Goal: Task Accomplishment & Management: Complete application form

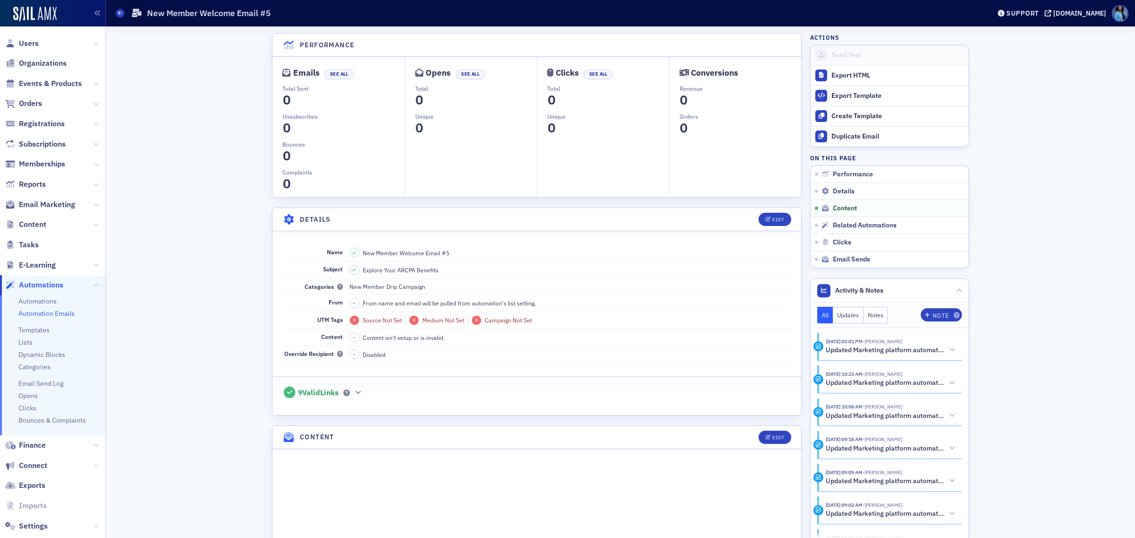
scroll to position [414, 0]
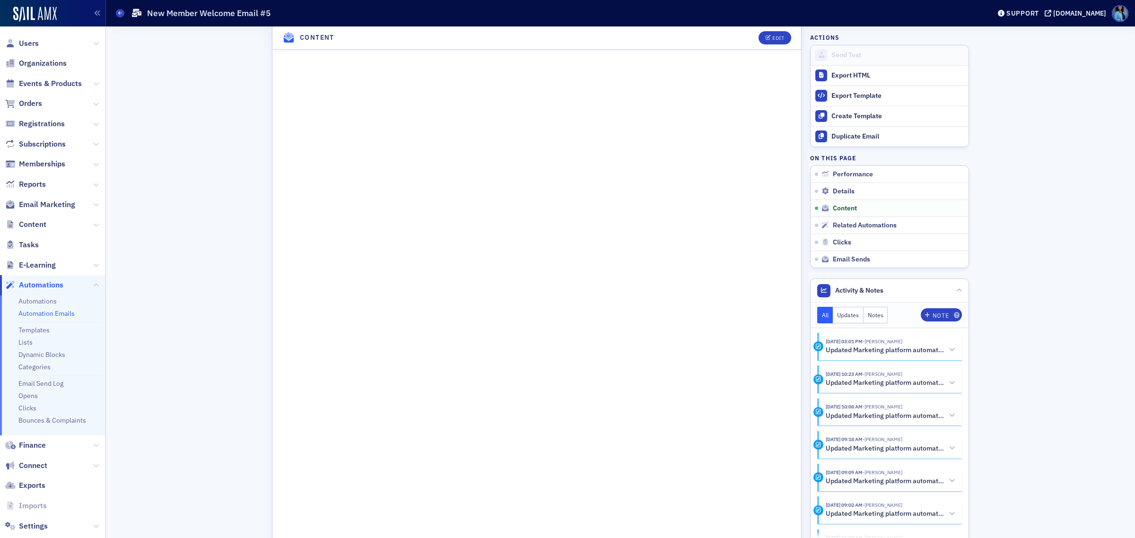
drag, startPoint x: 121, startPoint y: 13, endPoint x: 136, endPoint y: 21, distance: 17.6
click at [121, 13] on icon at bounding box center [120, 13] width 4 height 4
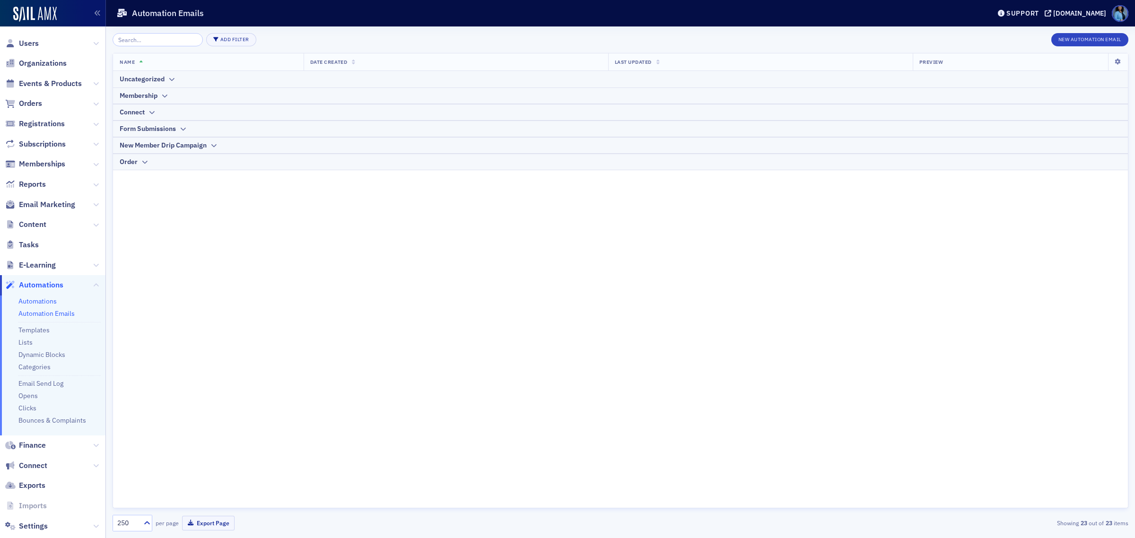
click at [50, 299] on link "Automations" at bounding box center [37, 301] width 38 height 9
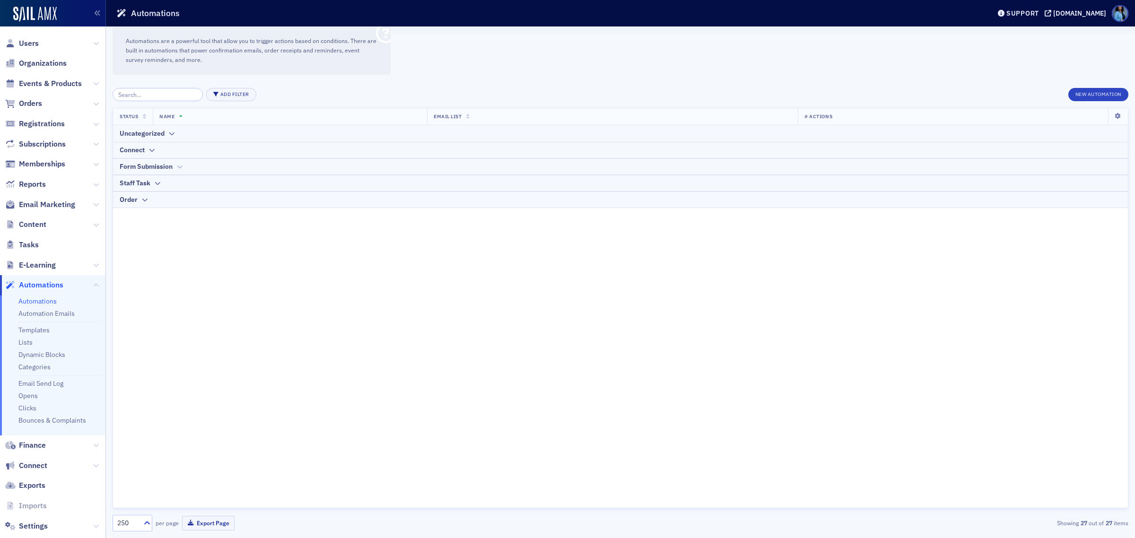
click at [180, 167] on icon at bounding box center [179, 167] width 7 height 6
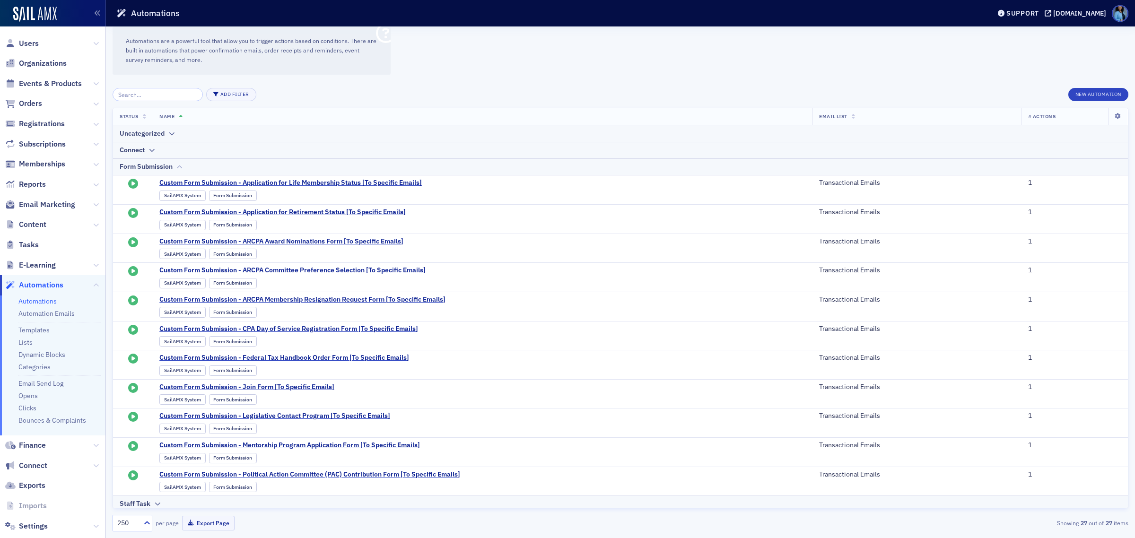
click at [180, 166] on icon at bounding box center [179, 167] width 7 height 6
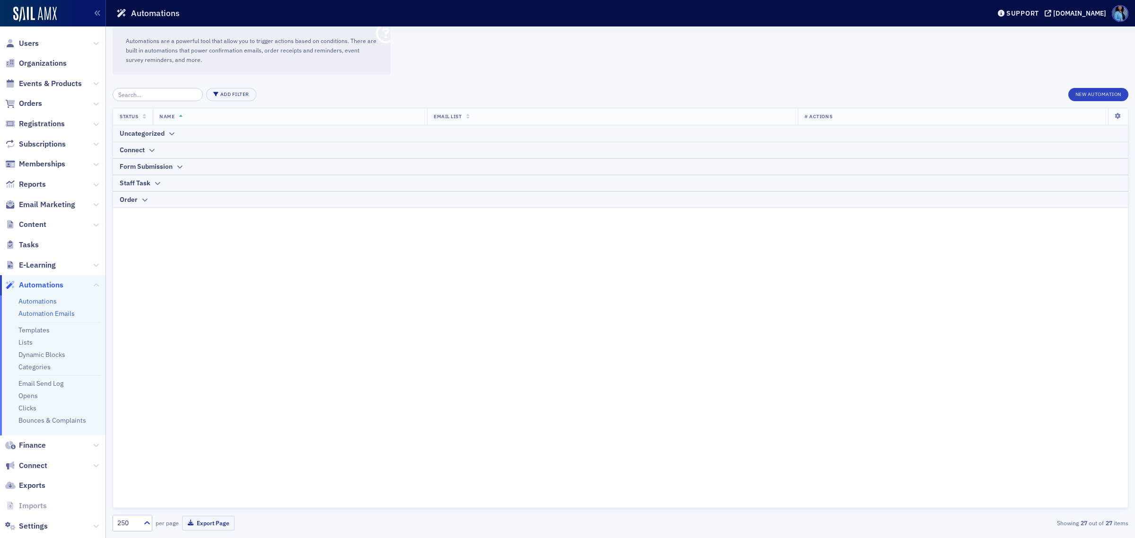
click at [71, 313] on link "Automation Emails" at bounding box center [46, 313] width 56 height 9
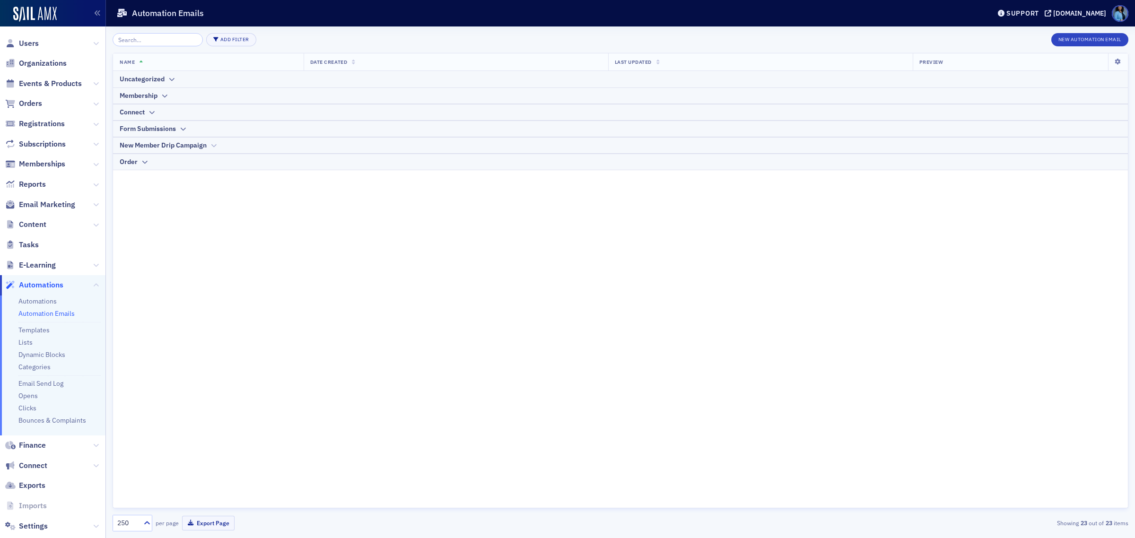
click at [213, 143] on icon at bounding box center [213, 146] width 7 height 6
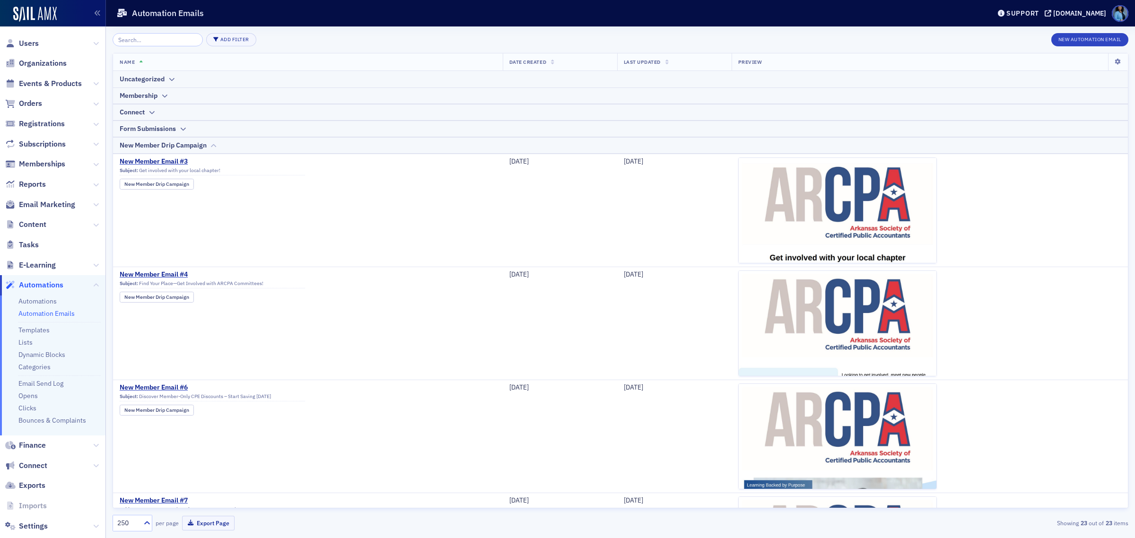
click at [213, 143] on icon at bounding box center [213, 146] width 7 height 6
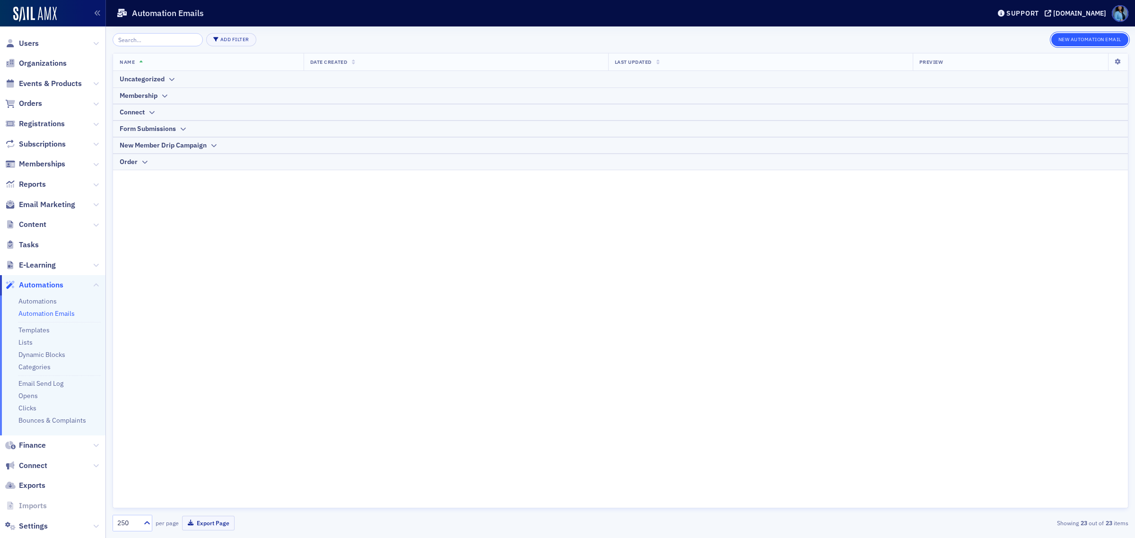
click at [1092, 41] on button "New Automation Email" at bounding box center [1090, 39] width 78 height 13
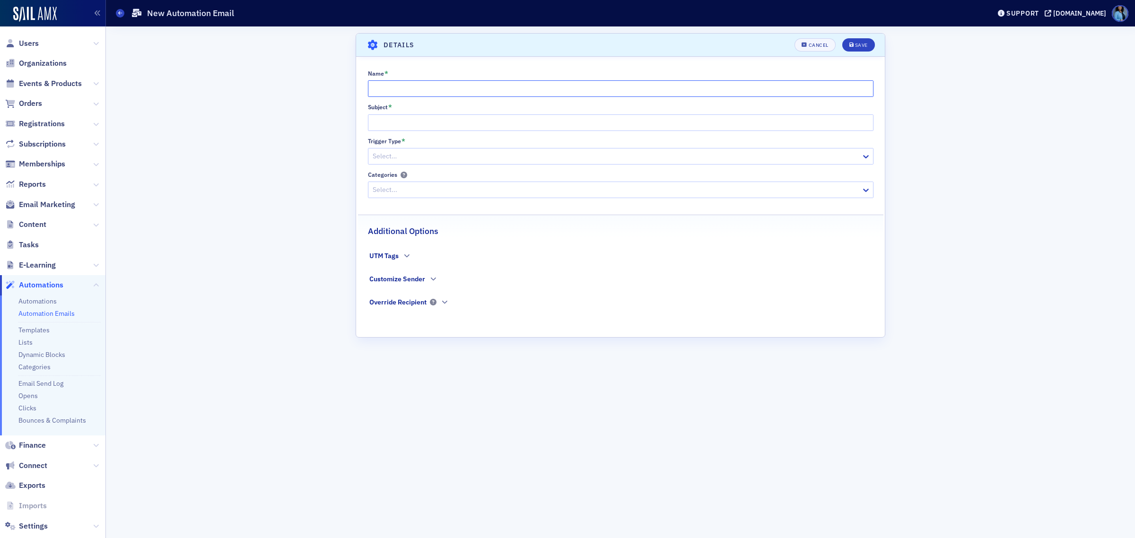
click at [408, 89] on input "Name *" at bounding box center [620, 88] width 505 height 17
type input "Pros"
click at [859, 191] on div at bounding box center [616, 190] width 488 height 12
click at [807, 47] on span "Cancel" at bounding box center [814, 45] width 26 height 5
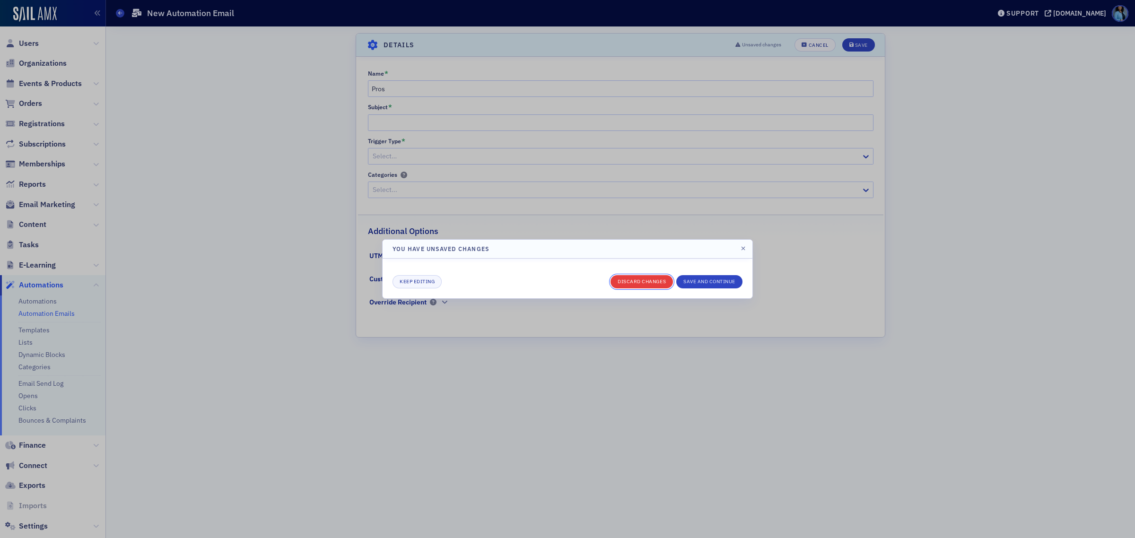
click at [639, 284] on button "Discard changes" at bounding box center [641, 281] width 62 height 13
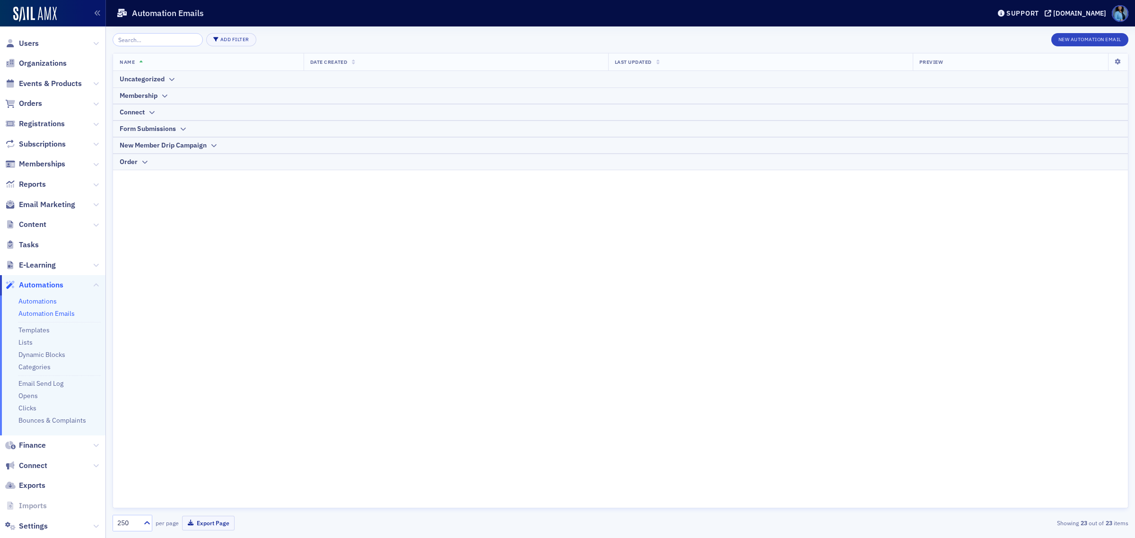
click at [31, 301] on link "Automations" at bounding box center [37, 301] width 38 height 9
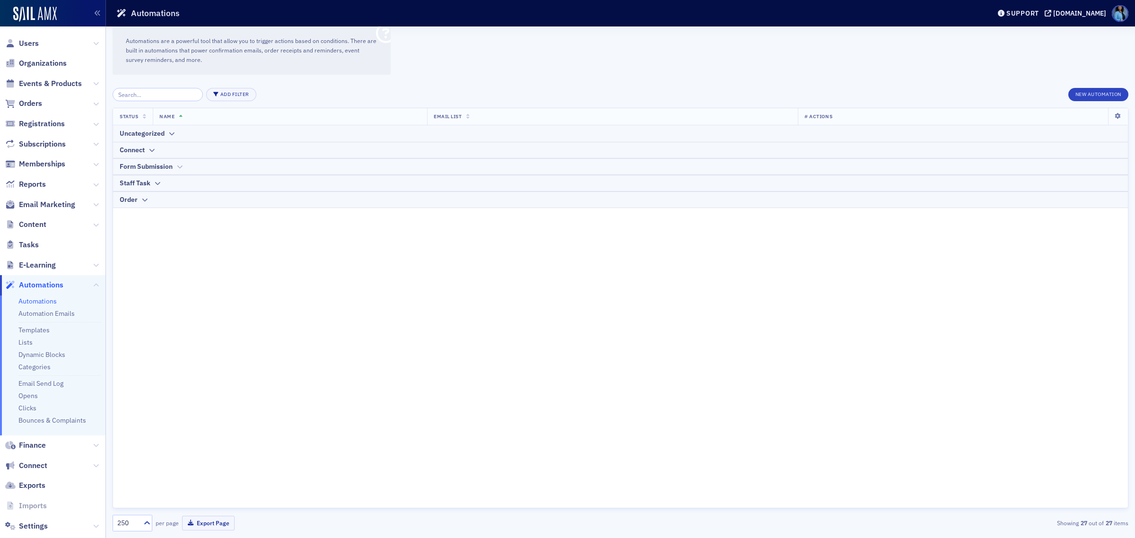
click at [178, 164] on icon at bounding box center [179, 167] width 7 height 6
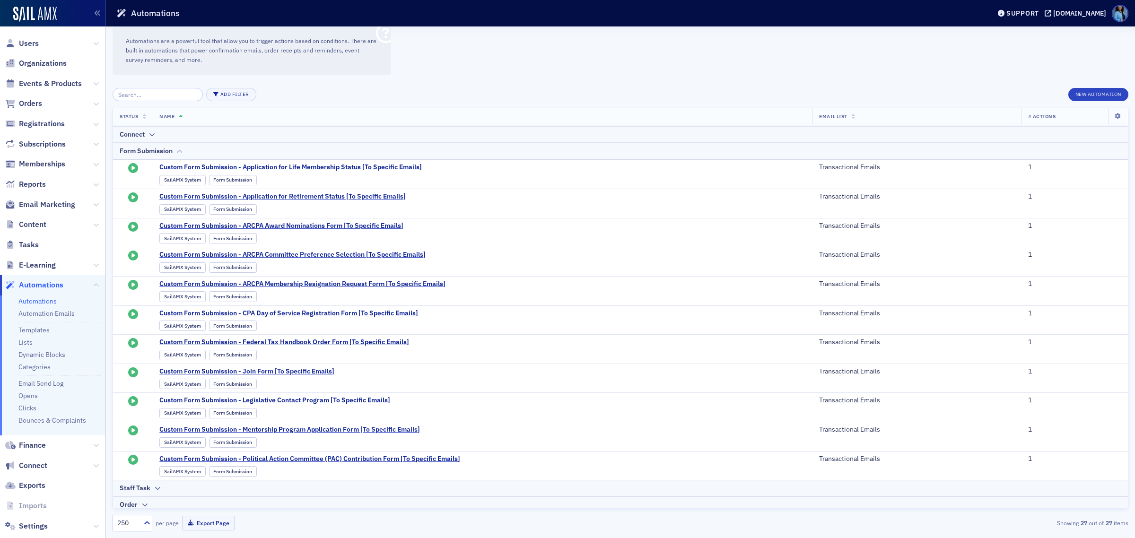
scroll to position [24, 0]
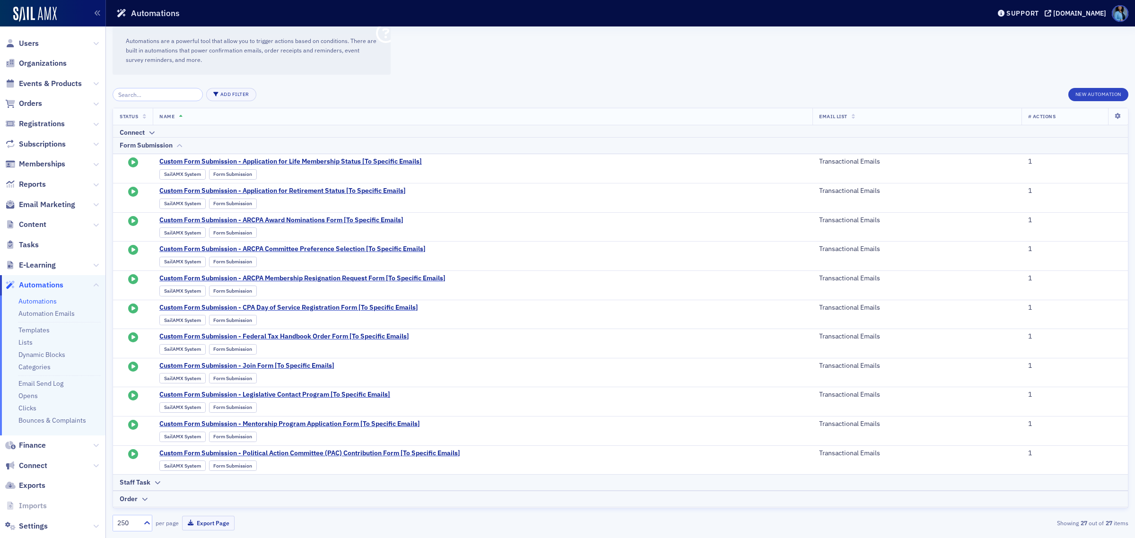
click at [181, 143] on icon at bounding box center [179, 146] width 7 height 6
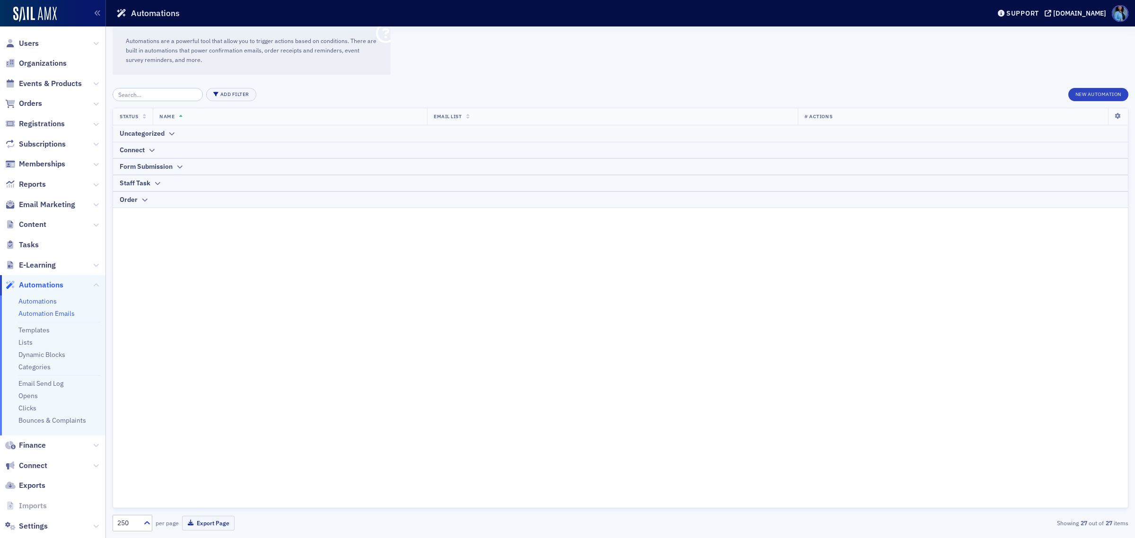
click at [46, 311] on link "Automation Emails" at bounding box center [46, 313] width 56 height 9
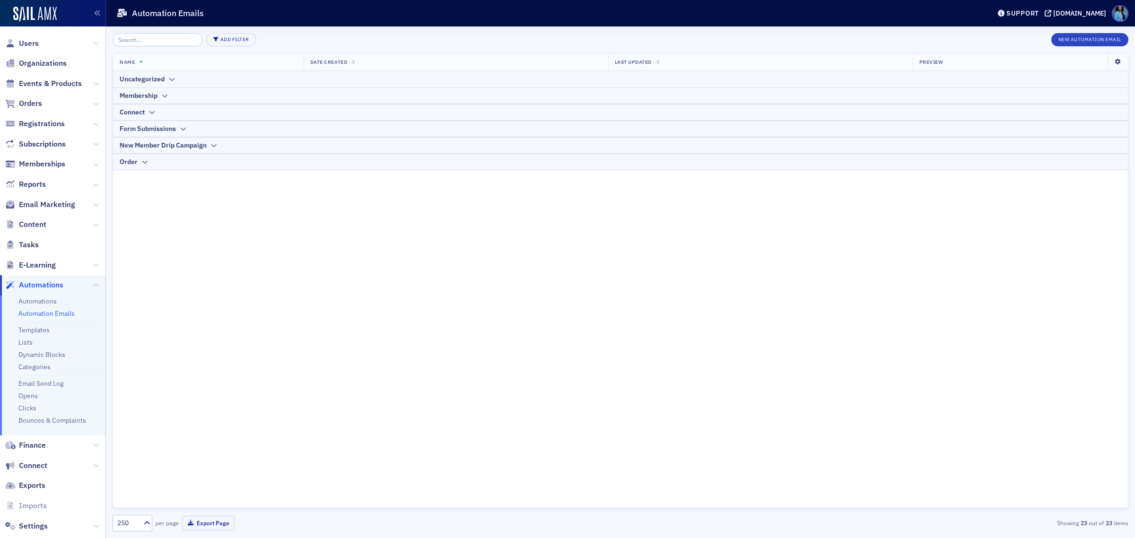
click at [1116, 60] on icon at bounding box center [1117, 62] width 19 height 6
click at [287, 243] on div "Name Date Created Last Updated Preview Uncategorized Membership Connect Form Su…" at bounding box center [621, 280] width 1016 height 455
drag, startPoint x: 264, startPoint y: 216, endPoint x: 216, endPoint y: 239, distance: 53.3
click at [216, 239] on div "Name Date Created Last Updated Preview Uncategorized Membership Connect Form Su…" at bounding box center [621, 280] width 1016 height 455
click at [174, 83] on div at bounding box center [171, 79] width 7 height 10
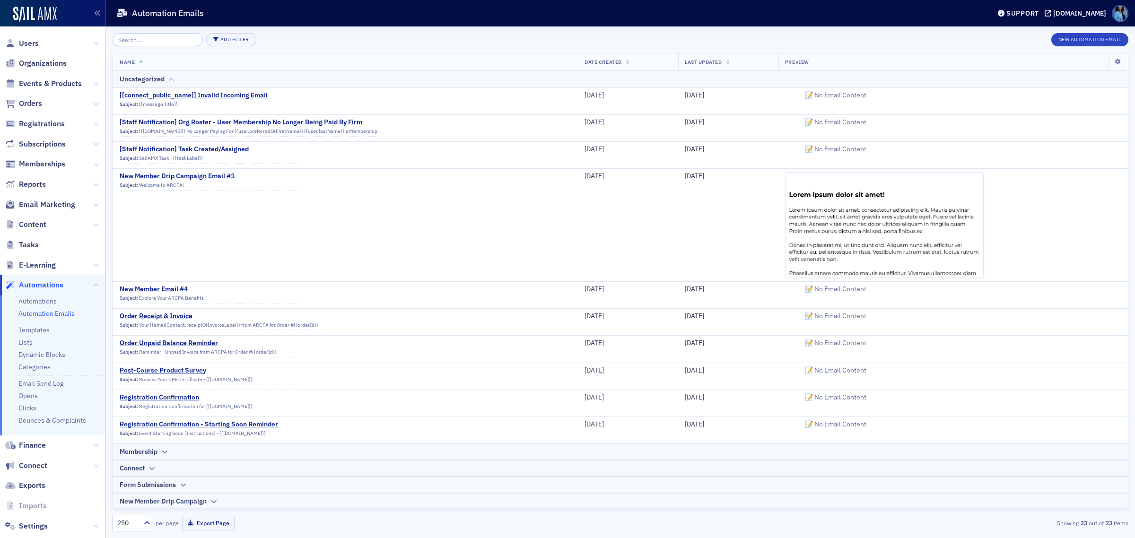
click at [174, 82] on icon at bounding box center [171, 80] width 7 height 6
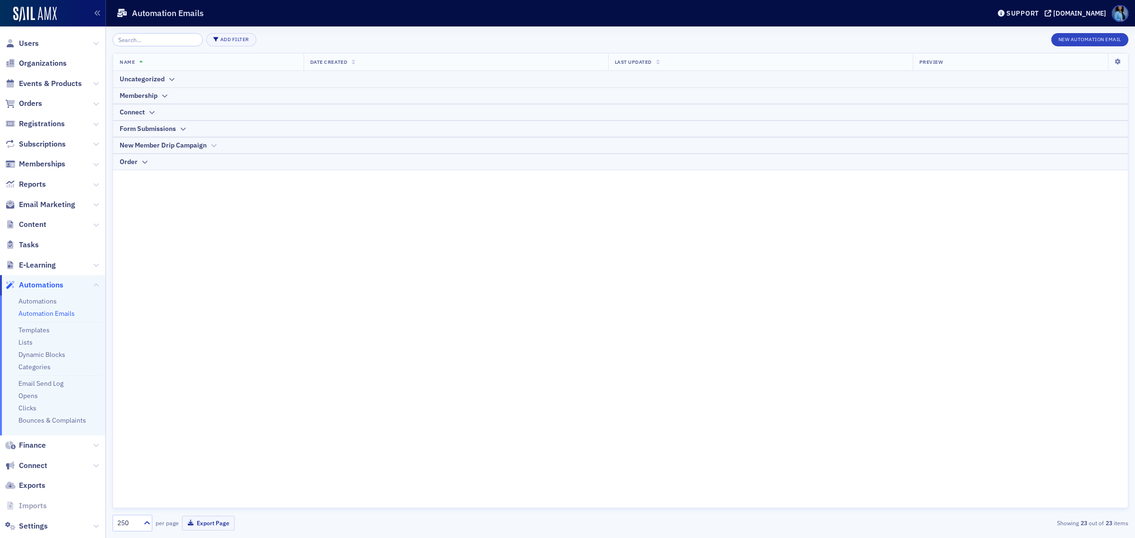
click at [211, 146] on icon at bounding box center [213, 146] width 7 height 6
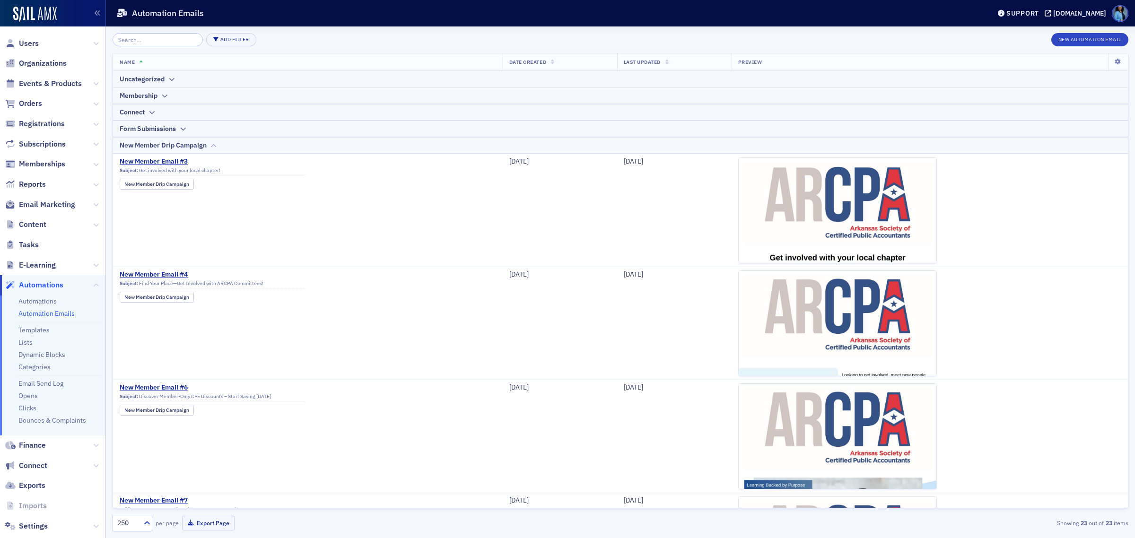
click at [211, 146] on icon at bounding box center [213, 146] width 7 height 6
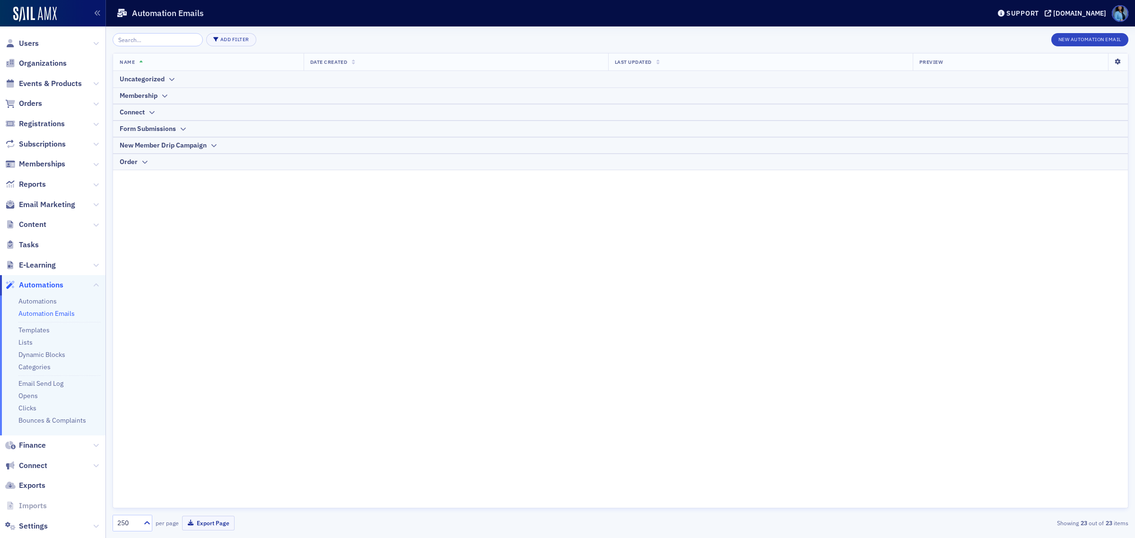
click at [1119, 63] on icon at bounding box center [1117, 62] width 19 height 6
click at [217, 43] on button "Add Filter" at bounding box center [231, 39] width 50 height 13
click at [277, 41] on div "Category" at bounding box center [266, 39] width 24 height 9
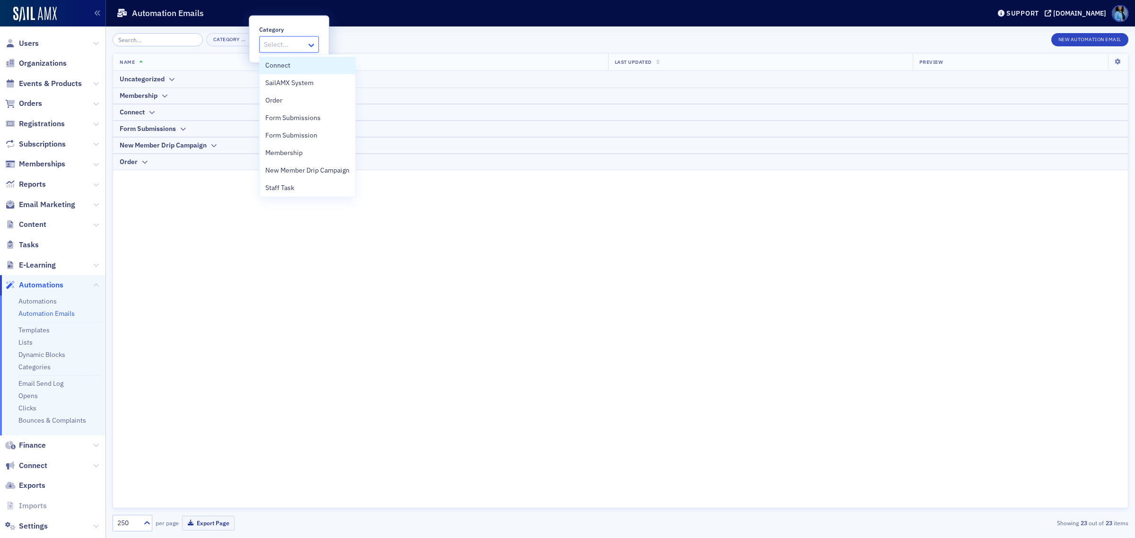
click at [315, 47] on icon at bounding box center [310, 44] width 9 height 9
click at [545, 285] on div "Name Date Created Last Updated Preview Uncategorized Membership Connect Form Su…" at bounding box center [621, 280] width 1016 height 455
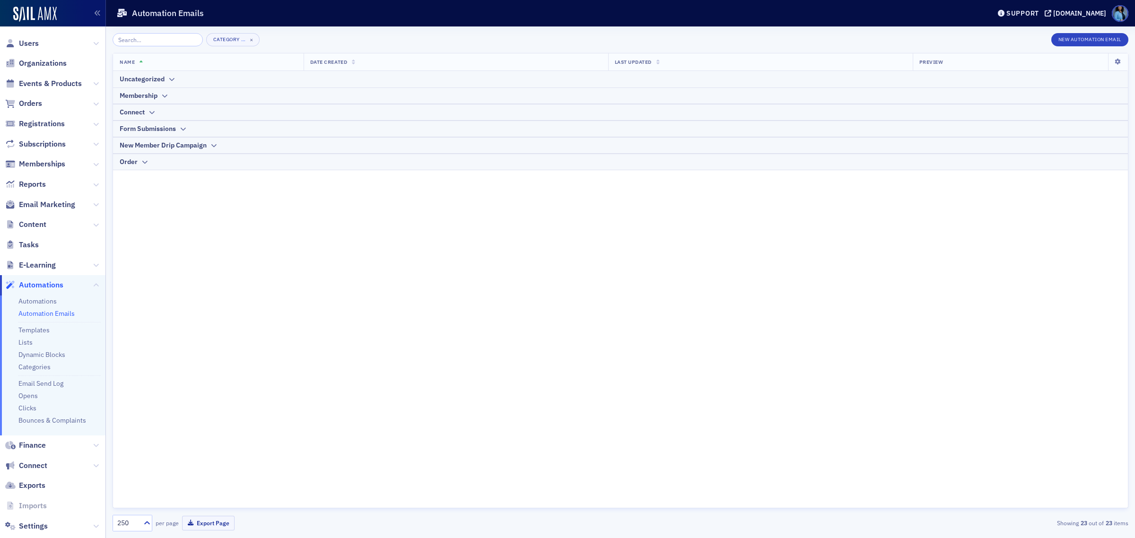
drag, startPoint x: 259, startPoint y: 211, endPoint x: 220, endPoint y: 204, distance: 39.0
click at [220, 204] on div "Name Date Created Last Updated Preview Uncategorized Membership Connect Form Su…" at bounding box center [621, 280] width 1016 height 455
click at [1075, 41] on button "New Automation Email" at bounding box center [1090, 39] width 78 height 13
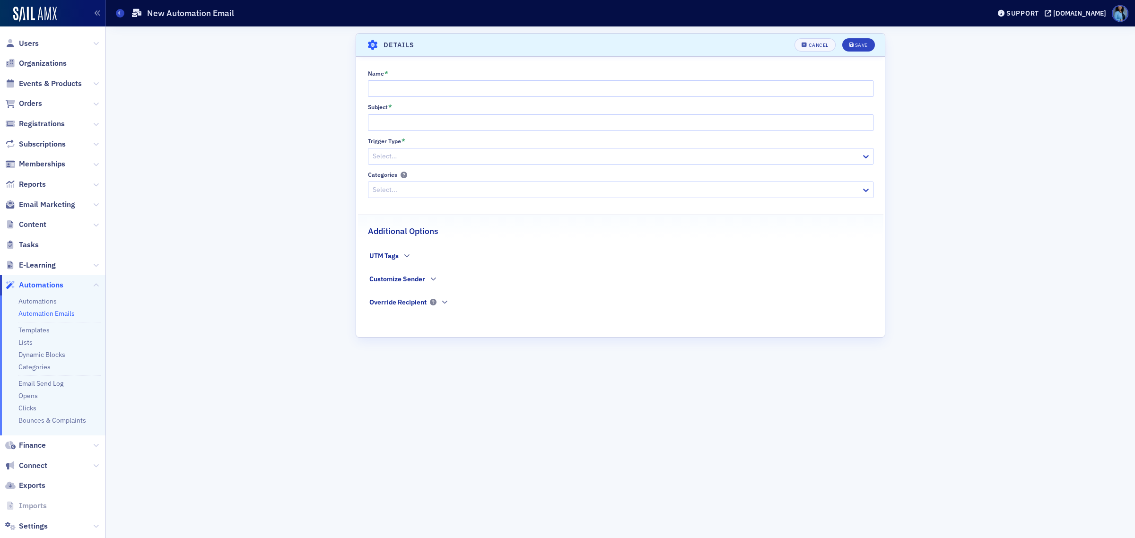
click at [426, 186] on div at bounding box center [616, 190] width 488 height 12
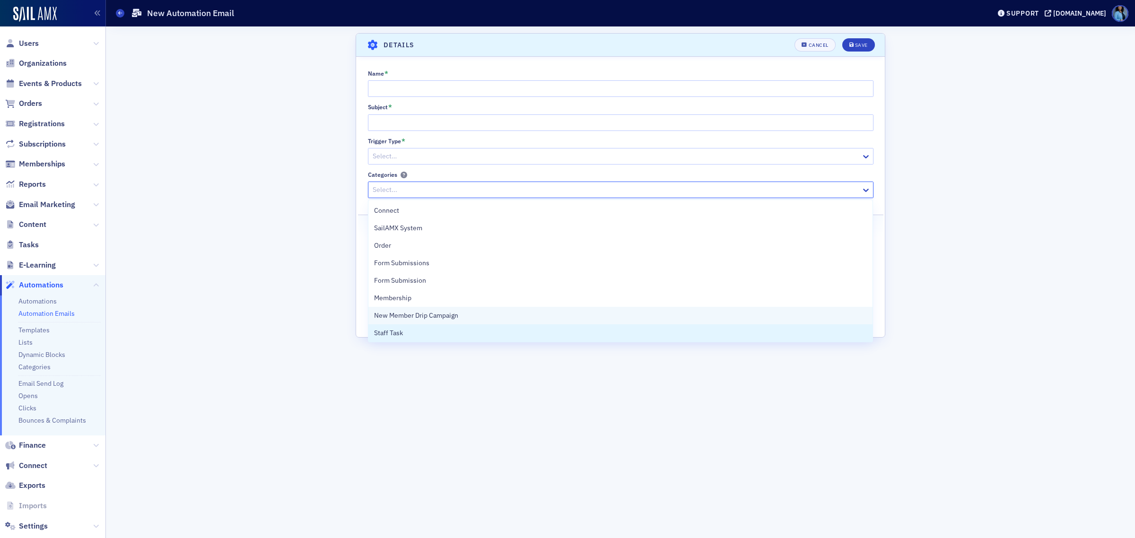
scroll to position [1, 0]
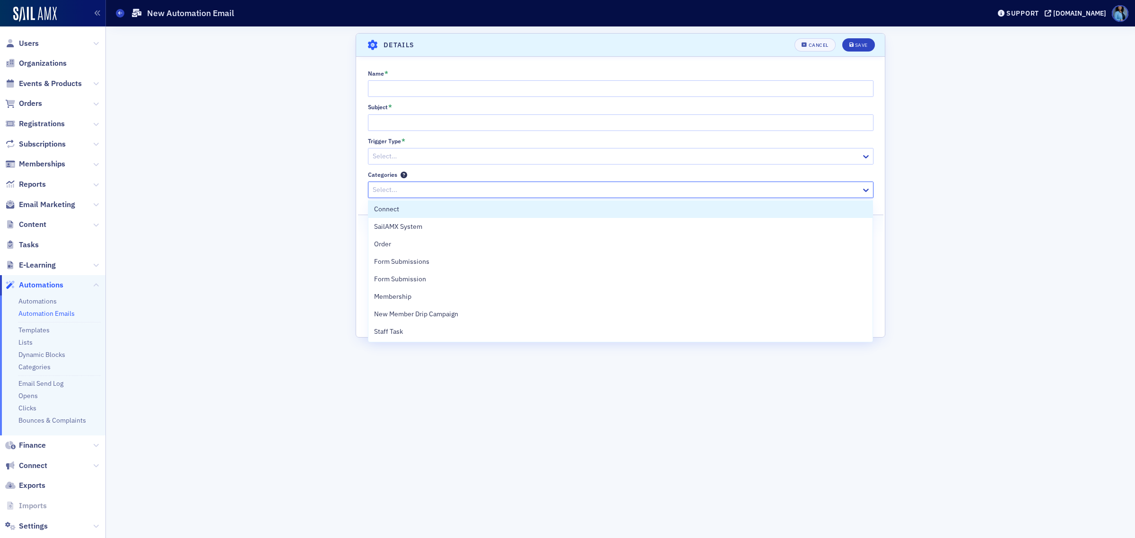
click at [403, 175] on icon at bounding box center [404, 175] width 7 height 7
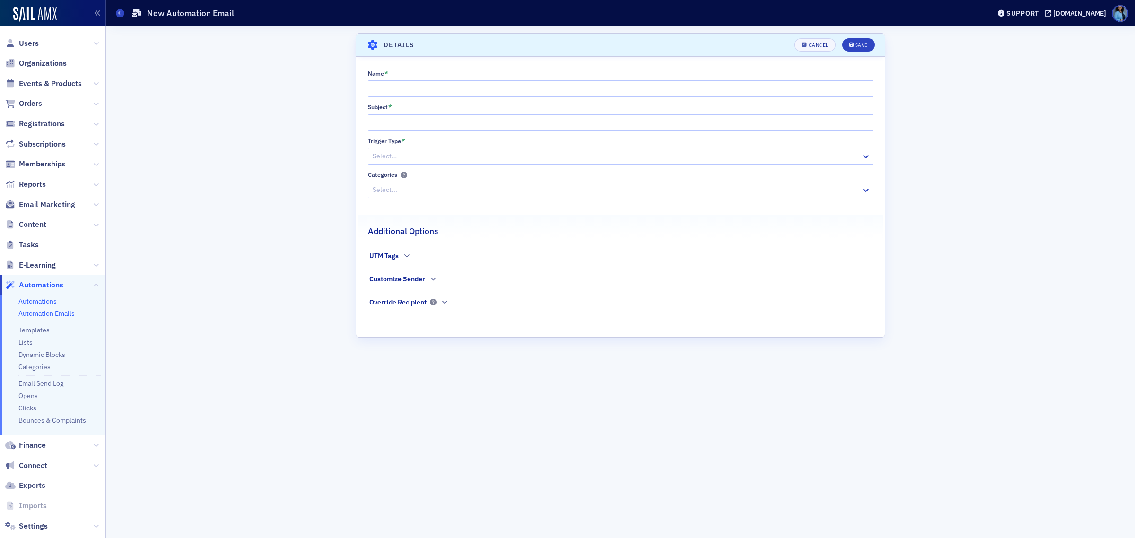
click at [50, 301] on link "Automations" at bounding box center [37, 301] width 38 height 9
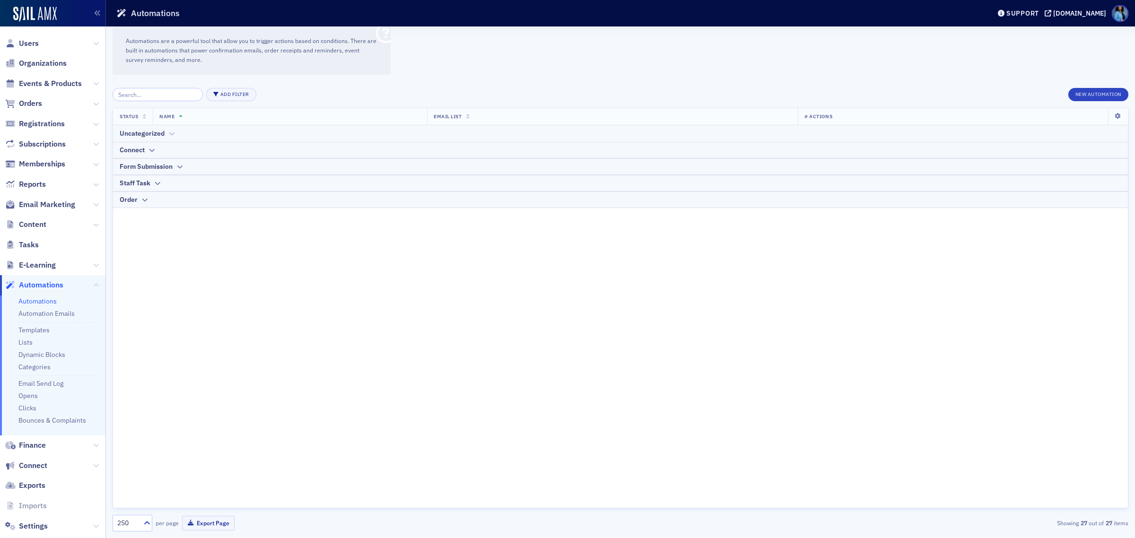
click at [168, 131] on icon at bounding box center [171, 134] width 7 height 6
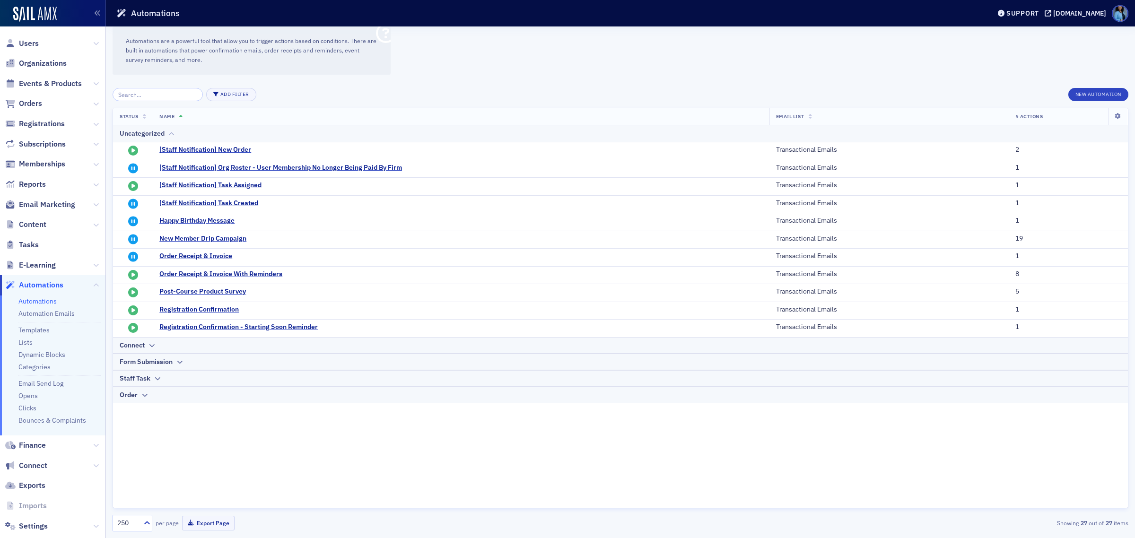
click at [165, 135] on div "Uncategorized" at bounding box center [621, 134] width 1002 height 10
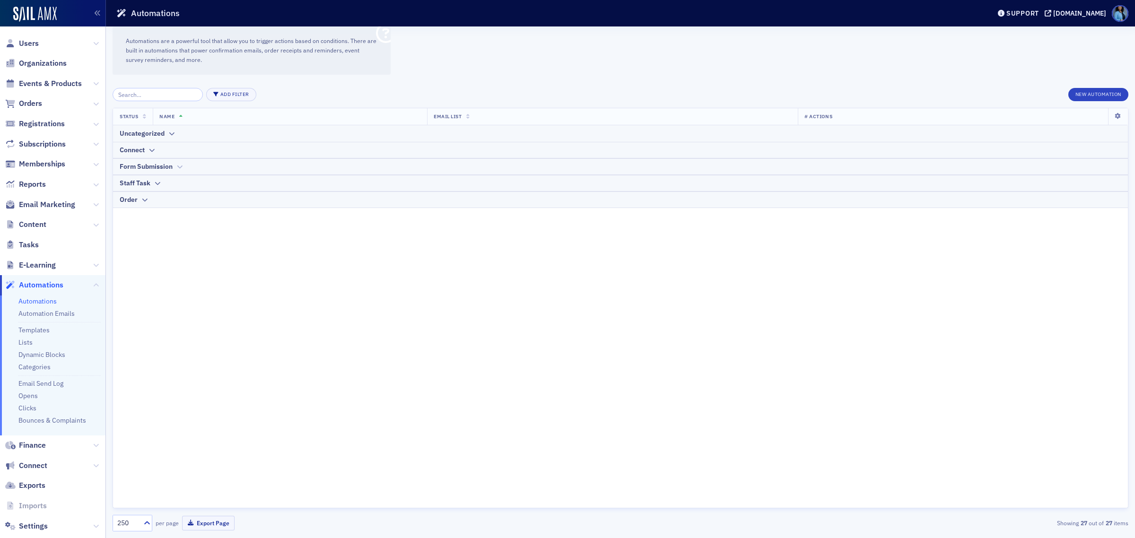
click at [186, 167] on div "Form Submission" at bounding box center [621, 167] width 1002 height 10
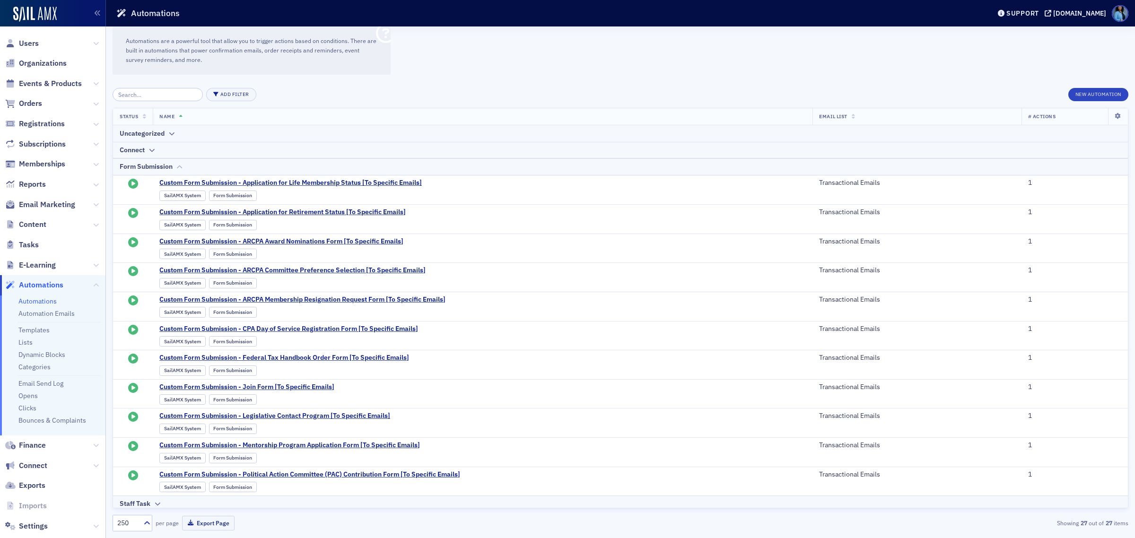
click at [176, 166] on icon at bounding box center [179, 167] width 7 height 6
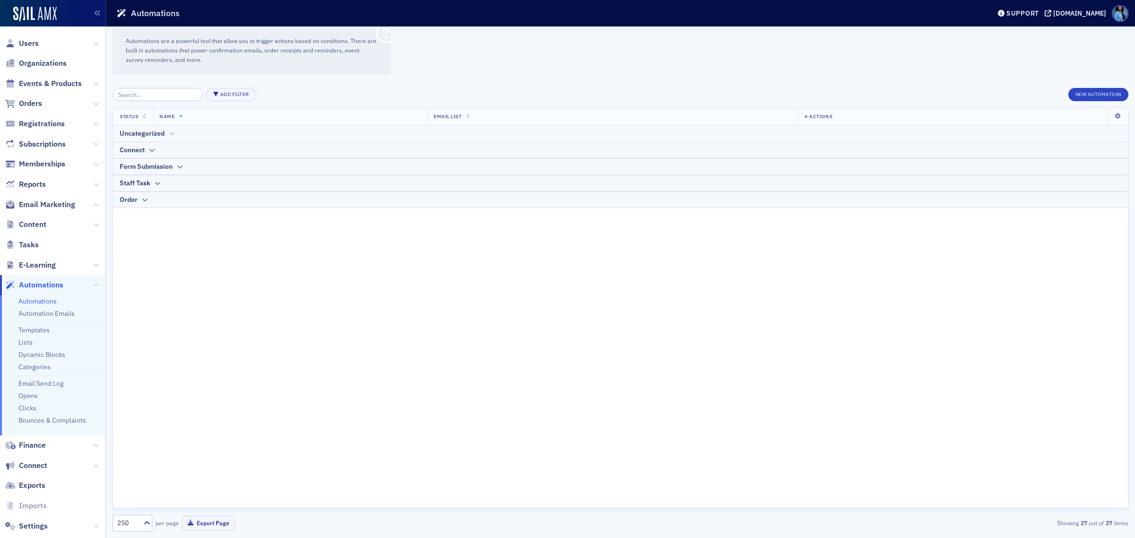
click at [169, 136] on icon at bounding box center [171, 134] width 7 height 6
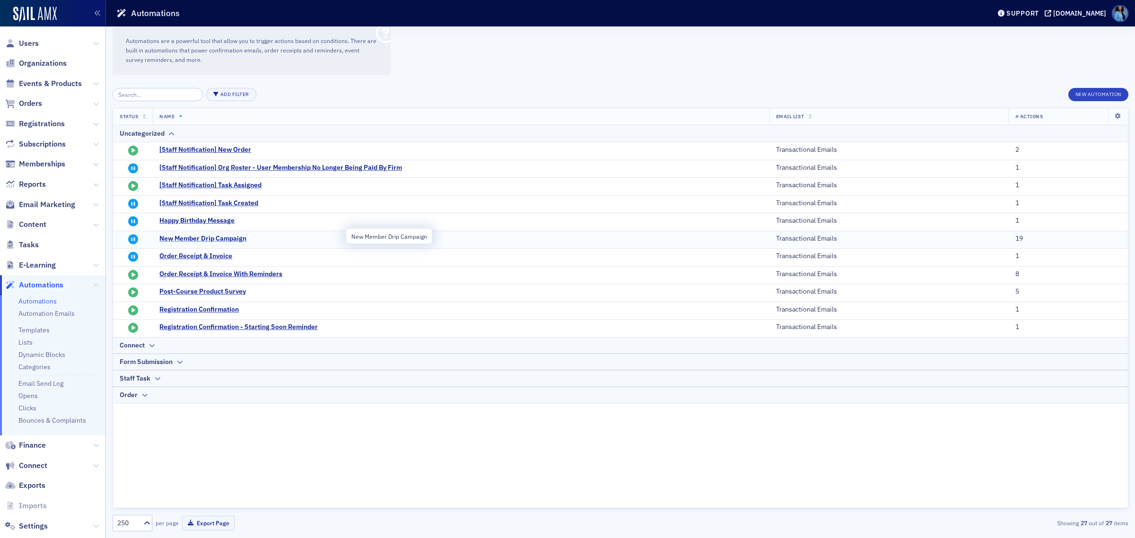
click at [222, 237] on span "New Member Drip Campaign" at bounding box center [251, 239] width 185 height 9
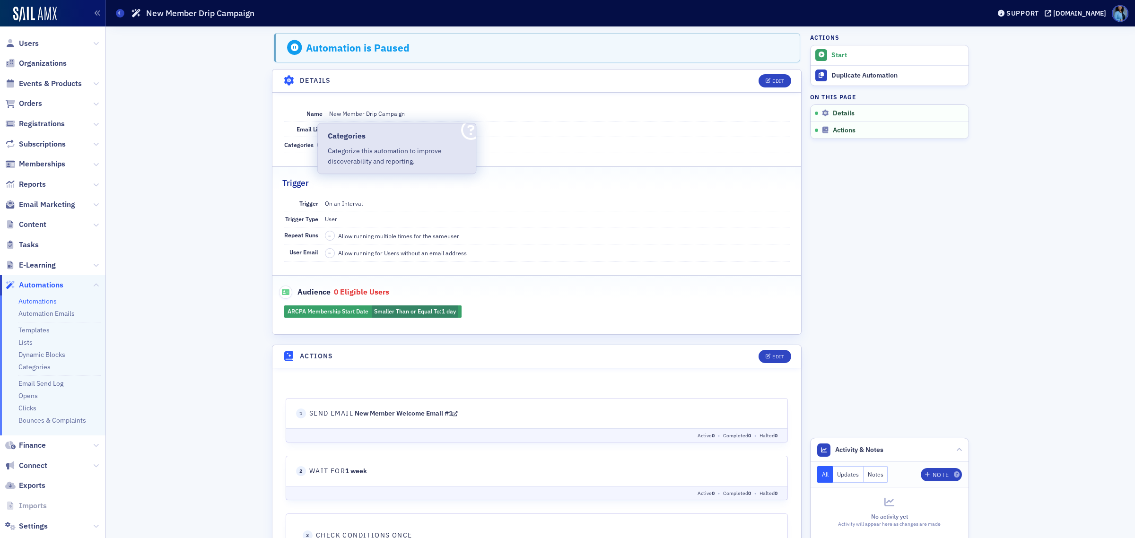
click at [317, 144] on icon at bounding box center [320, 145] width 6 height 6
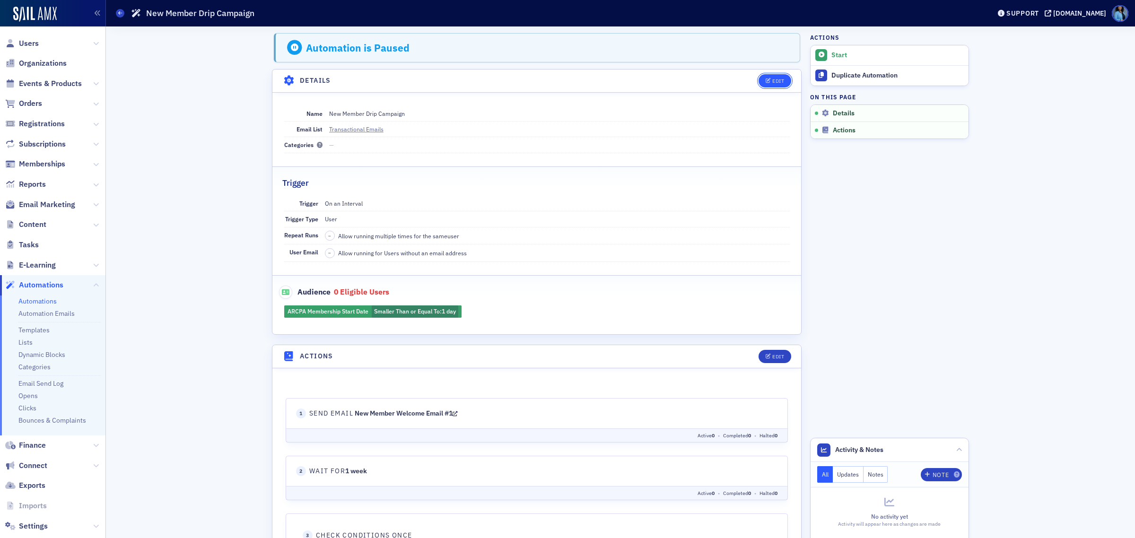
click at [772, 84] on button "Edit" at bounding box center [774, 80] width 33 height 13
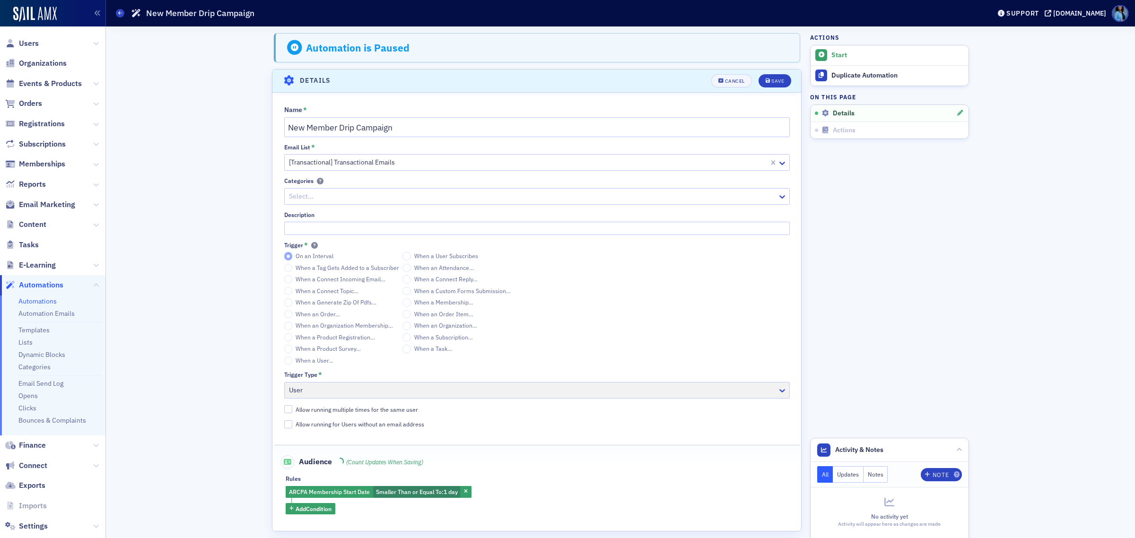
scroll to position [38, 0]
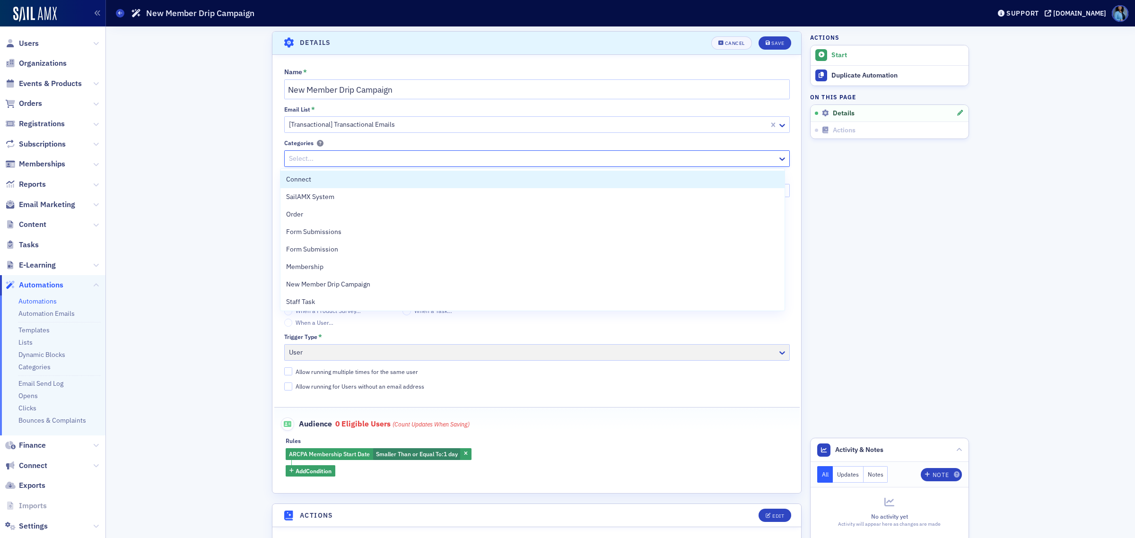
click at [389, 162] on div at bounding box center [532, 159] width 488 height 12
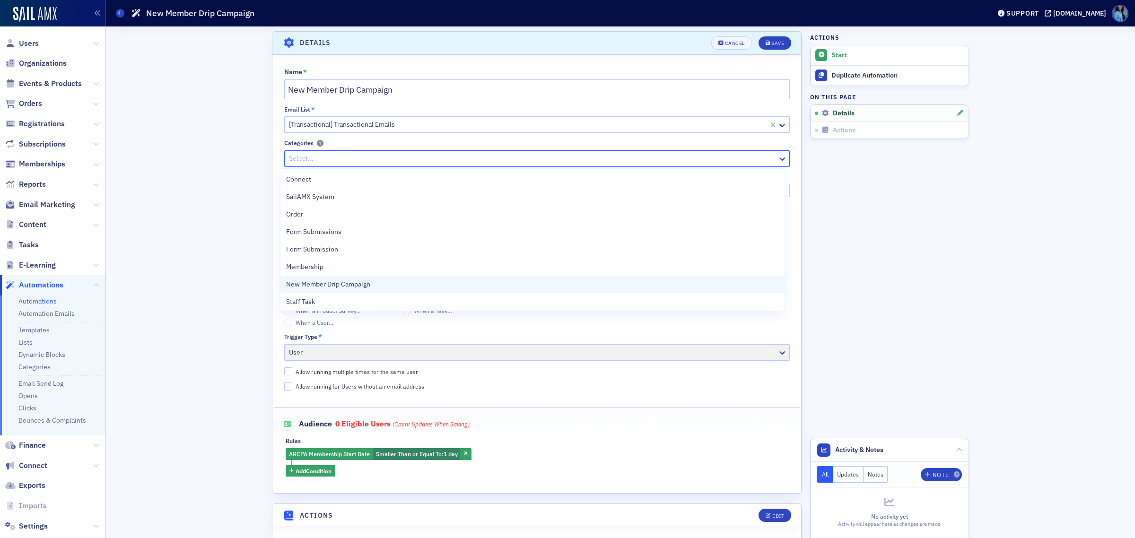
click at [342, 283] on span "New Member Drip Campaign" at bounding box center [328, 284] width 84 height 10
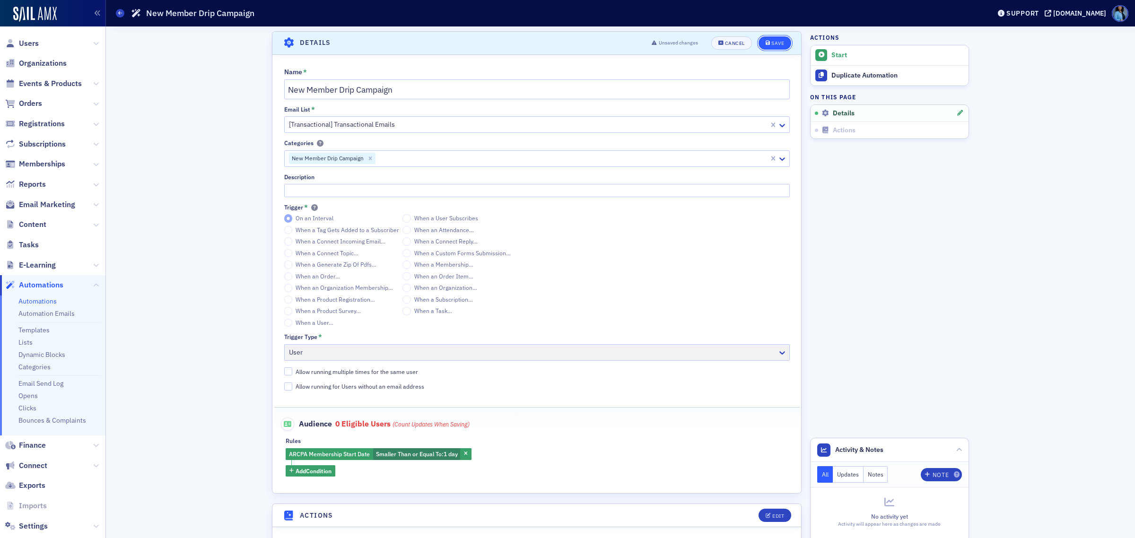
click at [774, 44] on div "Save" at bounding box center [777, 43] width 13 height 5
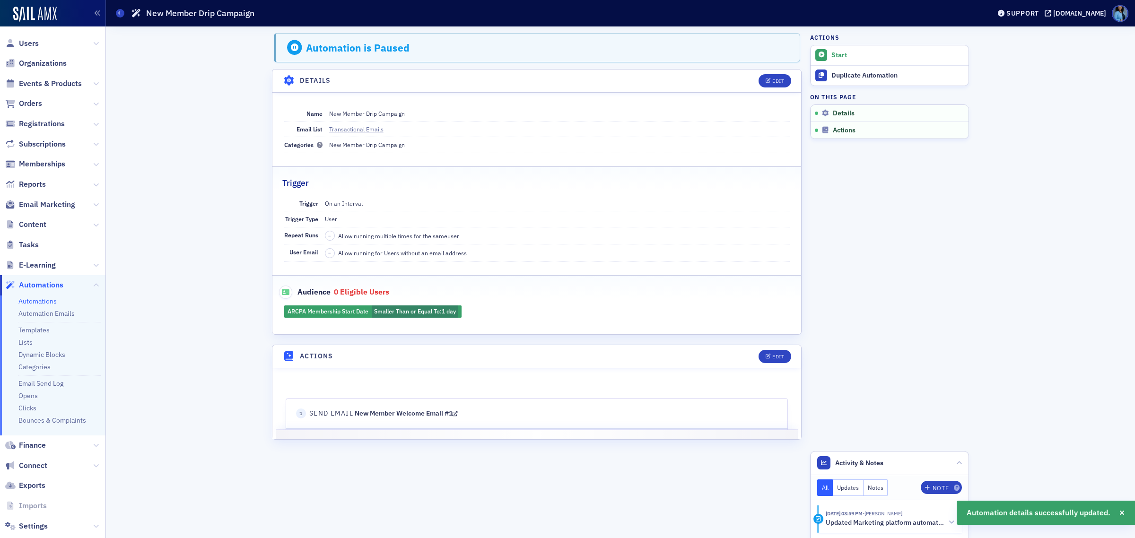
scroll to position [0, 0]
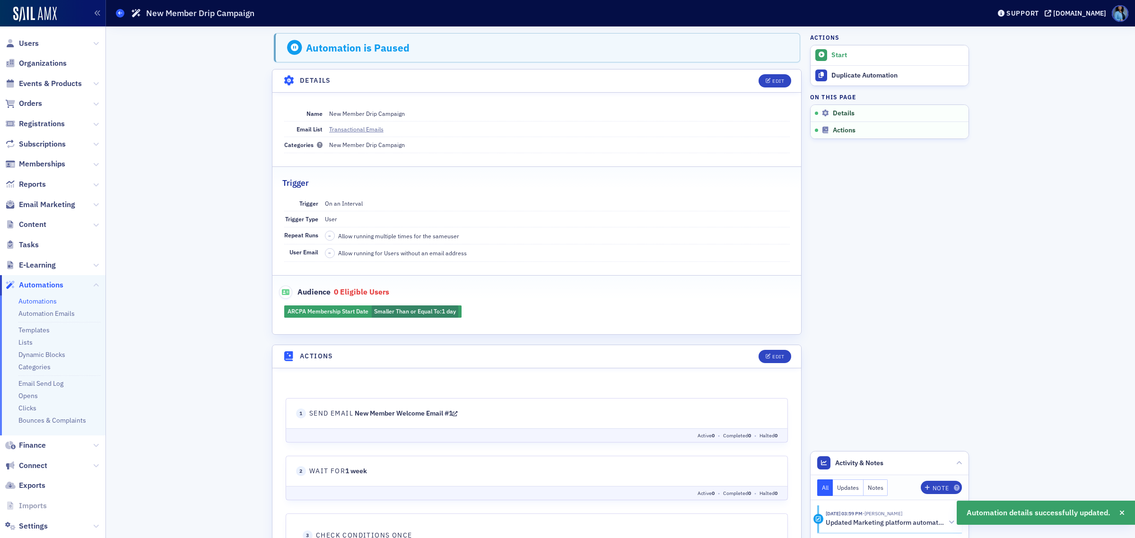
click at [117, 10] on span at bounding box center [120, 13] width 9 height 9
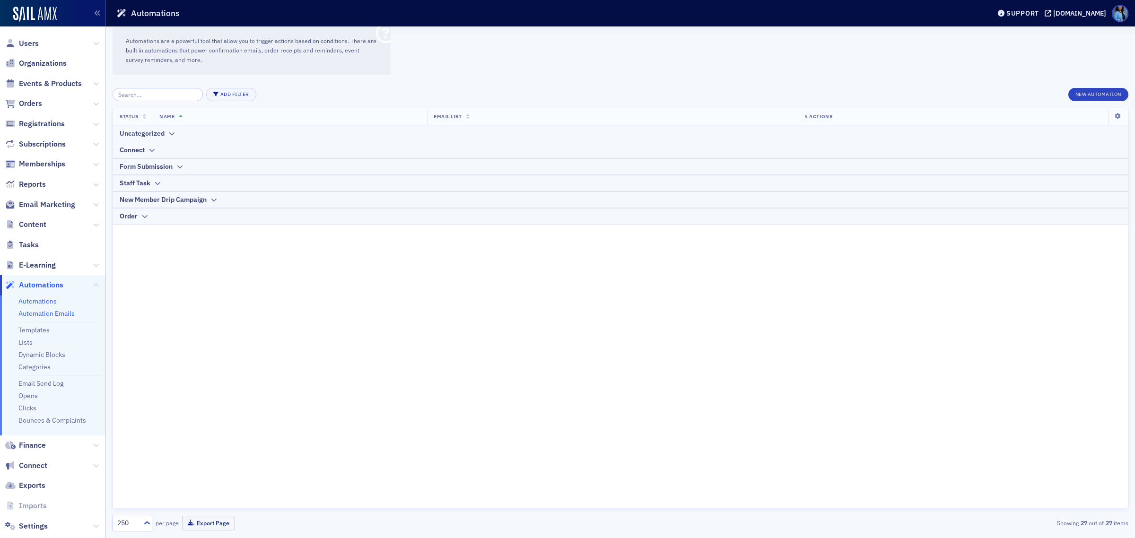
click at [57, 315] on link "Automation Emails" at bounding box center [46, 313] width 56 height 9
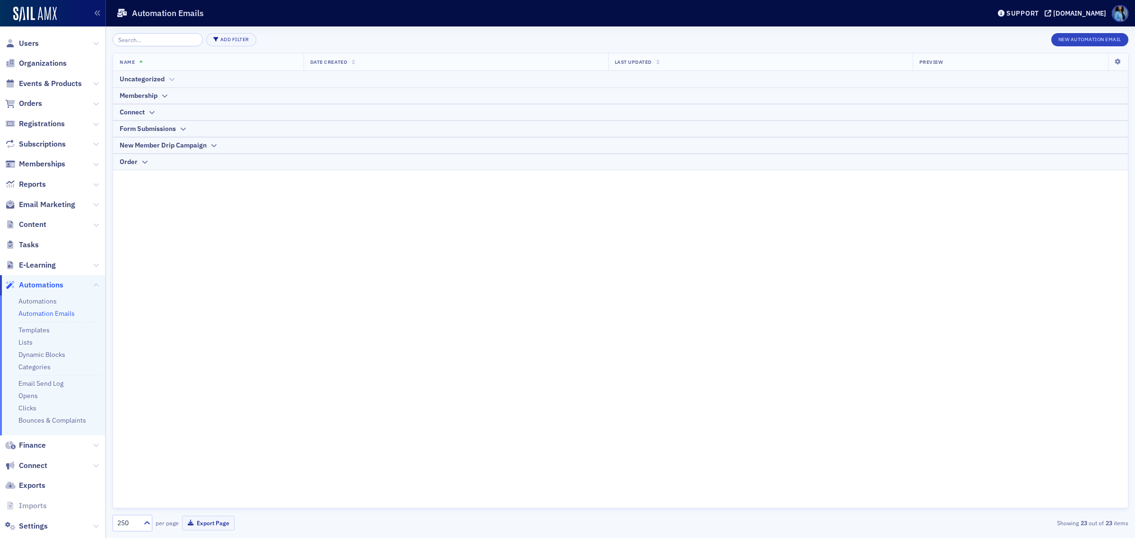
click at [168, 74] on div at bounding box center [171, 79] width 7 height 10
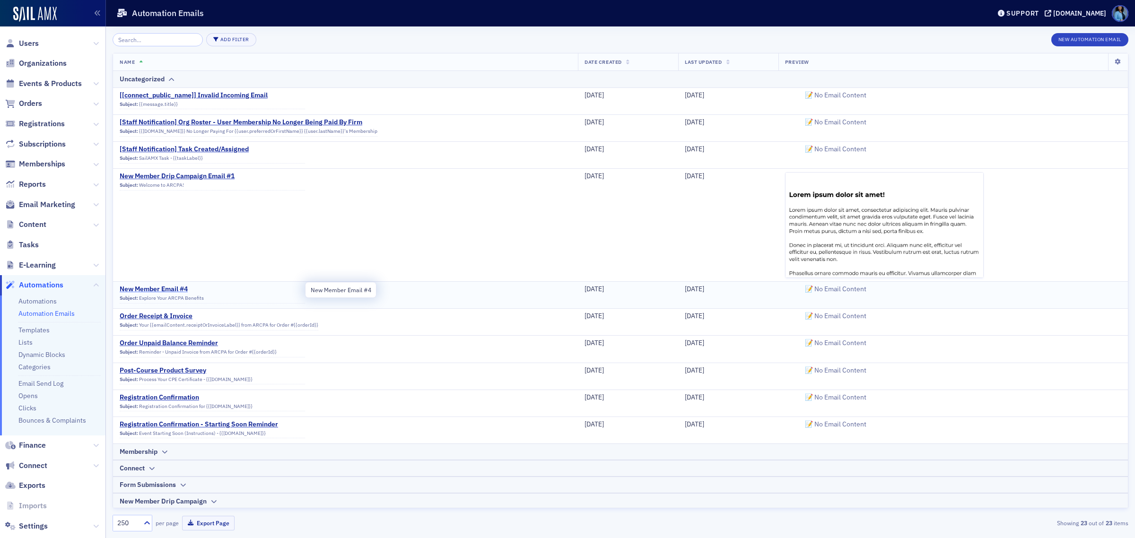
click at [166, 289] on span "New Member Email #4" at bounding box center [212, 289] width 185 height 9
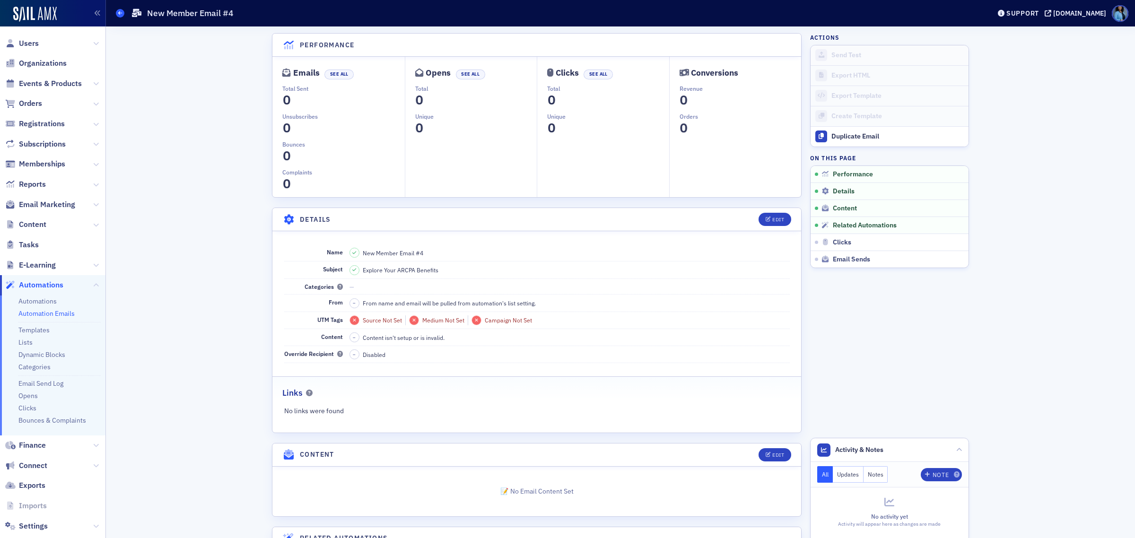
click at [119, 14] on icon at bounding box center [120, 13] width 4 height 4
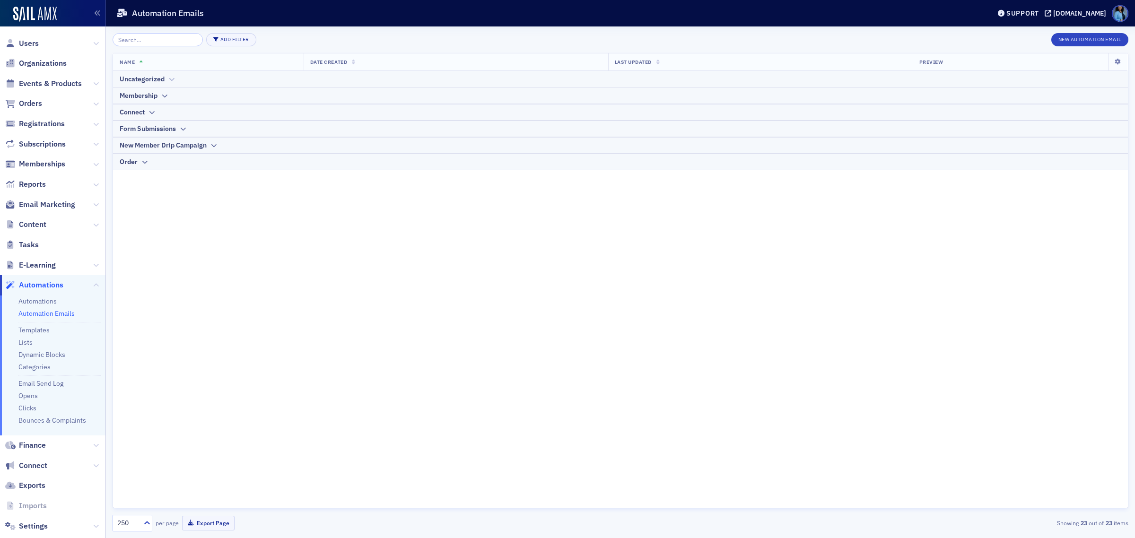
click at [164, 78] on div "Uncategorized" at bounding box center [142, 79] width 45 height 10
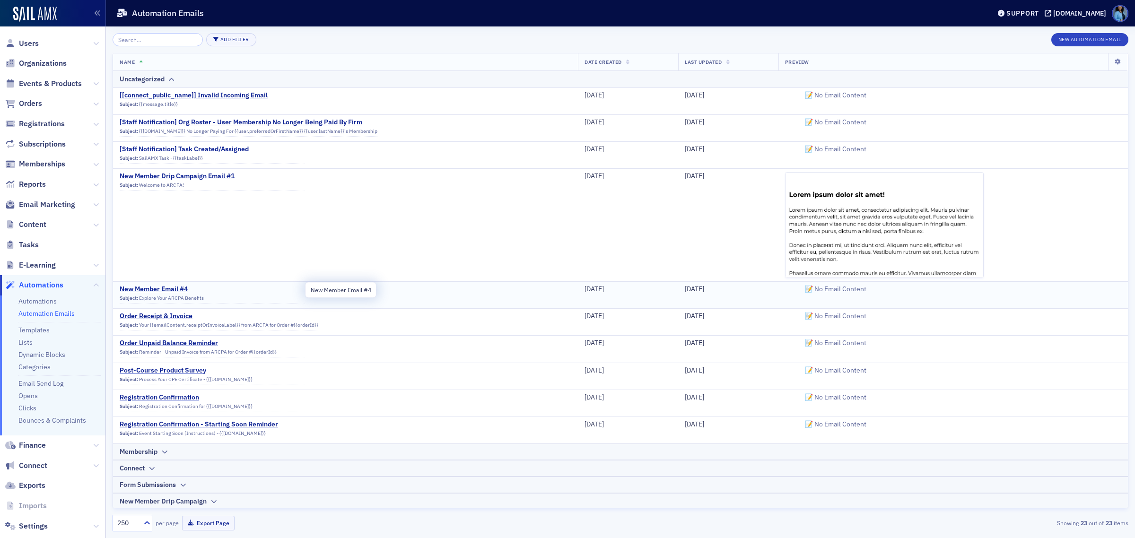
click at [152, 290] on span "New Member Email #4" at bounding box center [212, 289] width 185 height 9
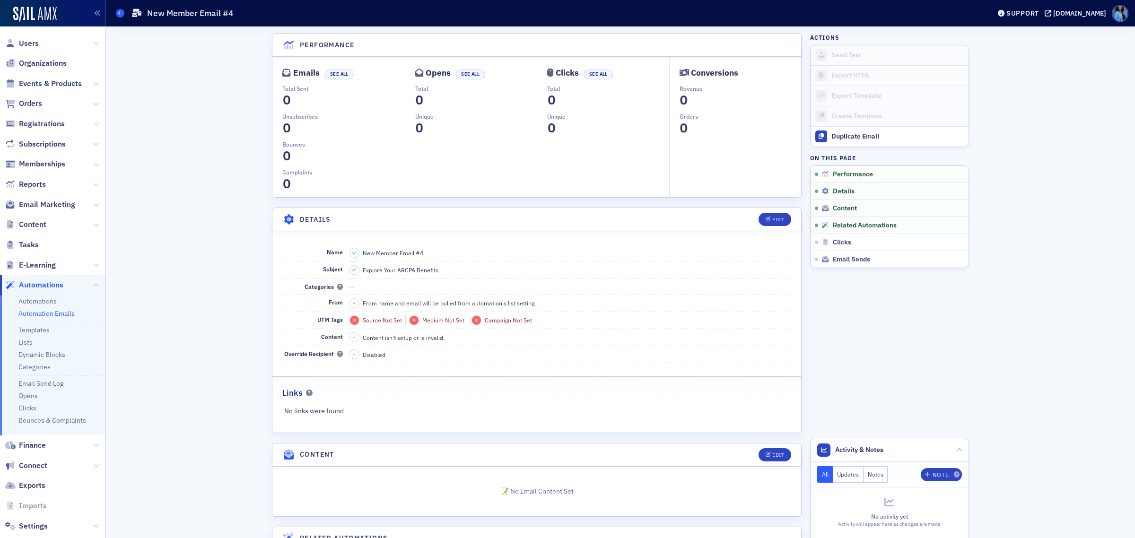
click at [117, 11] on span at bounding box center [120, 13] width 9 height 9
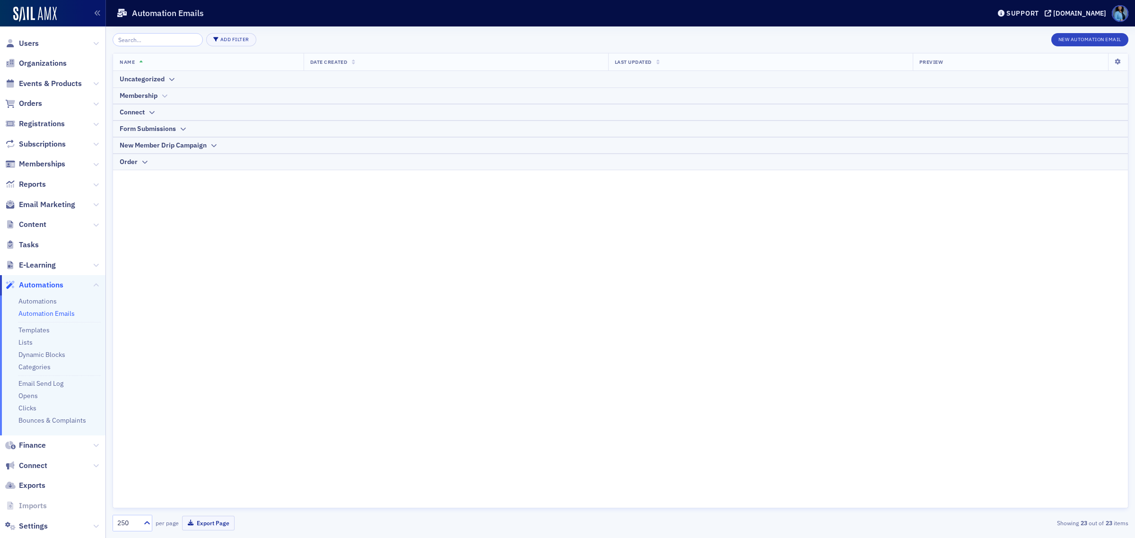
click at [158, 96] on div "Membership" at bounding box center [621, 96] width 1002 height 10
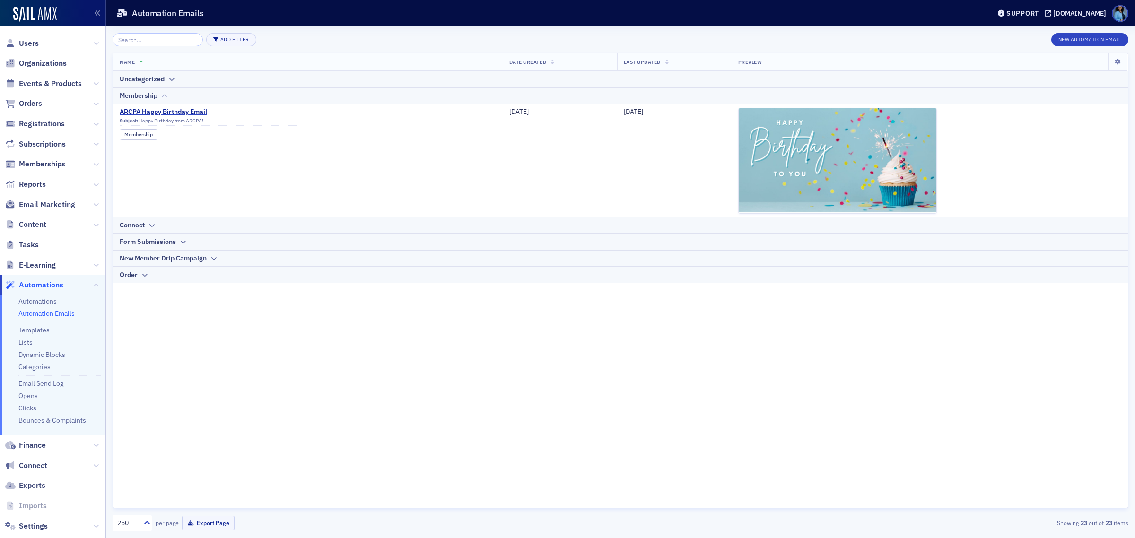
click at [158, 96] on div "Membership" at bounding box center [621, 96] width 1002 height 10
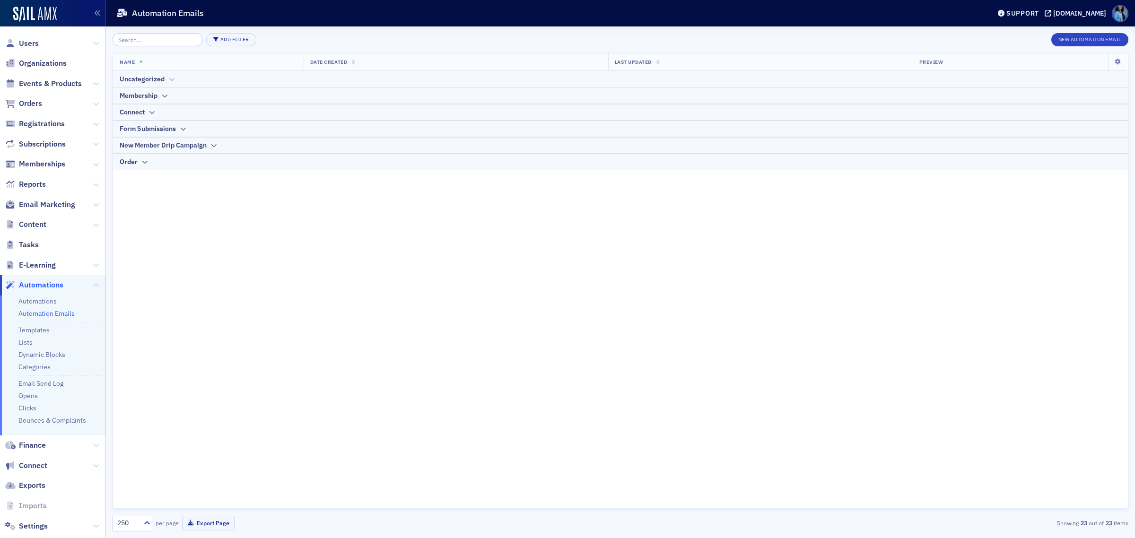
click at [168, 79] on icon at bounding box center [171, 80] width 7 height 6
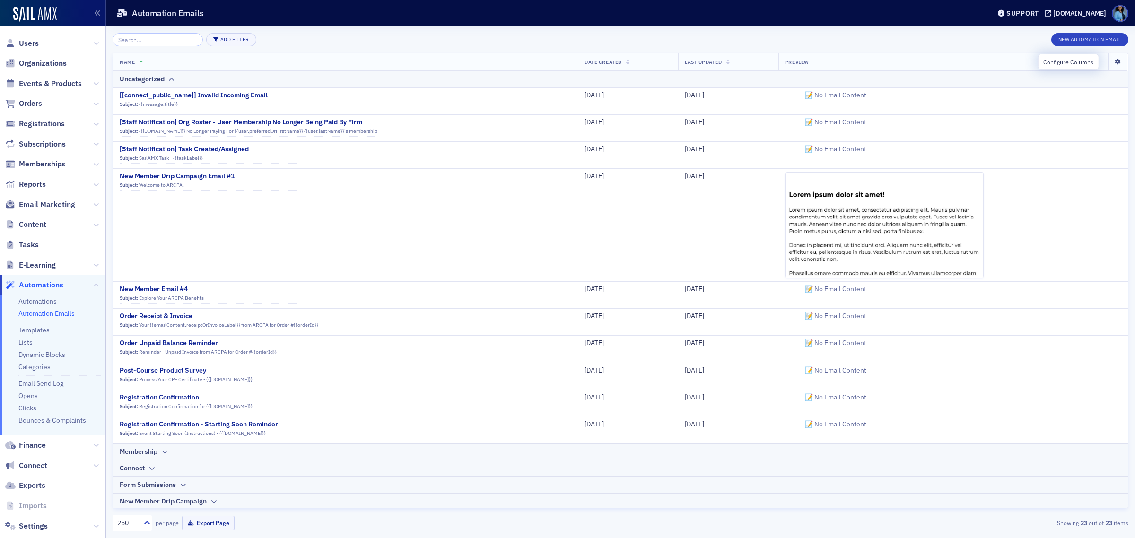
click at [1110, 59] on icon at bounding box center [1117, 62] width 19 height 6
click at [172, 78] on icon at bounding box center [171, 80] width 7 height 6
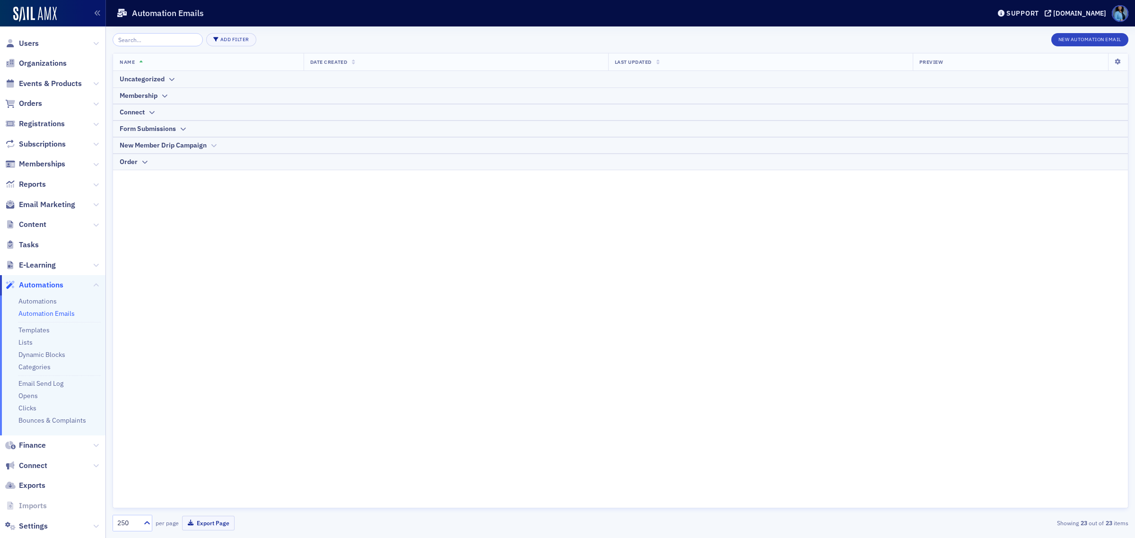
click at [211, 146] on icon at bounding box center [213, 146] width 7 height 6
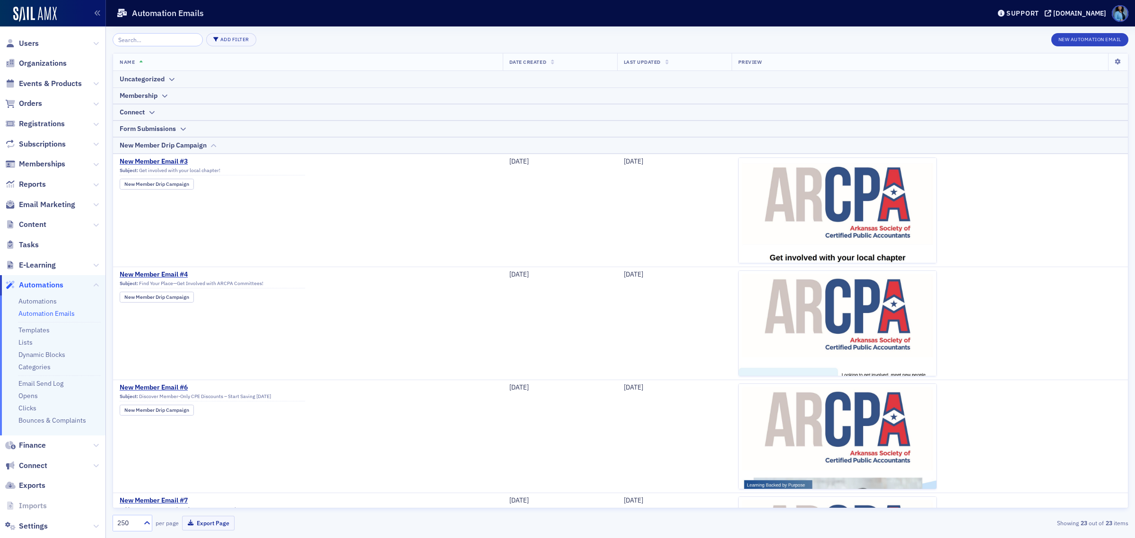
click at [225, 145] on div "New Member Drip Campaign" at bounding box center [621, 145] width 1002 height 10
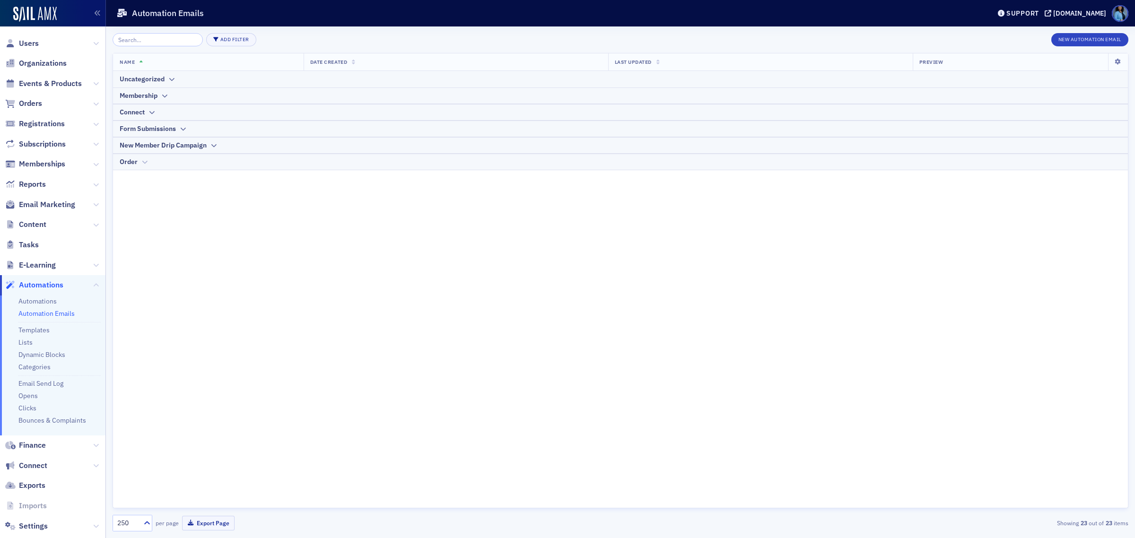
click at [134, 163] on div "Order" at bounding box center [129, 162] width 18 height 10
click at [136, 163] on div "Order" at bounding box center [129, 162] width 18 height 10
click at [215, 42] on button "Add Filter" at bounding box center [231, 39] width 50 height 13
click at [276, 35] on div "Category" at bounding box center [266, 39] width 24 height 9
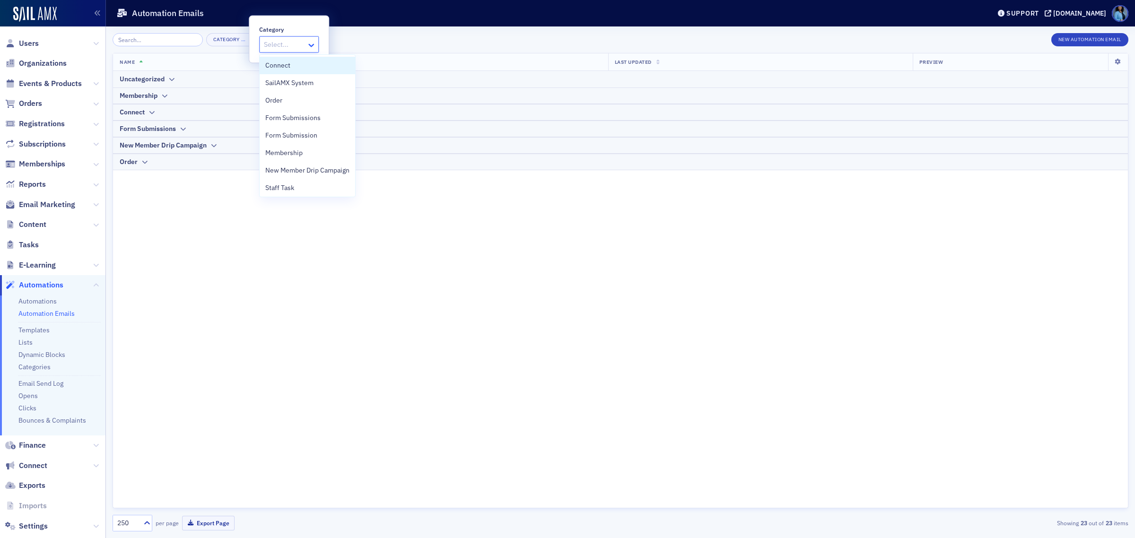
click at [309, 41] on icon at bounding box center [310, 44] width 9 height 9
click at [512, 297] on div "Name Date Created Last Updated Preview Uncategorized Membership Connect Form Su…" at bounding box center [621, 280] width 1016 height 455
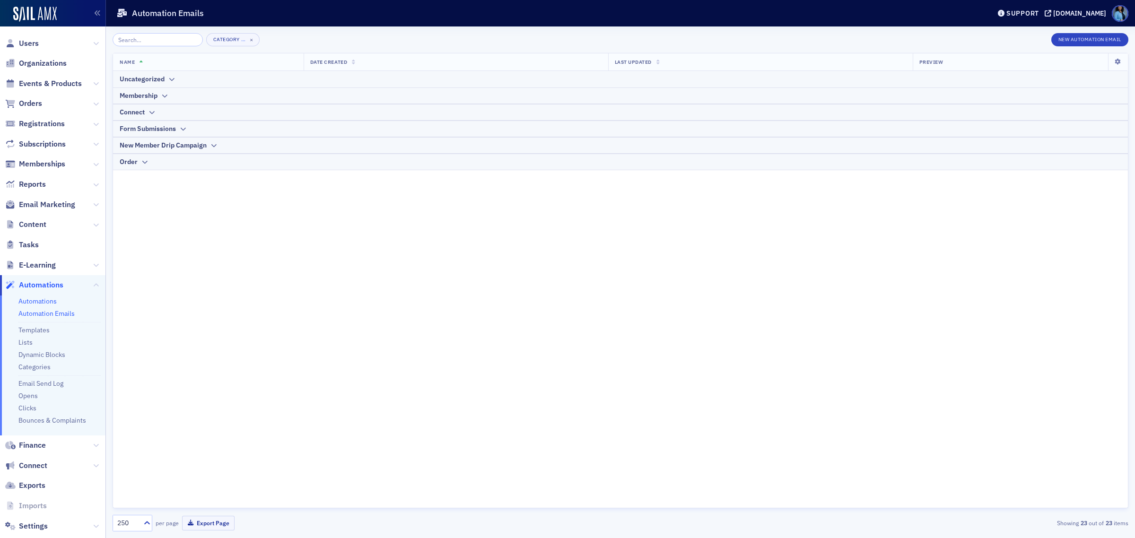
click at [40, 303] on link "Automations" at bounding box center [37, 301] width 38 height 9
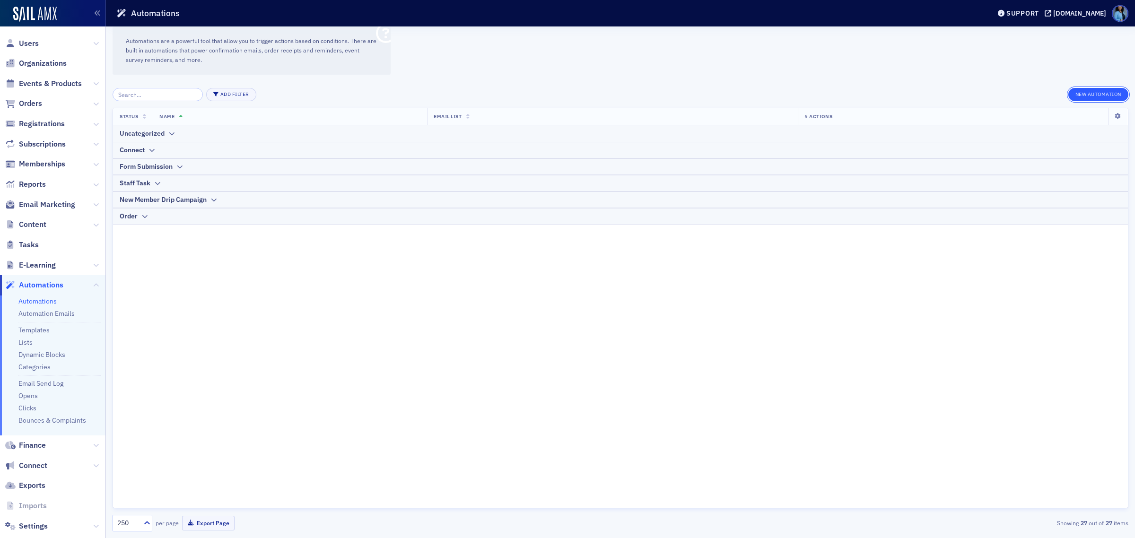
click at [1114, 97] on button "New Automation" at bounding box center [1098, 94] width 60 height 13
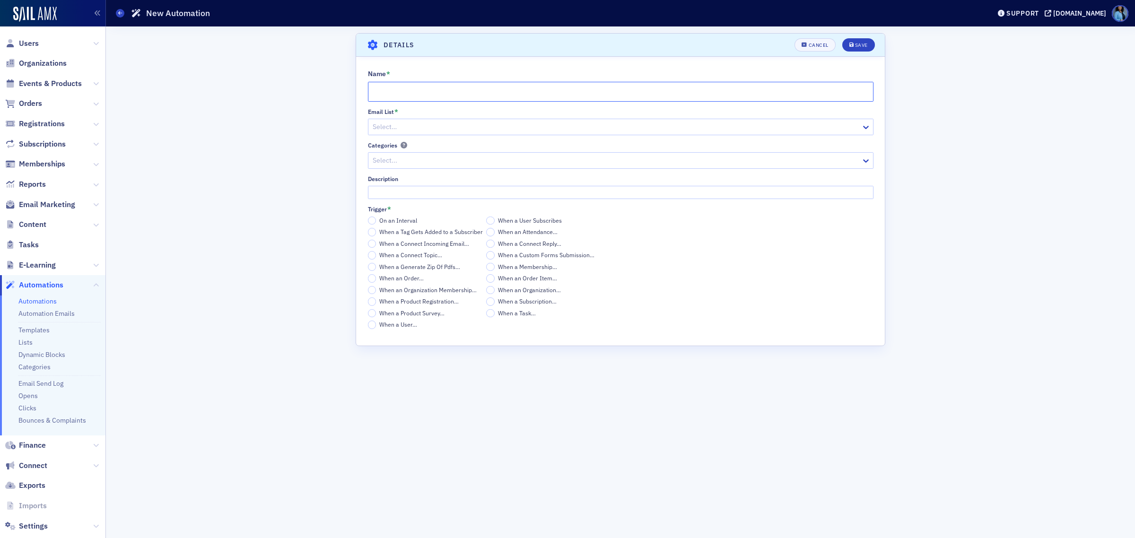
click at [431, 94] on input "Name *" at bounding box center [620, 92] width 505 height 20
type input "Prospective Member Email Drip"
click at [421, 123] on div at bounding box center [607, 127] width 470 height 12
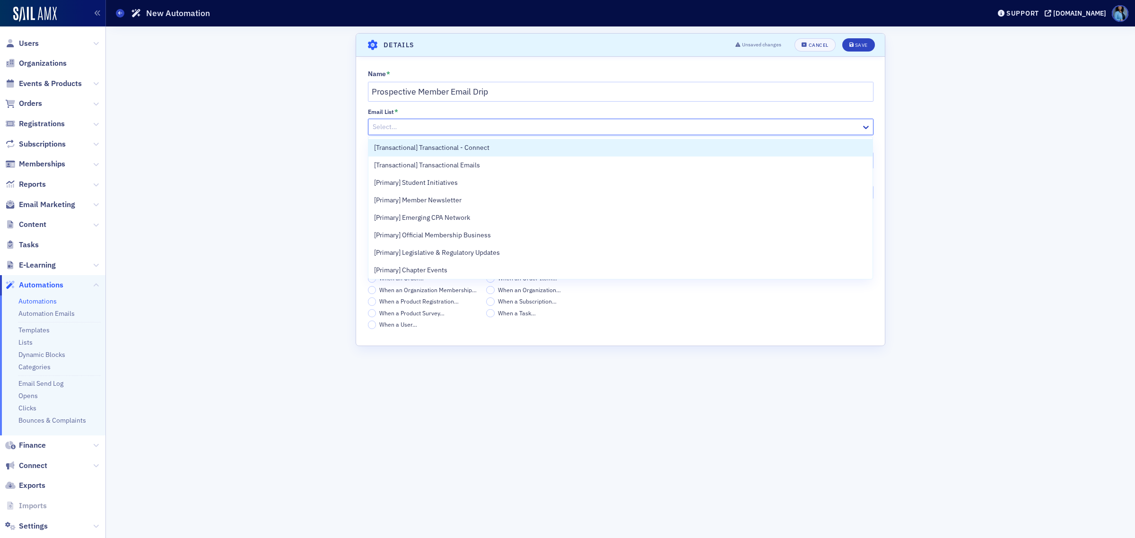
click at [423, 123] on div at bounding box center [616, 127] width 488 height 12
click at [434, 123] on div at bounding box center [616, 127] width 488 height 12
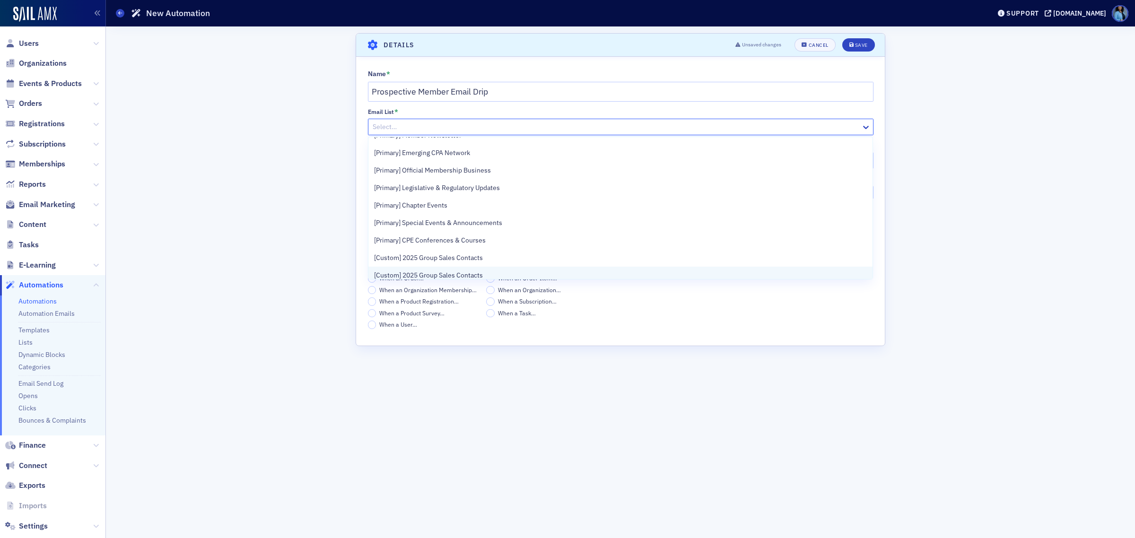
scroll to position [47, 0]
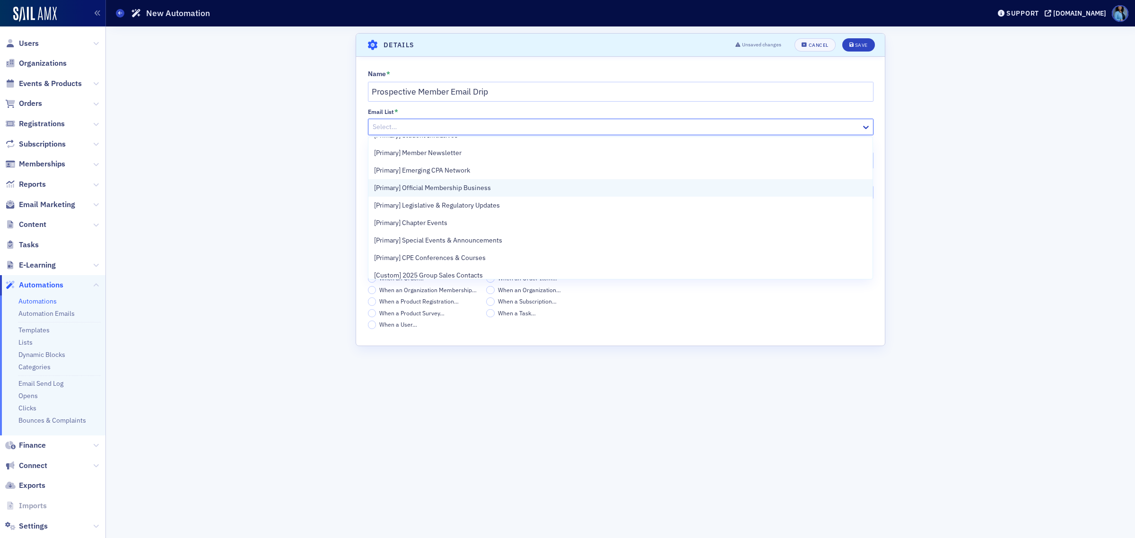
click at [445, 189] on span "[Primary] Official Membership Business" at bounding box center [432, 188] width 117 height 10
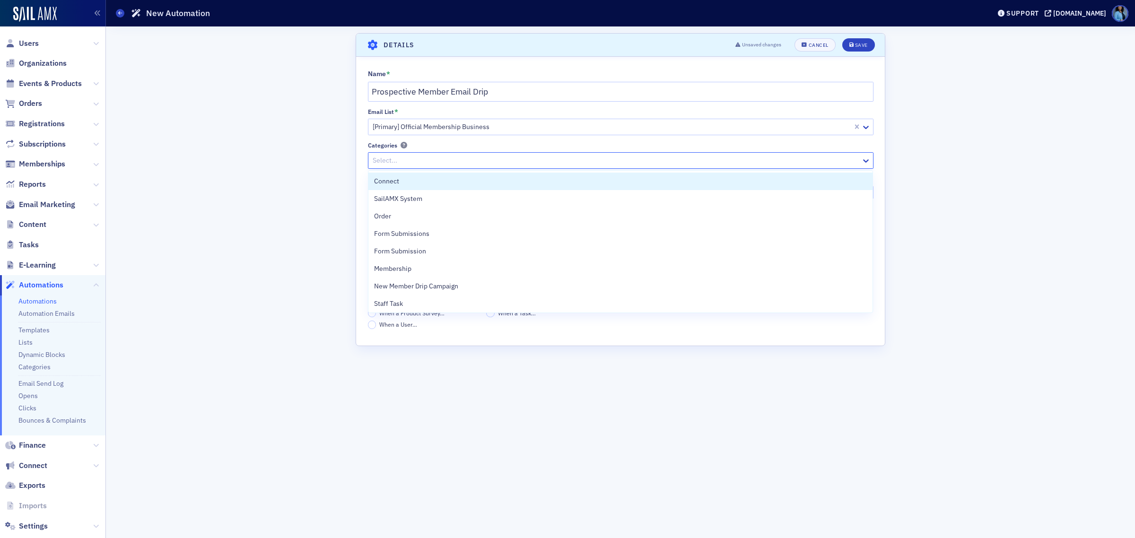
click at [481, 157] on div at bounding box center [616, 161] width 488 height 12
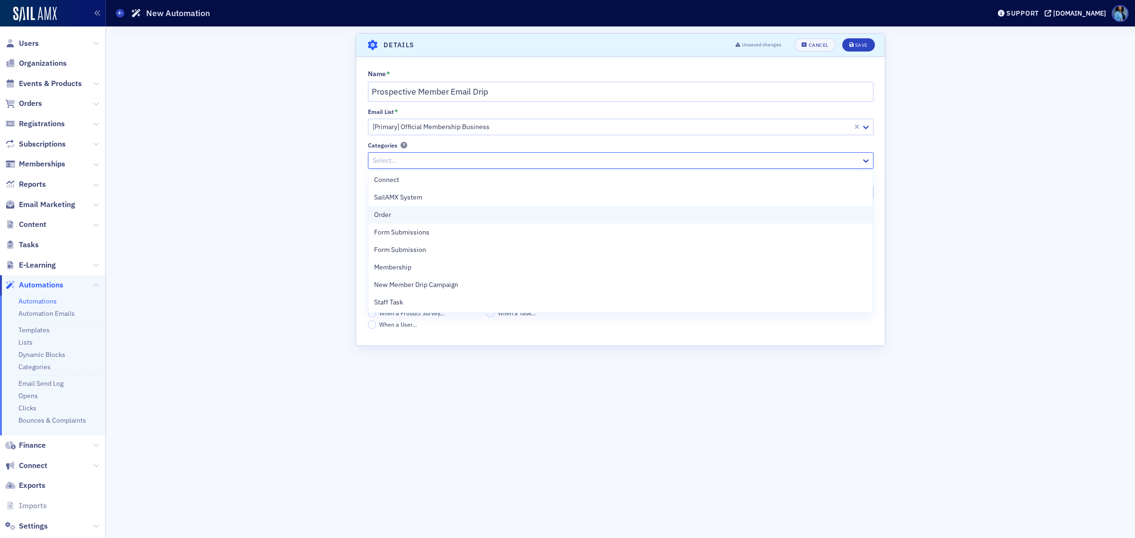
scroll to position [0, 0]
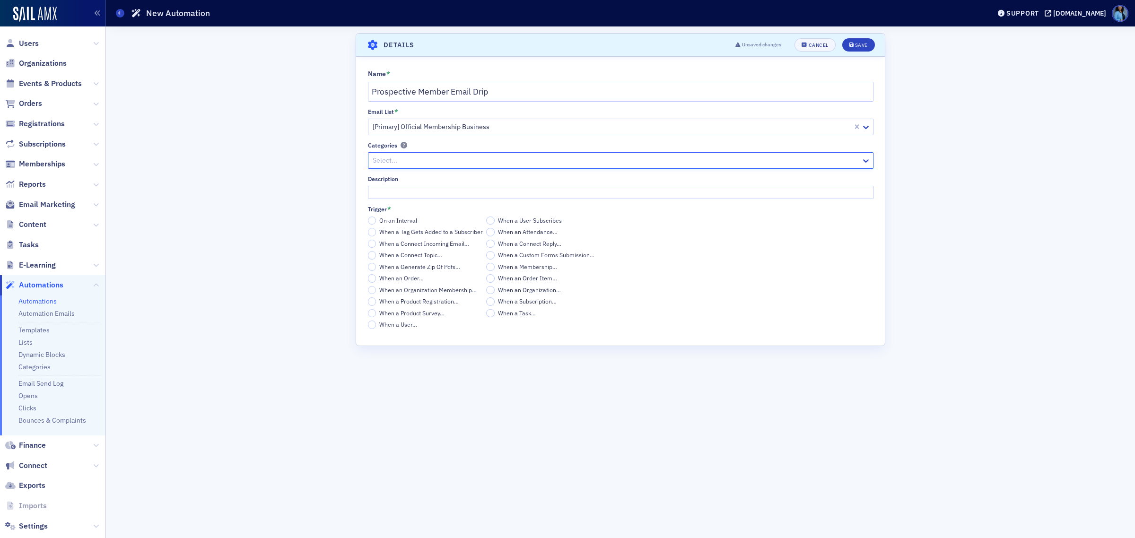
click at [457, 160] on div at bounding box center [616, 161] width 488 height 12
click at [371, 234] on input "When a Tag Gets Added to a Subscriber" at bounding box center [372, 232] width 9 height 9
click at [391, 357] on input "Tags *" at bounding box center [620, 354] width 505 height 17
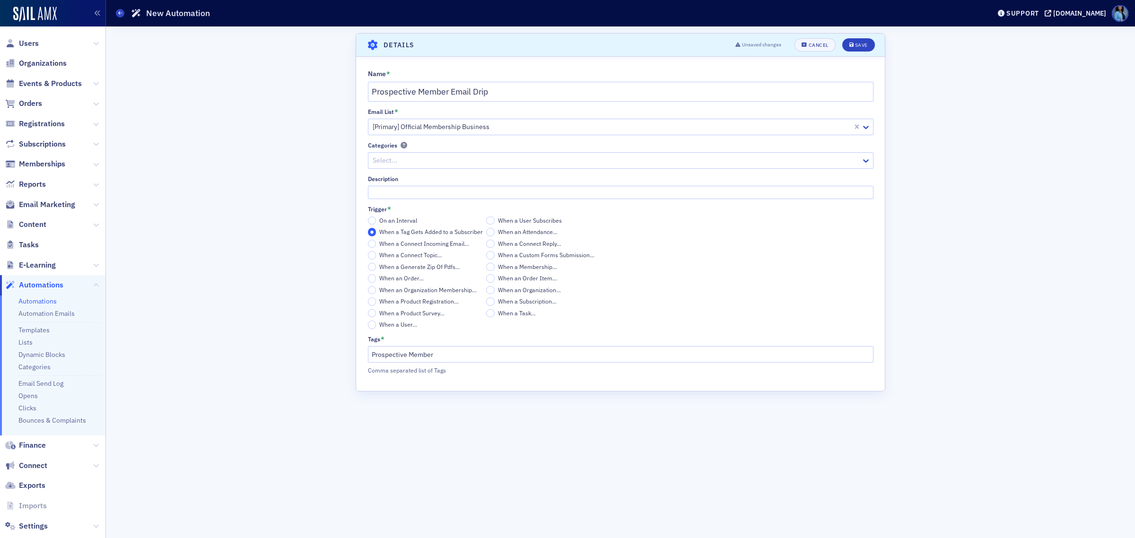
click at [487, 381] on div "Name * Prospective Member Email Drip Email List * [Primary] Official Membership…" at bounding box center [620, 224] width 529 height 334
click at [464, 356] on input "Prospective Member" at bounding box center [620, 354] width 505 height 17
click at [475, 389] on div "Name * Prospective Member Email Drip Email List * [Primary] Official Membership…" at bounding box center [620, 224] width 529 height 334
click at [458, 358] on input "Prospective Member," at bounding box center [620, 354] width 505 height 17
type input "Prospective Member"
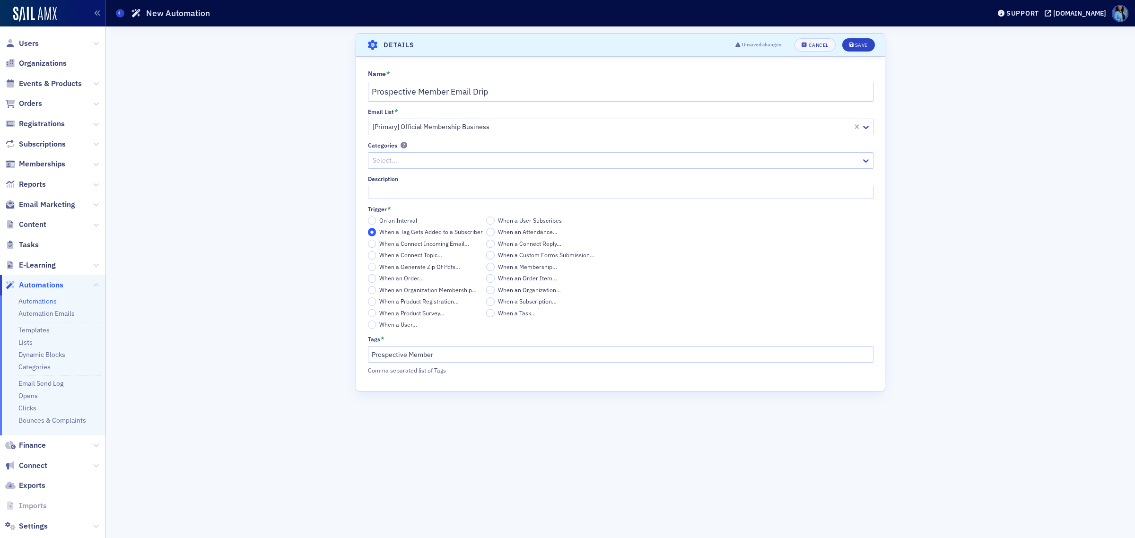
click at [480, 389] on div "Name * Prospective Member Email Drip Email List * [Primary] Official Membership…" at bounding box center [620, 224] width 529 height 334
click at [863, 46] on div "Save" at bounding box center [861, 45] width 13 height 5
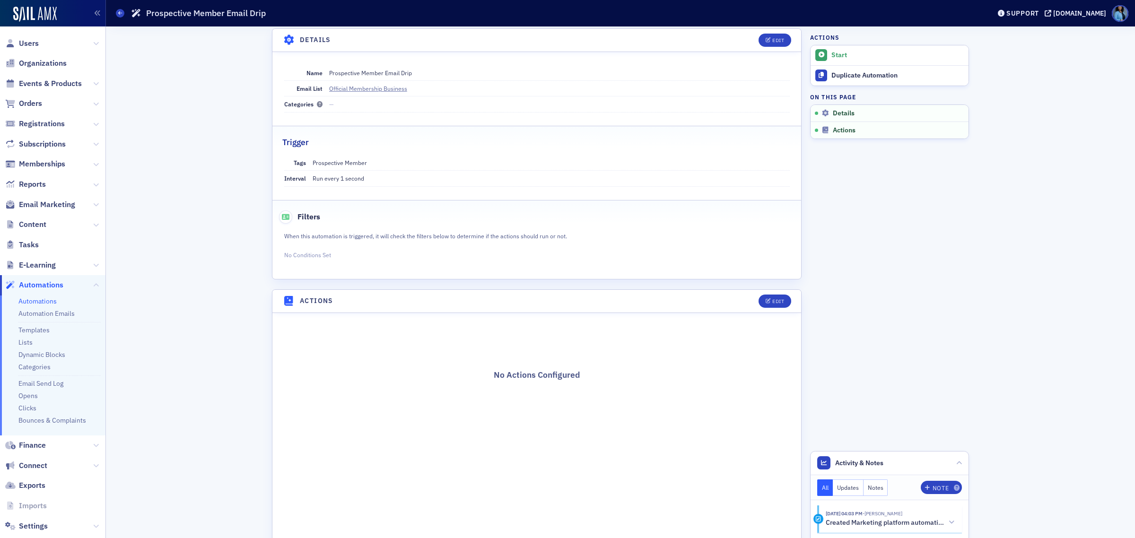
scroll to position [69, 0]
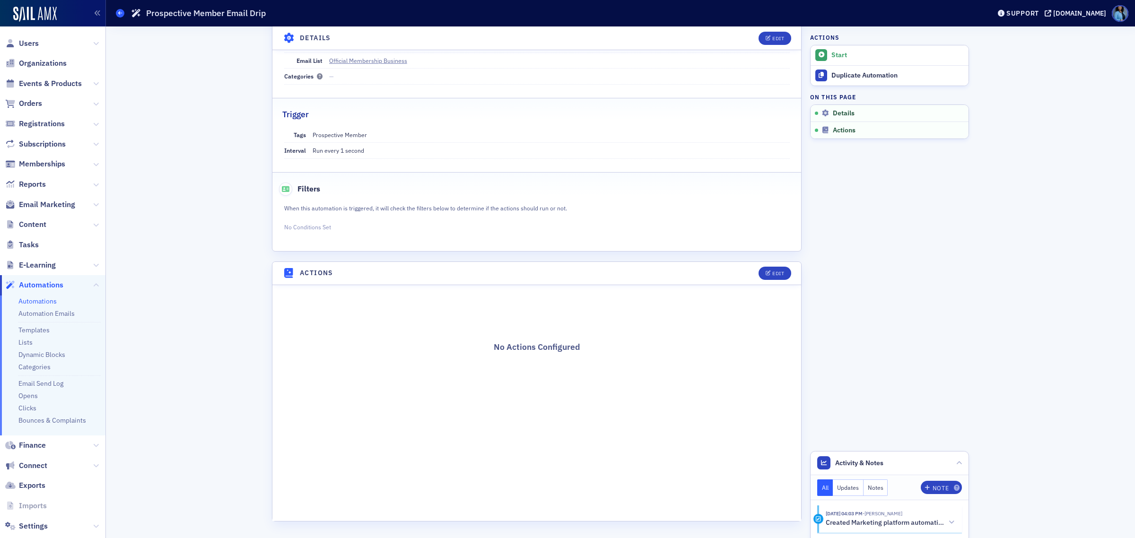
click at [118, 14] on icon at bounding box center [120, 13] width 4 height 4
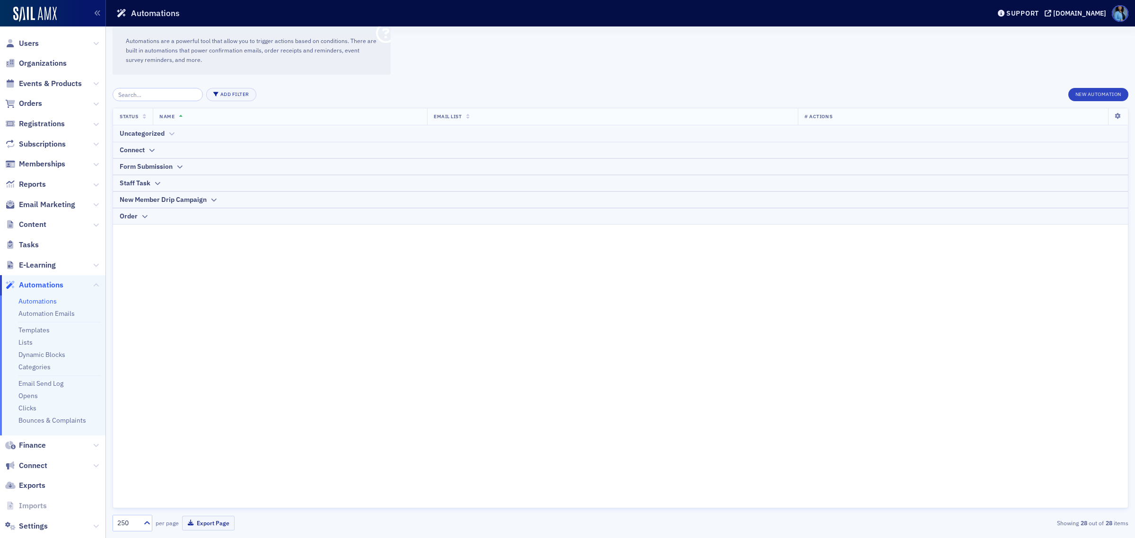
click at [168, 132] on icon at bounding box center [171, 134] width 7 height 6
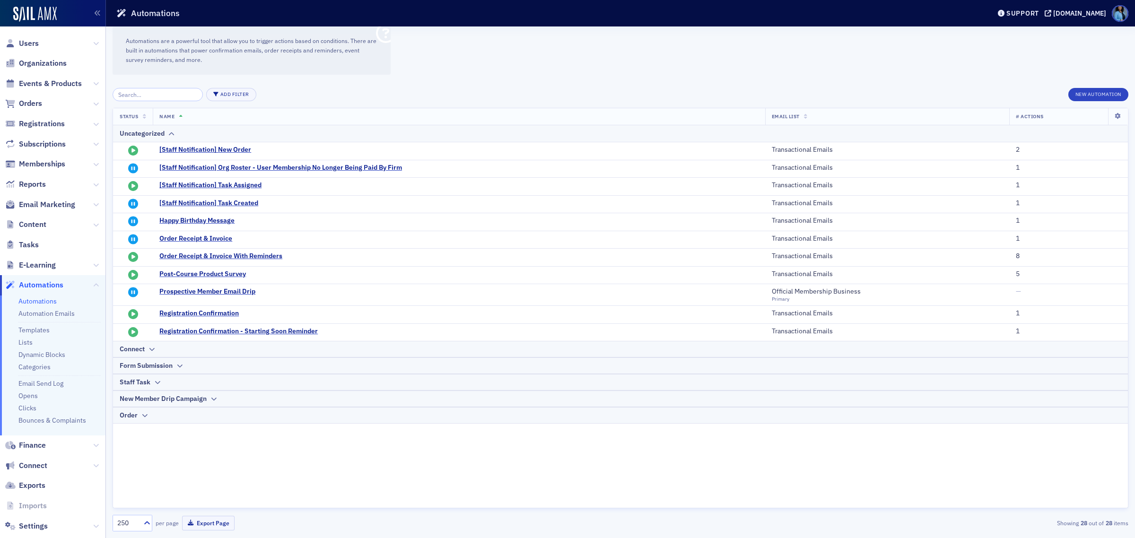
click at [363, 46] on p "Automations are a powerful tool that allow you to trigger actions based on cond…" at bounding box center [252, 50] width 252 height 28
drag, startPoint x: 192, startPoint y: 445, endPoint x: 196, endPoint y: 452, distance: 8.5
click at [196, 452] on div "Status Name Email List # Actions Uncategorized [Staff Notification] New Order T…" at bounding box center [621, 308] width 1016 height 401
click at [145, 115] on icon at bounding box center [145, 116] width 4 height 5
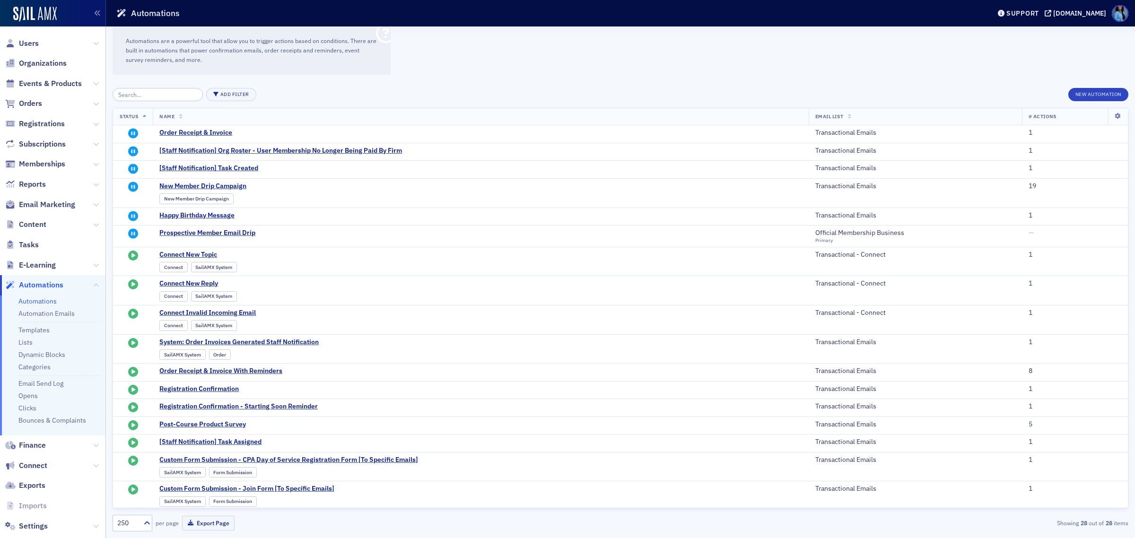
click at [144, 115] on icon at bounding box center [145, 116] width 4 height 5
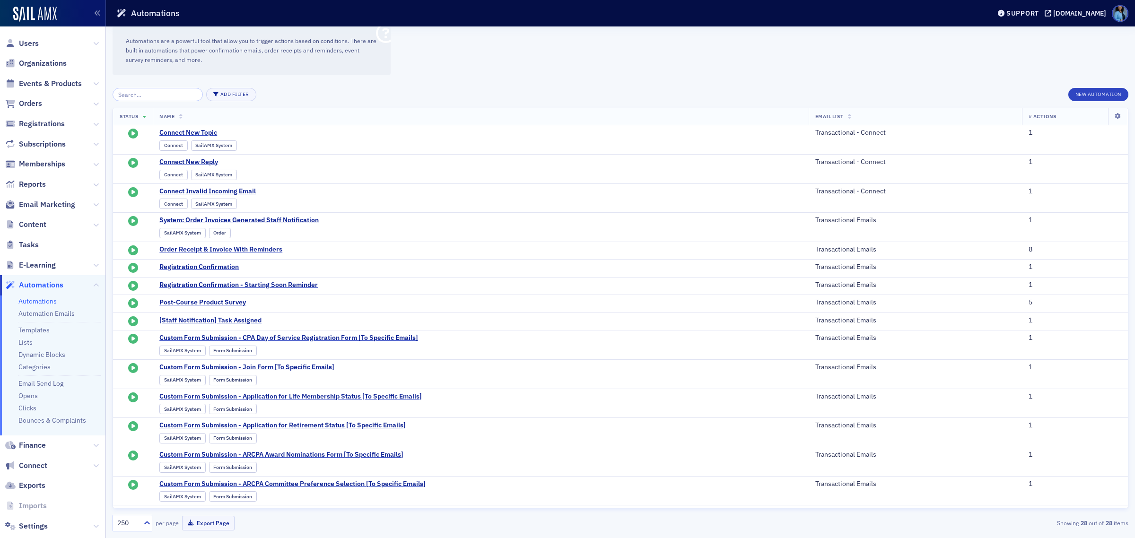
click at [147, 112] on th "Status" at bounding box center [133, 116] width 40 height 17
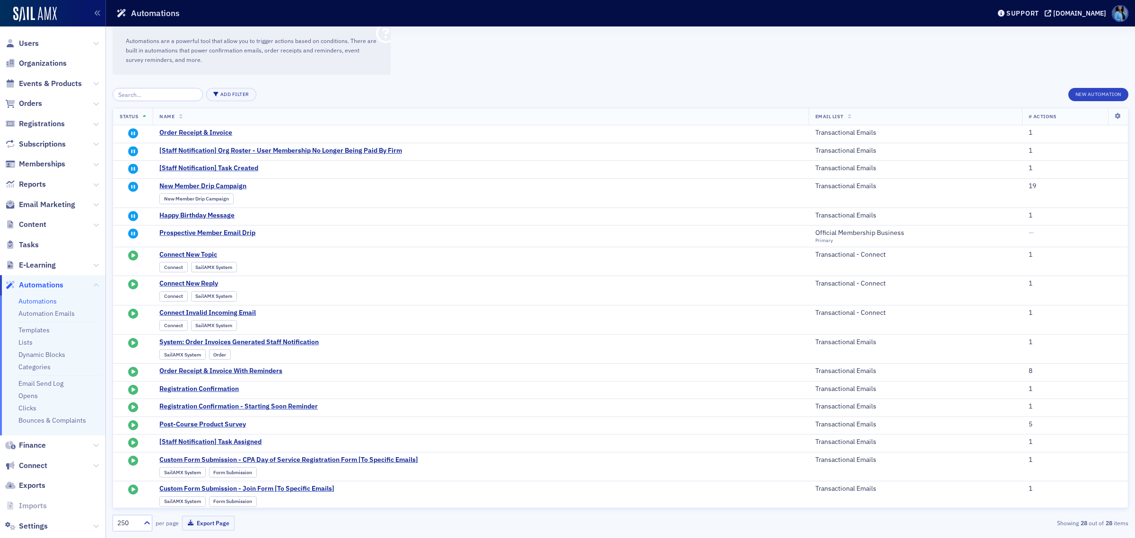
click at [183, 114] on icon at bounding box center [181, 116] width 4 height 5
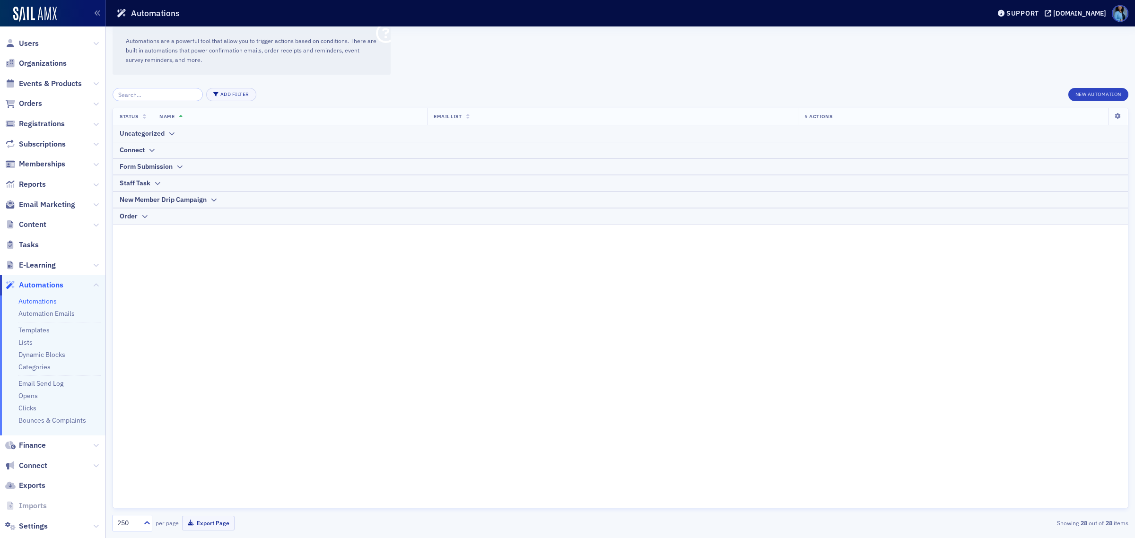
click at [819, 116] on span "# Actions" at bounding box center [818, 116] width 28 height 7
click at [848, 116] on th "# Actions" at bounding box center [953, 116] width 310 height 17
click at [169, 136] on icon at bounding box center [171, 134] width 7 height 6
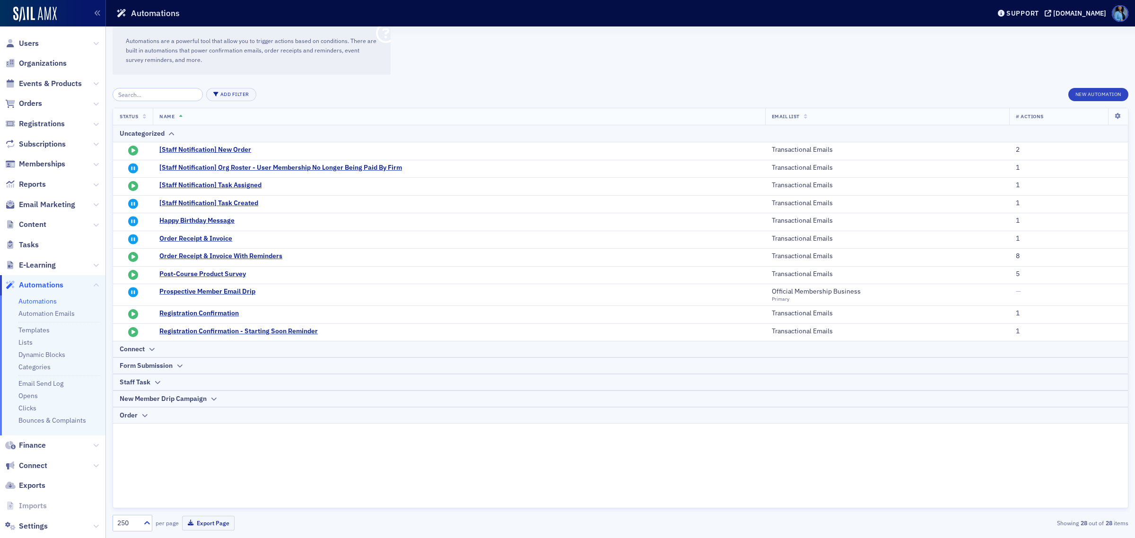
click at [1028, 114] on span "# Actions" at bounding box center [1030, 116] width 28 height 7
click at [43, 311] on link "Automation Emails" at bounding box center [46, 313] width 56 height 9
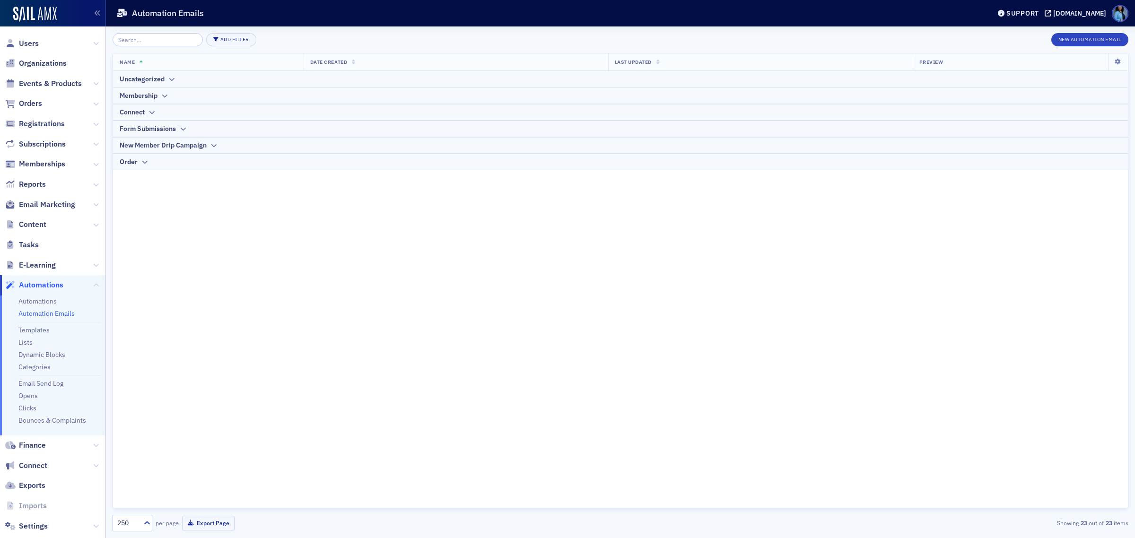
click at [963, 61] on th "Preview" at bounding box center [1010, 61] width 195 height 17
click at [214, 147] on icon at bounding box center [213, 146] width 7 height 6
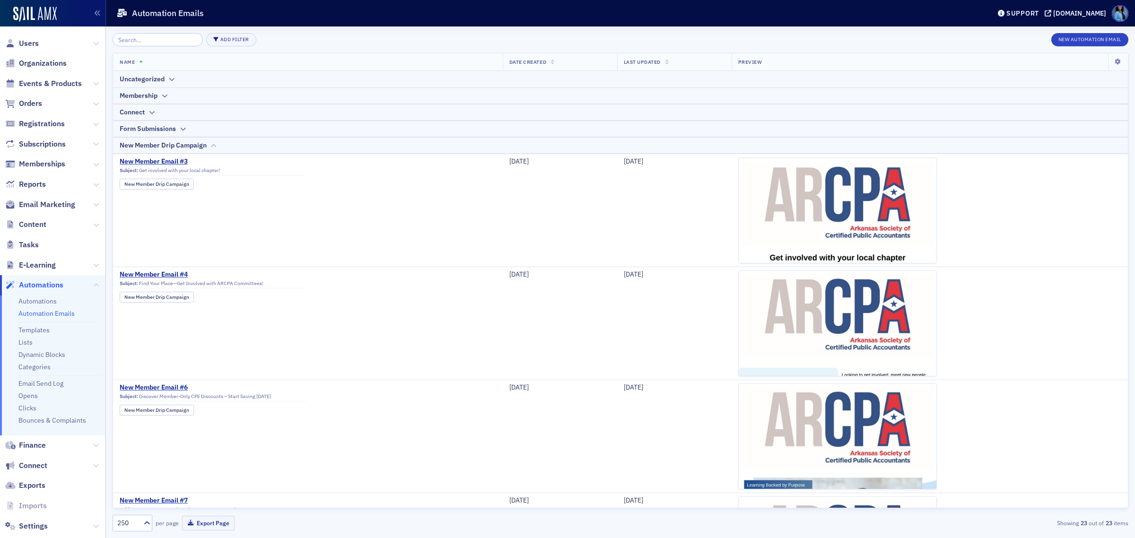
click at [214, 147] on icon at bounding box center [213, 146] width 7 height 6
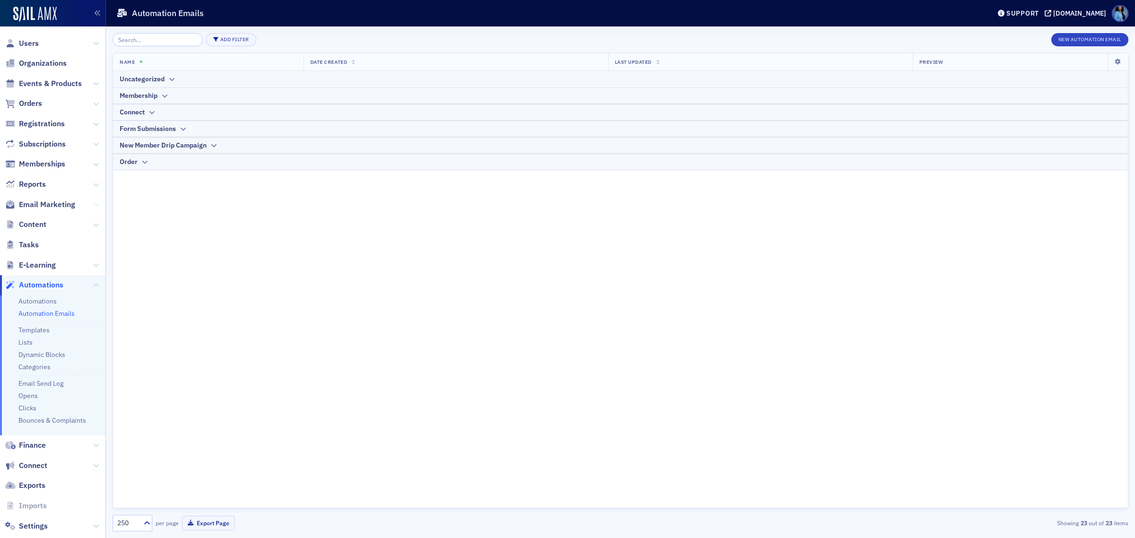
click at [93, 202] on icon at bounding box center [96, 205] width 6 height 6
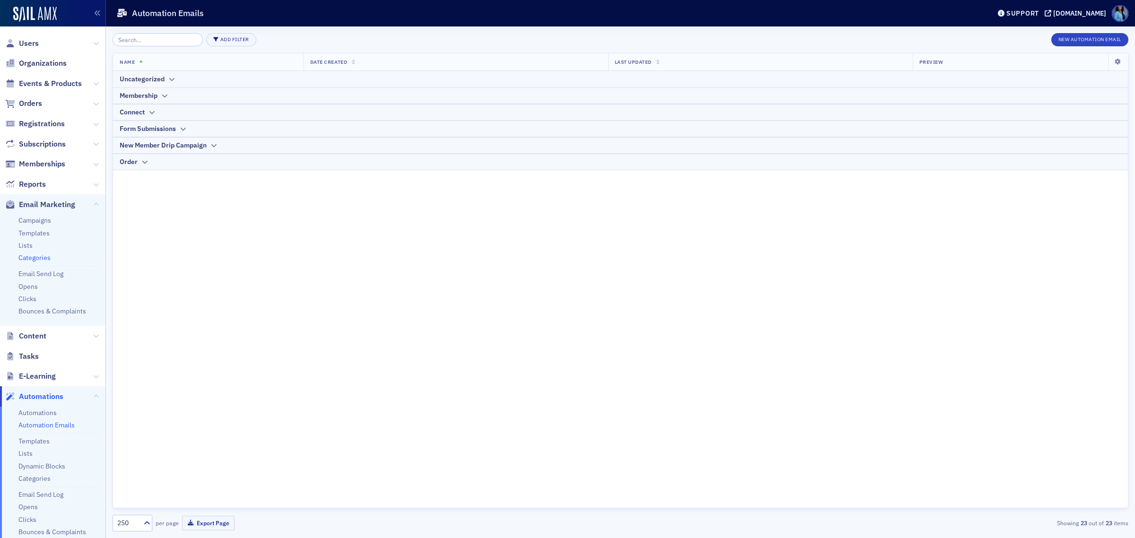
click at [34, 256] on link "Categories" at bounding box center [34, 257] width 32 height 9
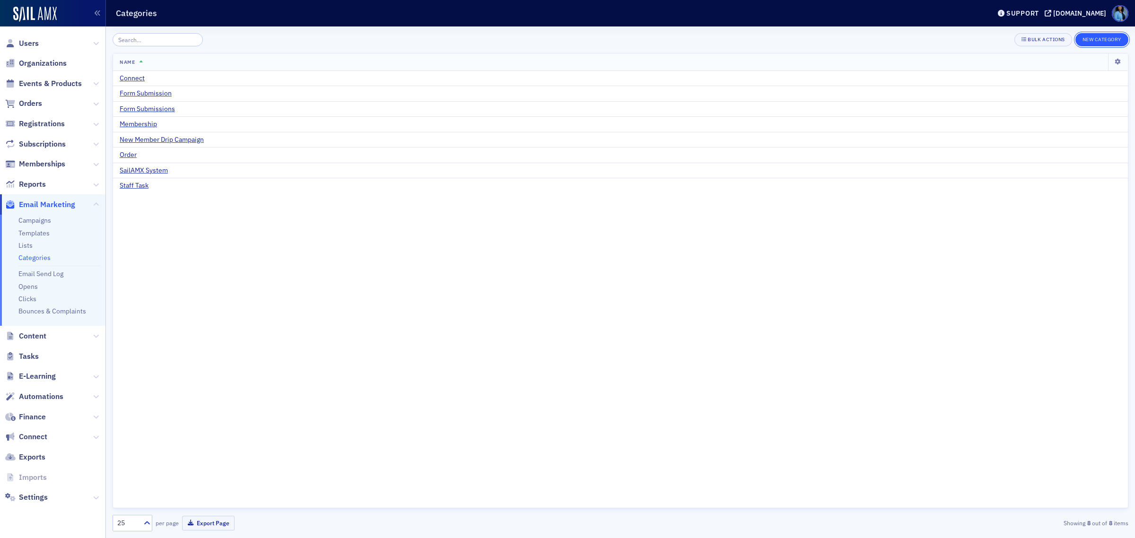
click at [1098, 35] on button "New Category" at bounding box center [1101, 39] width 53 height 13
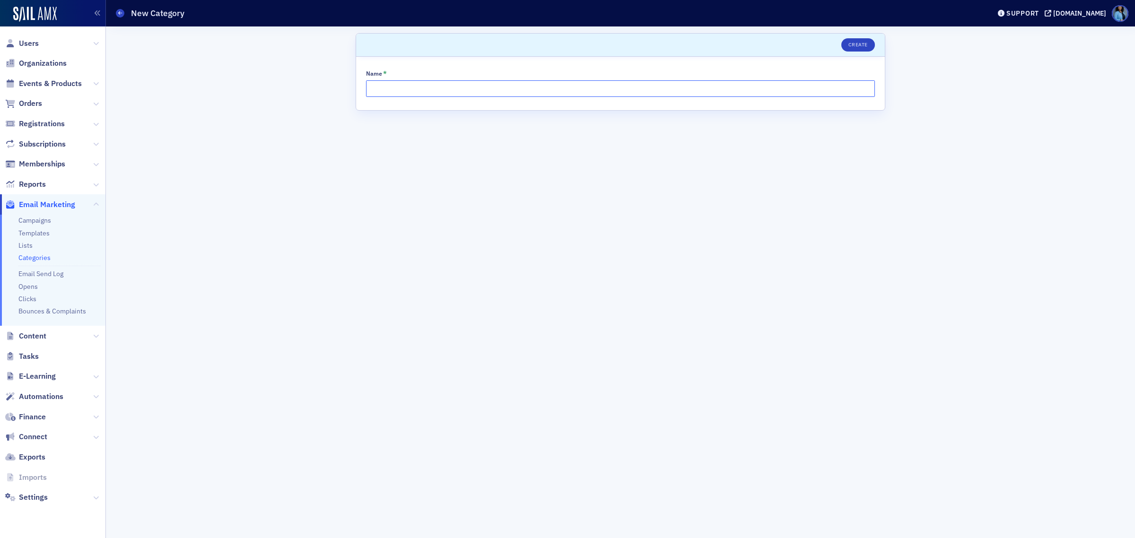
click at [396, 93] on input "Name *" at bounding box center [620, 88] width 509 height 17
type input "M"
type input "Prospective Member Email Drip"
click at [854, 48] on button "Create" at bounding box center [858, 44] width 34 height 13
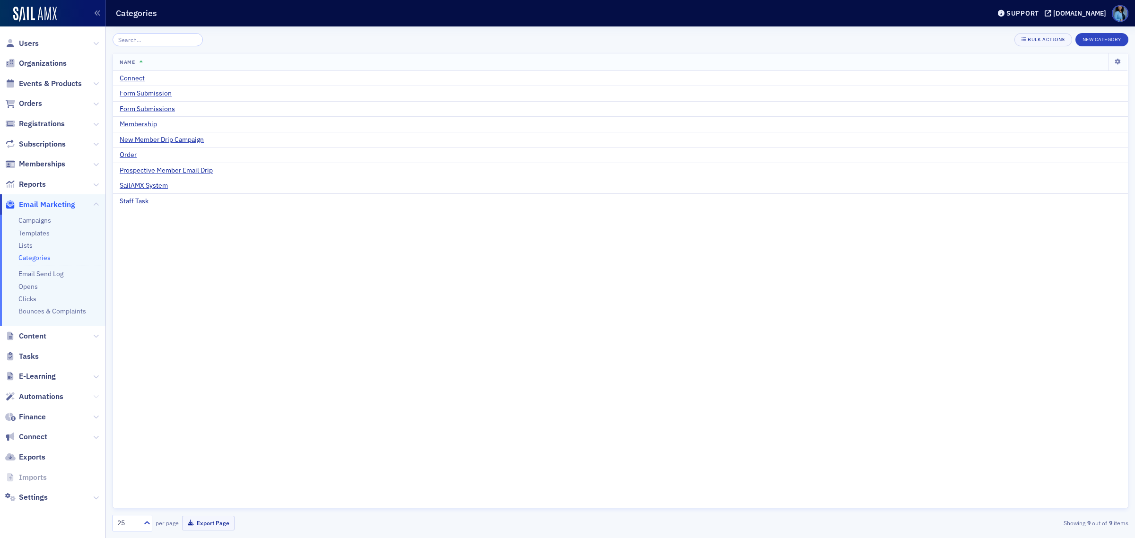
click at [96, 395] on icon at bounding box center [96, 397] width 6 height 6
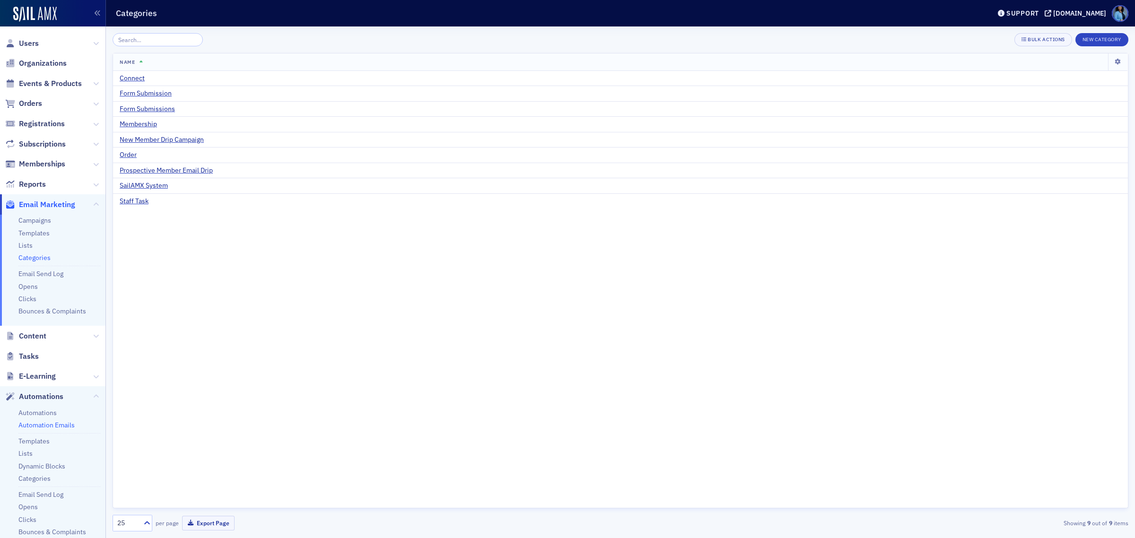
click at [60, 425] on link "Automation Emails" at bounding box center [46, 425] width 56 height 9
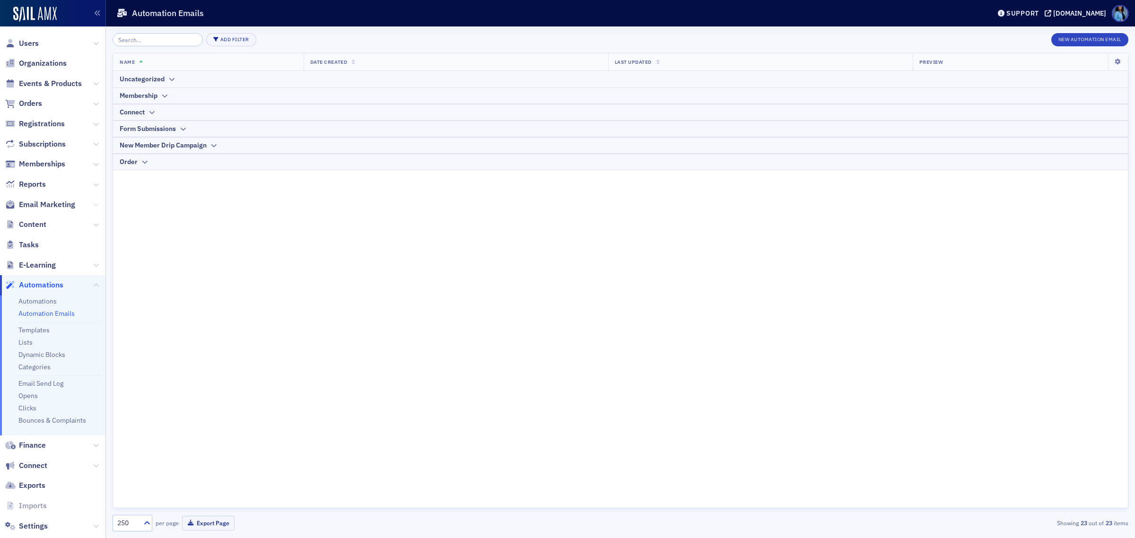
click at [93, 202] on icon at bounding box center [96, 205] width 6 height 6
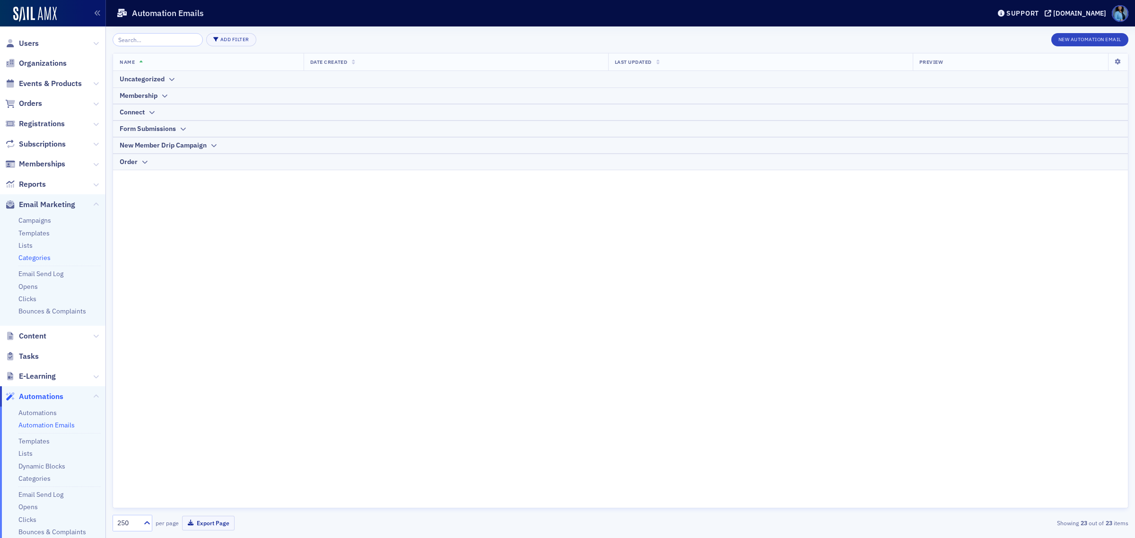
click at [34, 258] on link "Categories" at bounding box center [34, 257] width 32 height 9
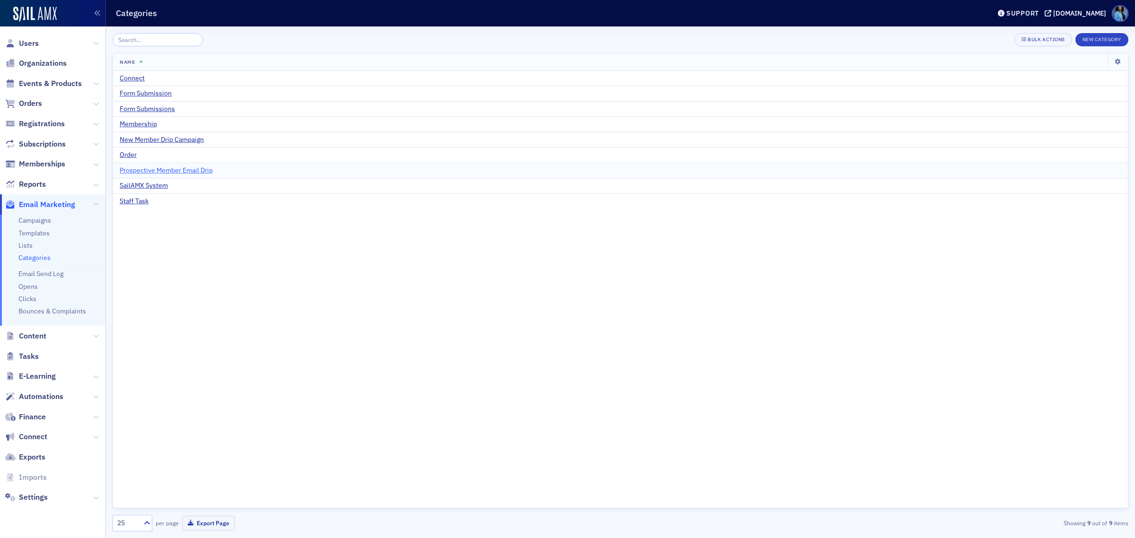
click at [205, 173] on span "Prospective Member Email Drip" at bounding box center [166, 170] width 93 height 9
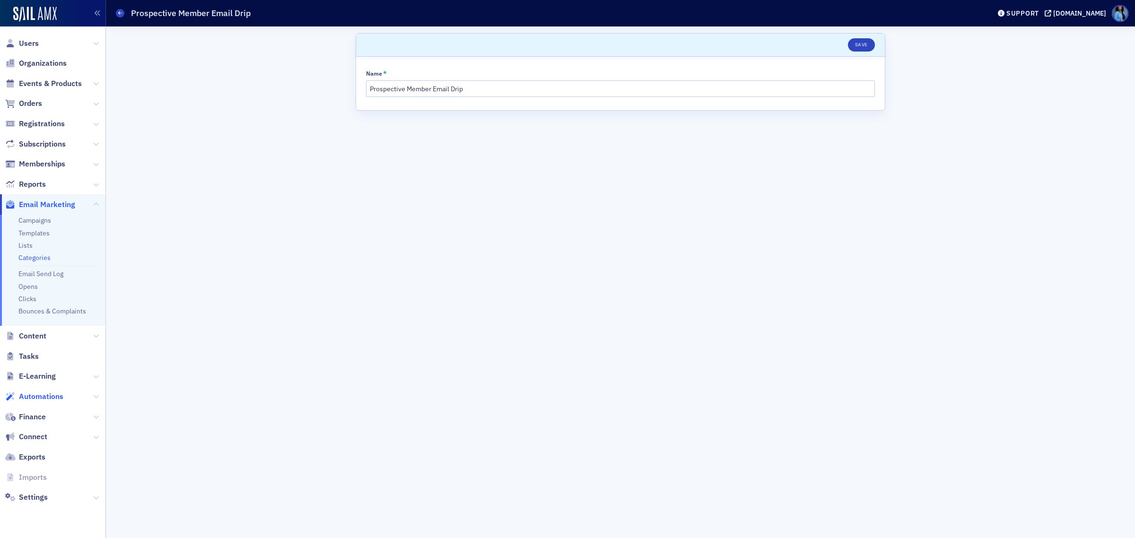
click at [52, 400] on span "Automations" at bounding box center [41, 397] width 44 height 10
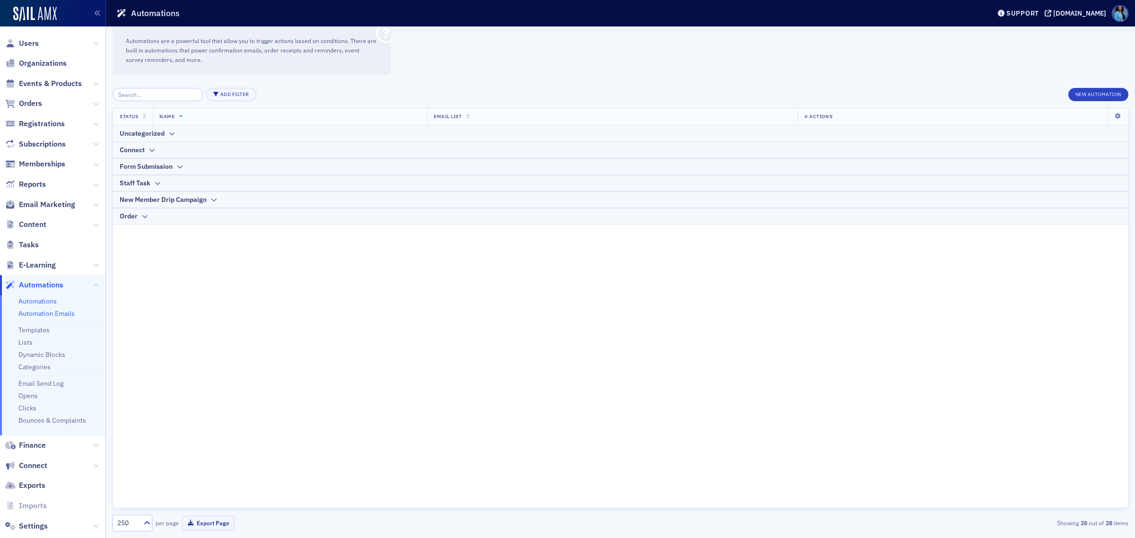
click at [67, 310] on link "Automation Emails" at bounding box center [46, 313] width 56 height 9
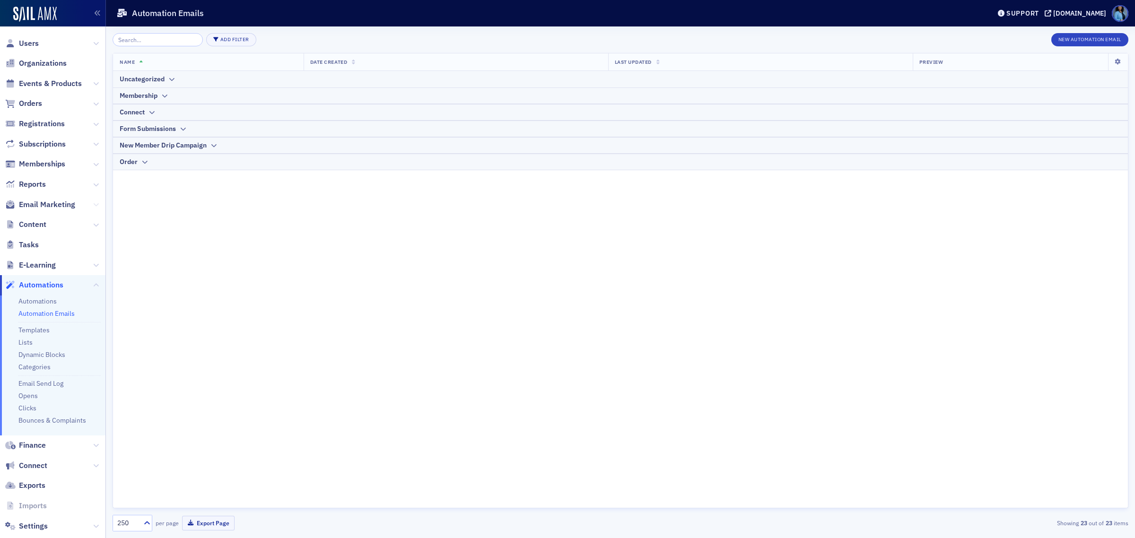
click at [93, 204] on icon at bounding box center [96, 205] width 6 height 6
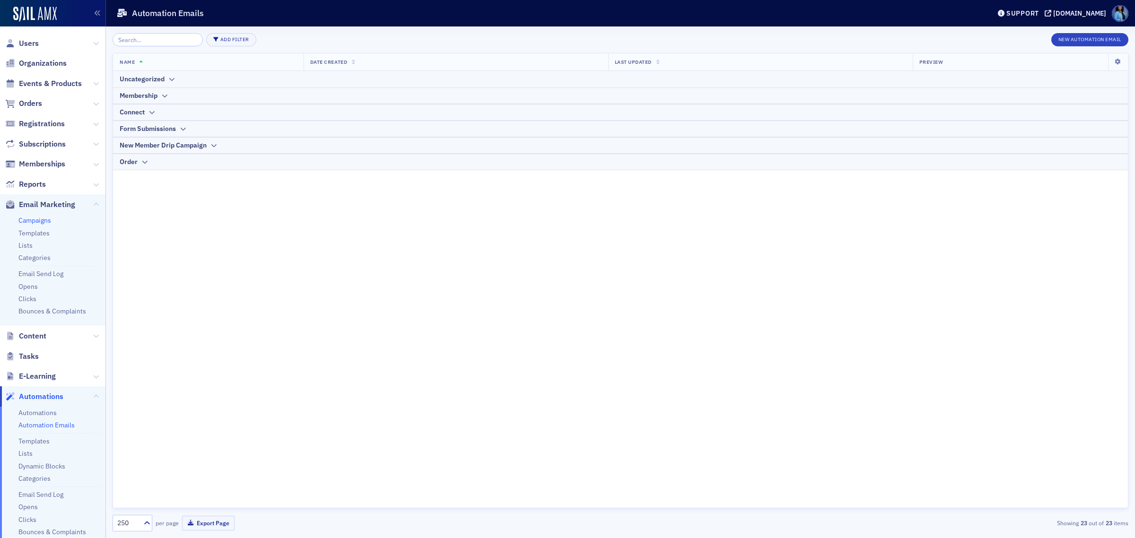
click at [44, 220] on link "Campaigns" at bounding box center [34, 220] width 33 height 9
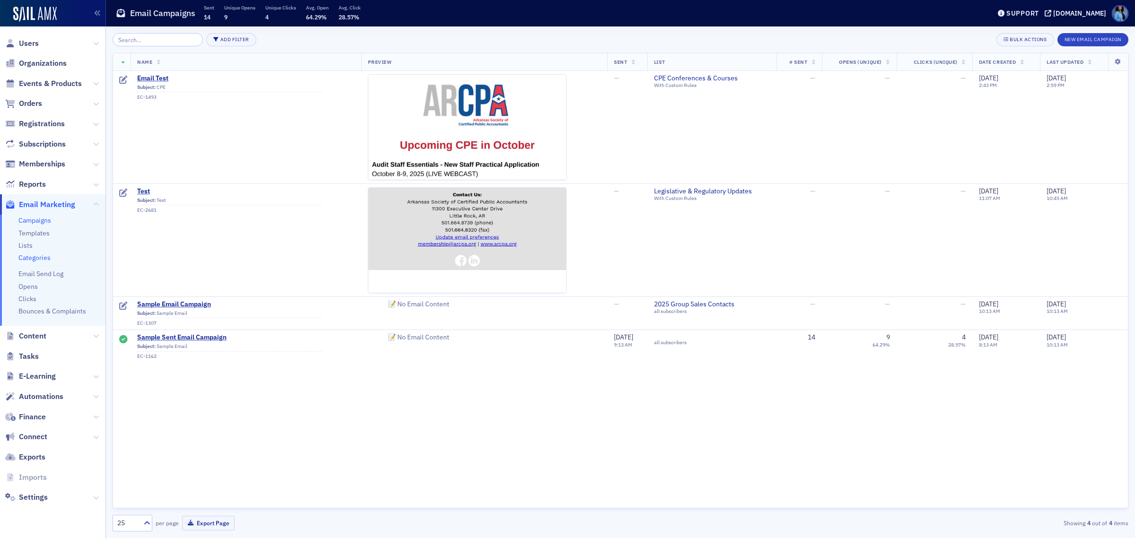
click at [43, 258] on link "Categories" at bounding box center [34, 257] width 32 height 9
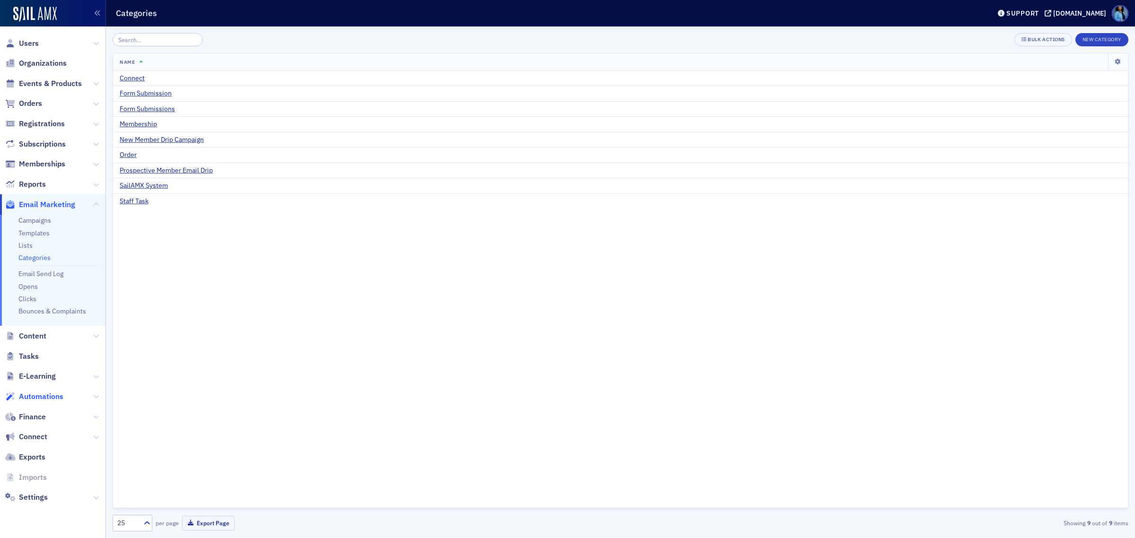
click at [57, 397] on span "Automations" at bounding box center [41, 397] width 44 height 10
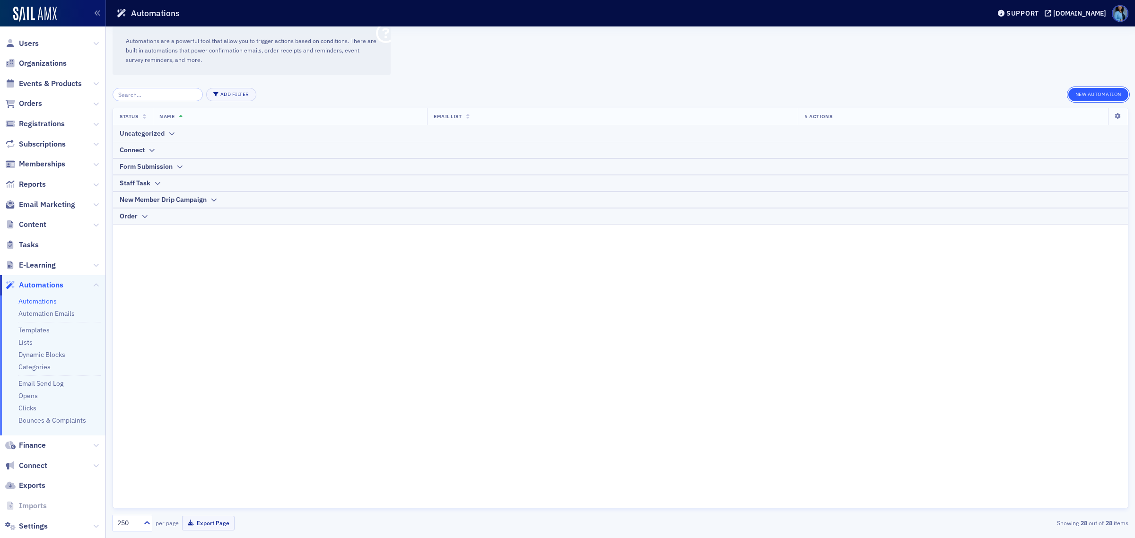
click at [1077, 91] on button "New Automation" at bounding box center [1098, 94] width 60 height 13
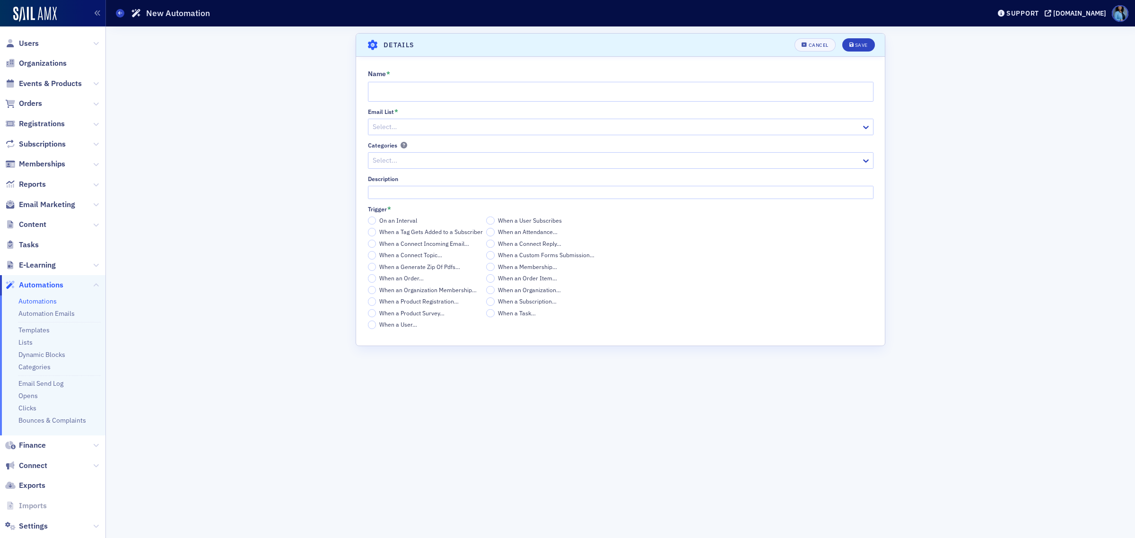
click at [420, 155] on div at bounding box center [616, 161] width 488 height 12
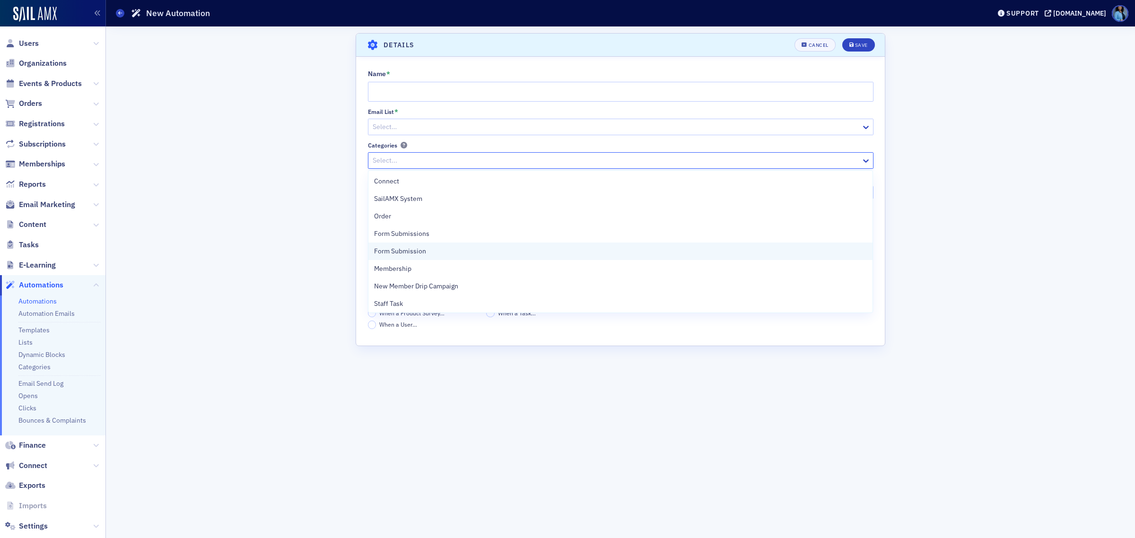
scroll to position [19, 0]
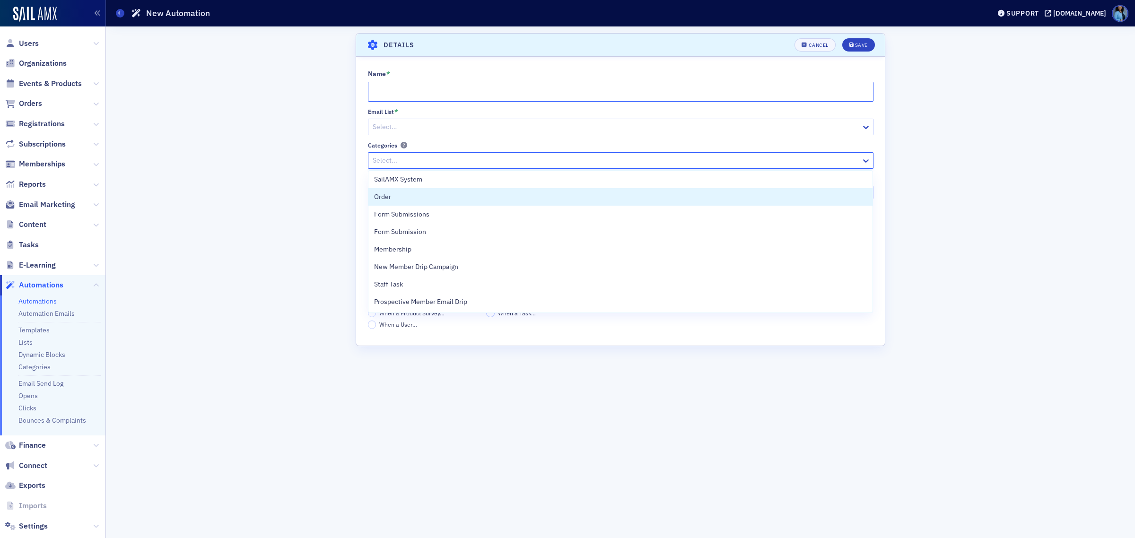
click at [438, 94] on input "Name *" at bounding box center [620, 92] width 505 height 20
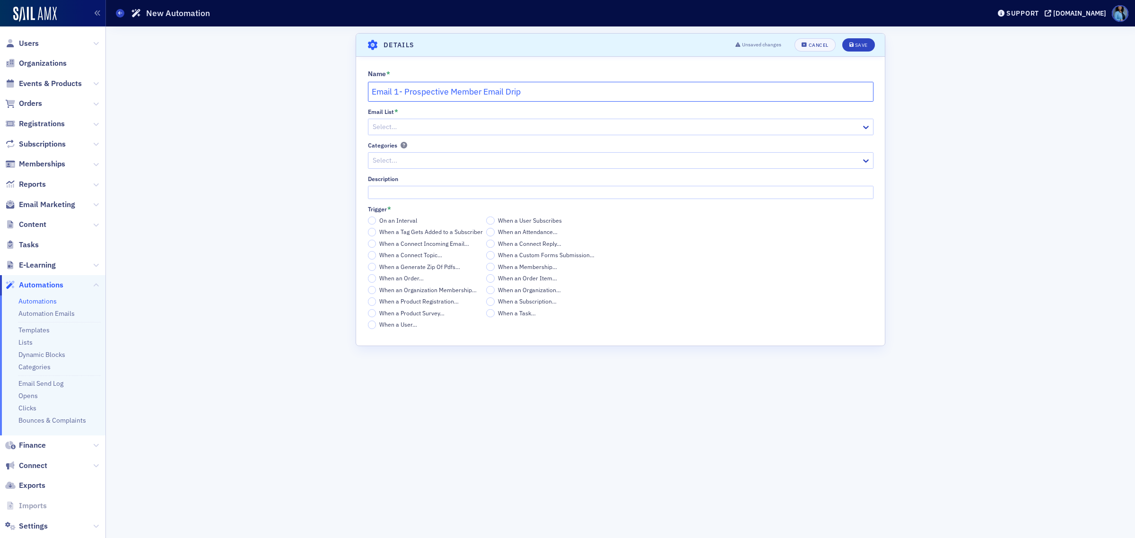
type input "Email 1- Prospective Member Email Drip"
click at [424, 158] on div at bounding box center [616, 161] width 488 height 12
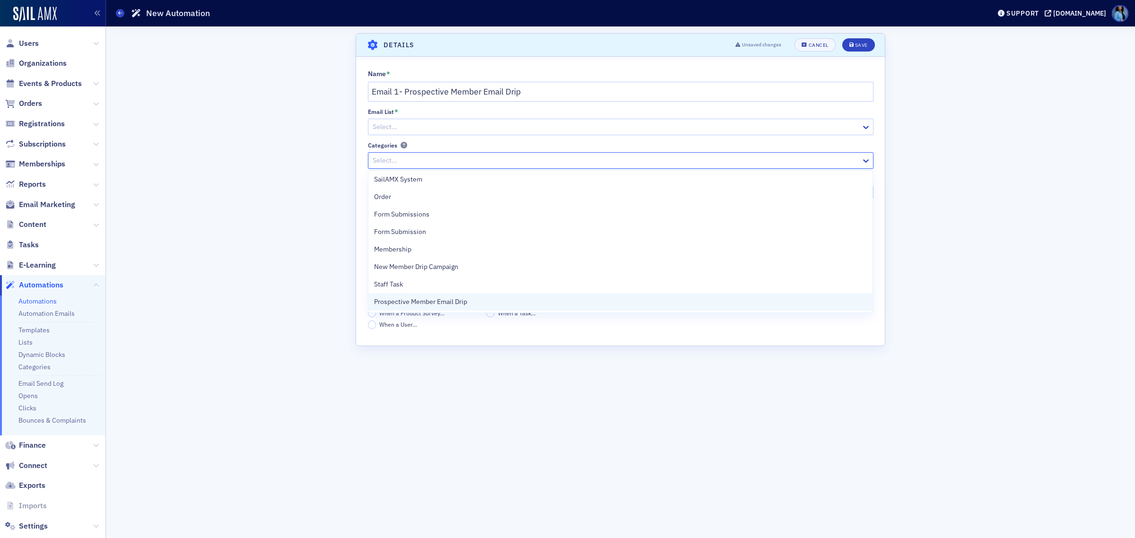
click at [414, 299] on span "Prospective Member Email Drip" at bounding box center [420, 302] width 93 height 10
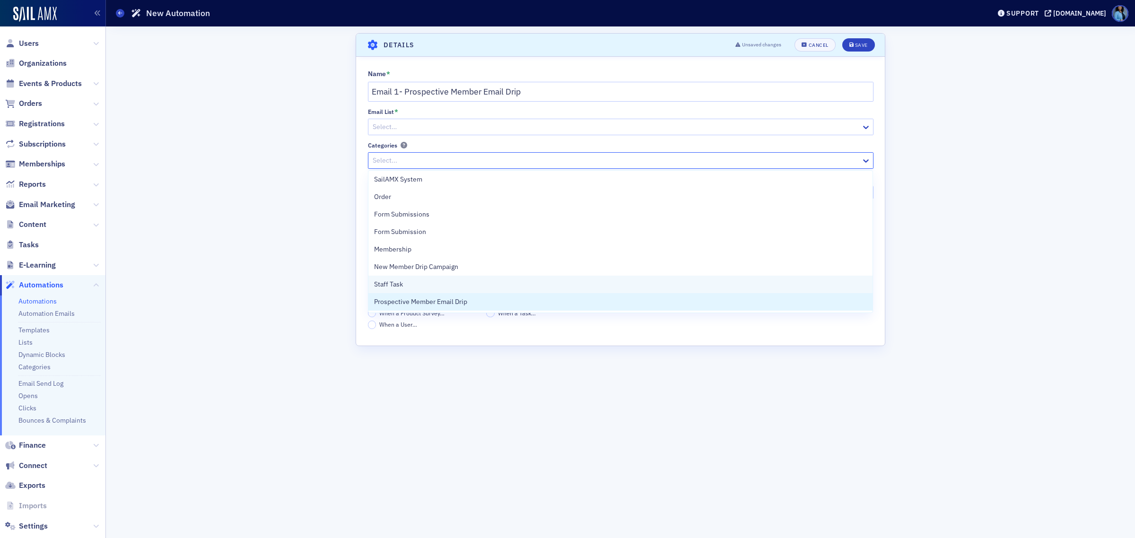
scroll to position [1, 0]
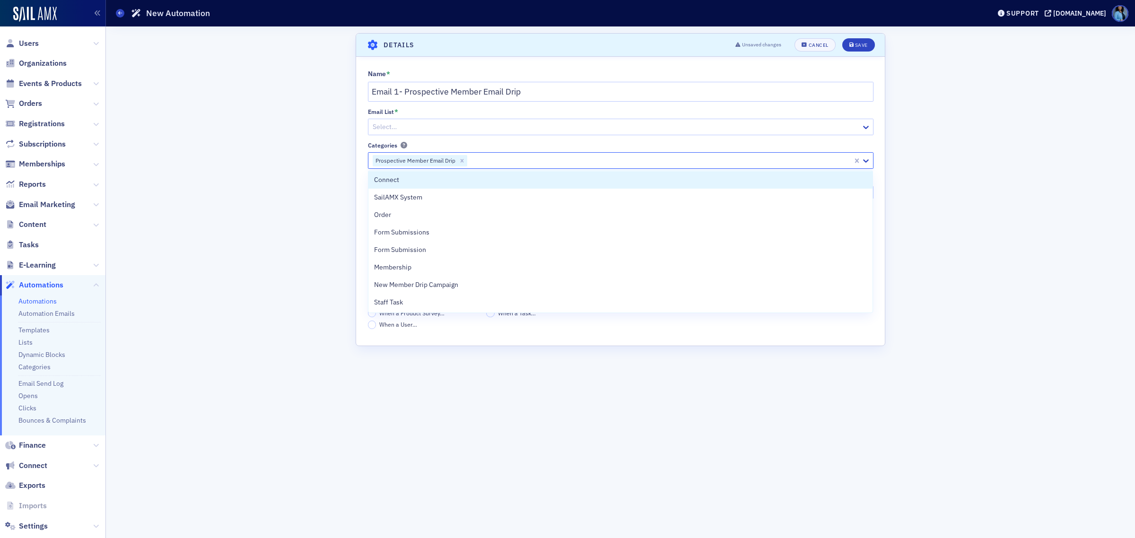
click at [424, 131] on div at bounding box center [616, 127] width 488 height 12
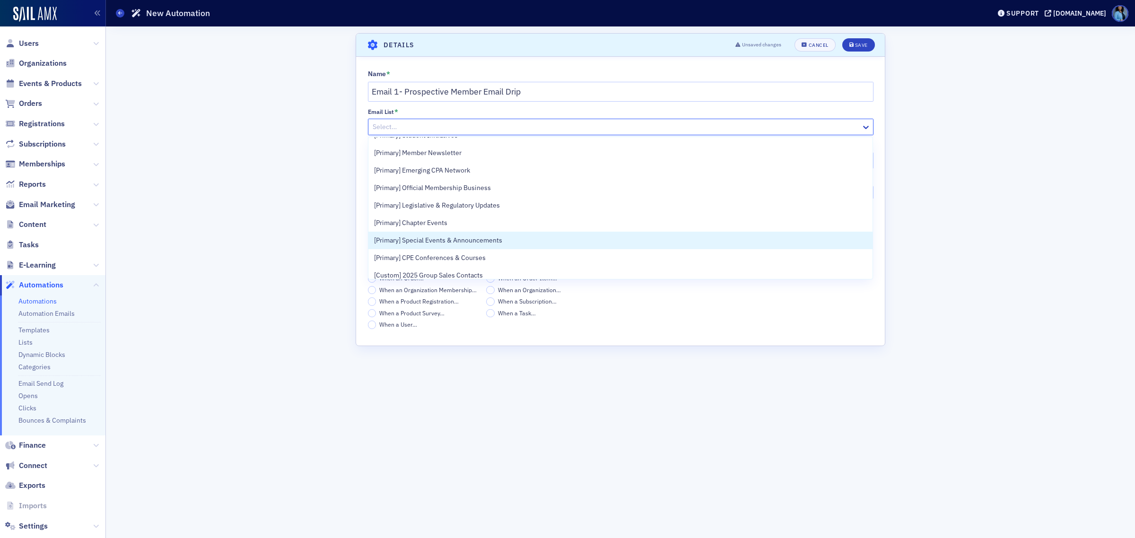
scroll to position [0, 0]
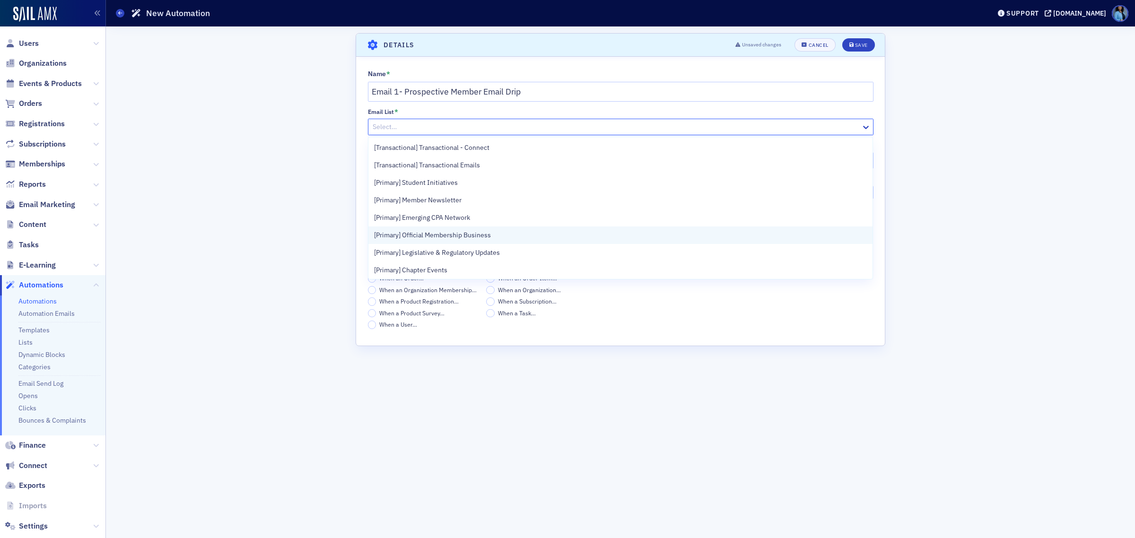
click at [440, 234] on span "[Primary] Official Membership Business" at bounding box center [432, 235] width 117 height 10
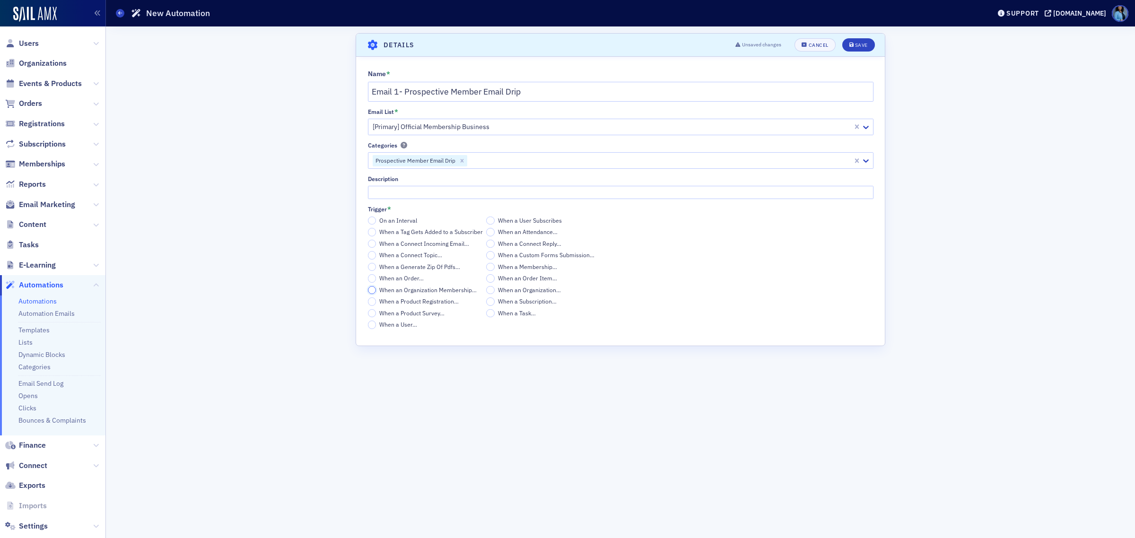
click at [374, 291] on input "When an Organization Membership…" at bounding box center [372, 290] width 9 height 9
click at [488, 272] on div "On an Interval When a User Subscribes When a Tag Gets Added to a Subscriber Whe…" at bounding box center [485, 273] width 234 height 113
click at [488, 266] on input "When a Membership…" at bounding box center [490, 267] width 9 height 9
click at [370, 324] on input "When a User…" at bounding box center [372, 325] width 9 height 9
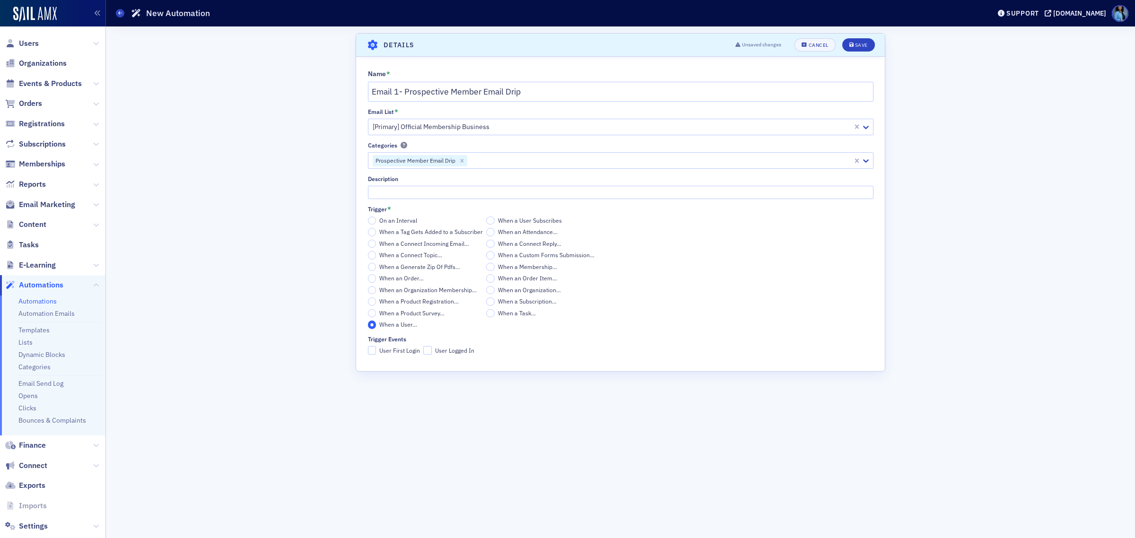
click at [377, 354] on label "User First Login" at bounding box center [394, 350] width 52 height 9
click at [376, 354] on input "User First Login" at bounding box center [372, 350] width 9 height 9
click at [374, 351] on input "User First Login" at bounding box center [372, 350] width 9 height 9
checkbox input "false"
click at [374, 233] on input "When a Tag Gets Added to a Subscriber" at bounding box center [372, 232] width 9 height 9
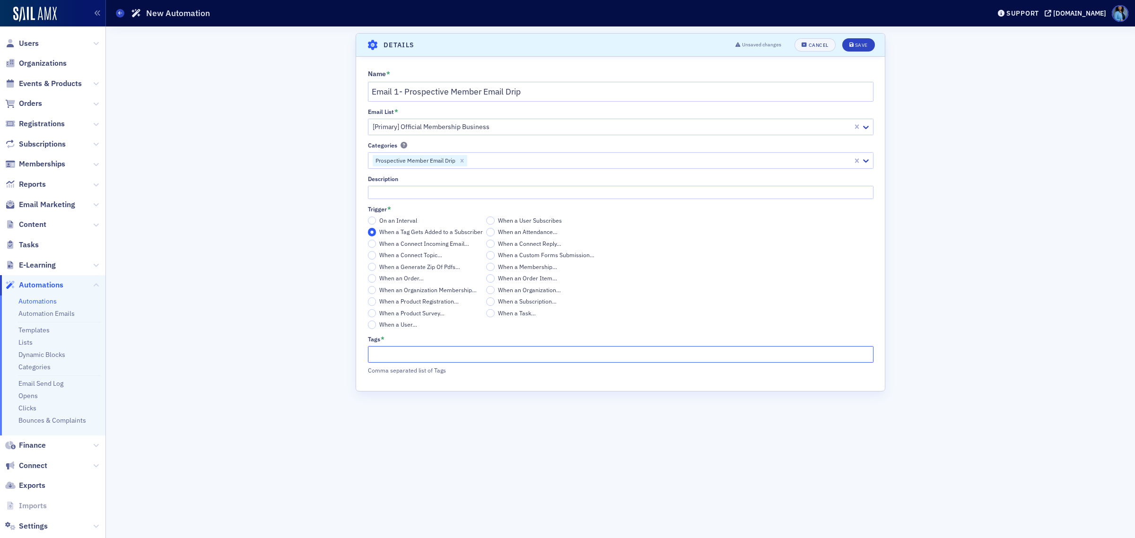
click at [382, 348] on input "Tags *" at bounding box center [620, 354] width 505 height 17
type input "Prospective Member"
drag, startPoint x: 863, startPoint y: 43, endPoint x: 878, endPoint y: 51, distance: 16.3
click at [863, 43] on div "Save" at bounding box center [861, 45] width 13 height 5
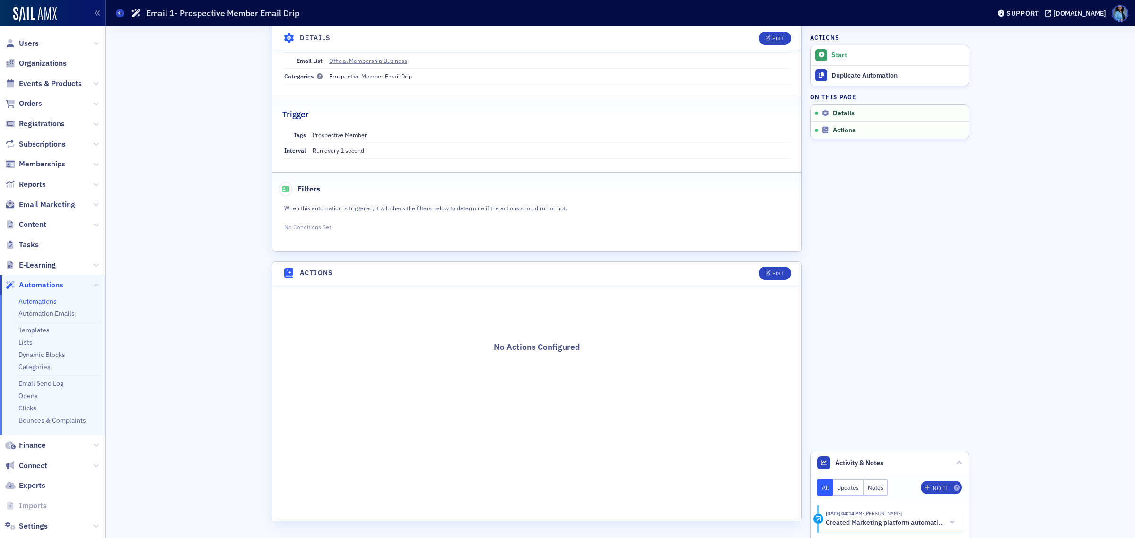
scroll to position [10, 0]
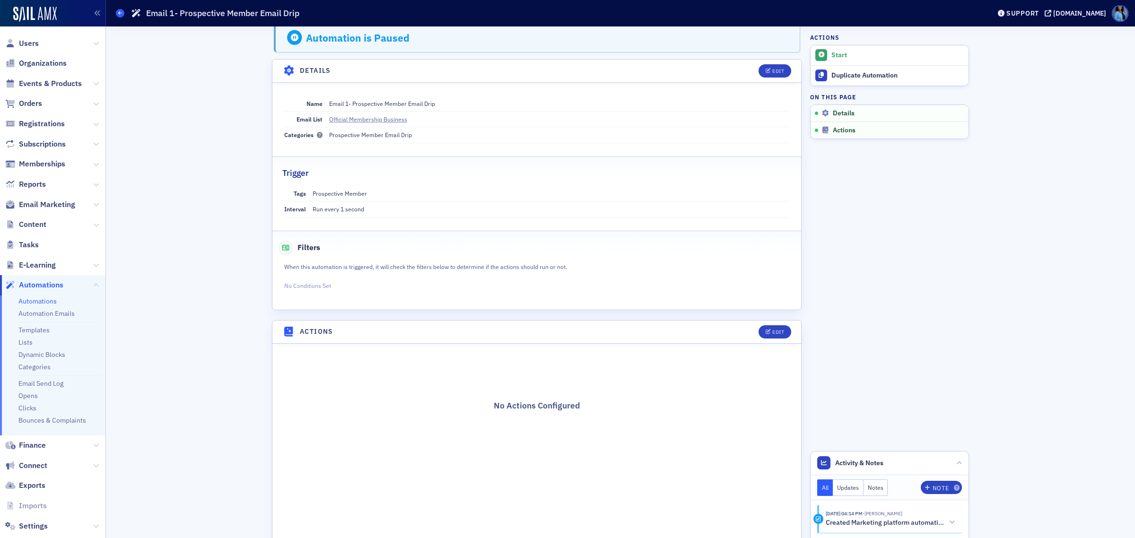
click at [119, 12] on icon at bounding box center [120, 13] width 4 height 4
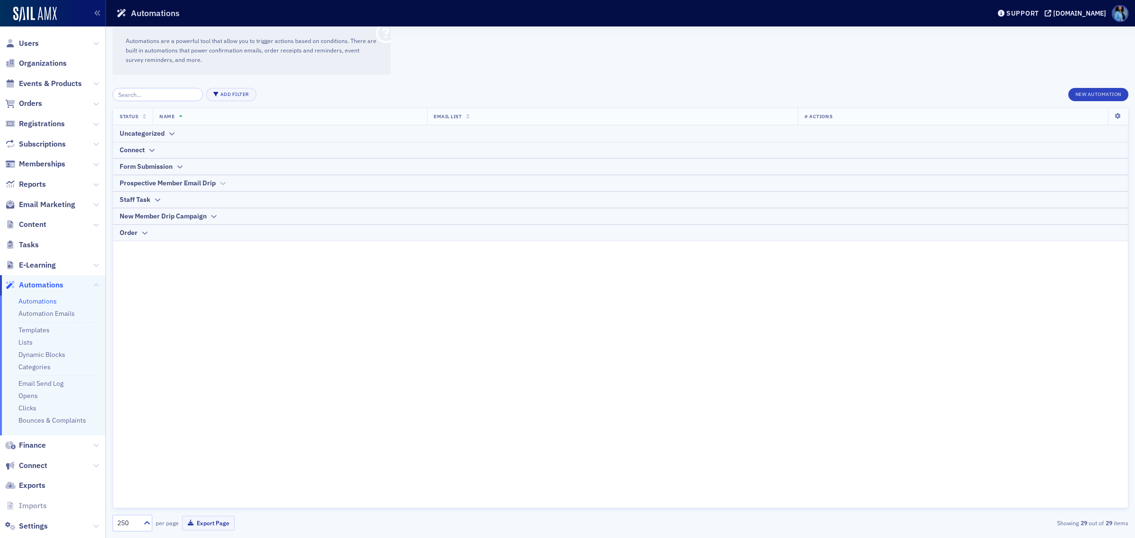
click at [218, 183] on div "Prospective Member Email Drip" at bounding box center [621, 183] width 1002 height 10
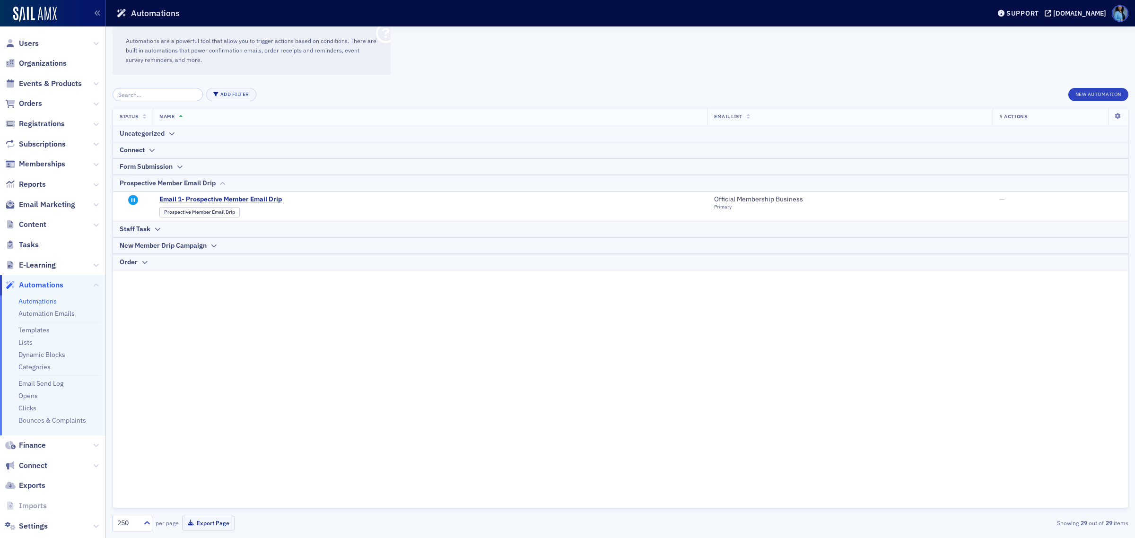
click at [218, 183] on div "Prospective Member Email Drip" at bounding box center [621, 183] width 1002 height 10
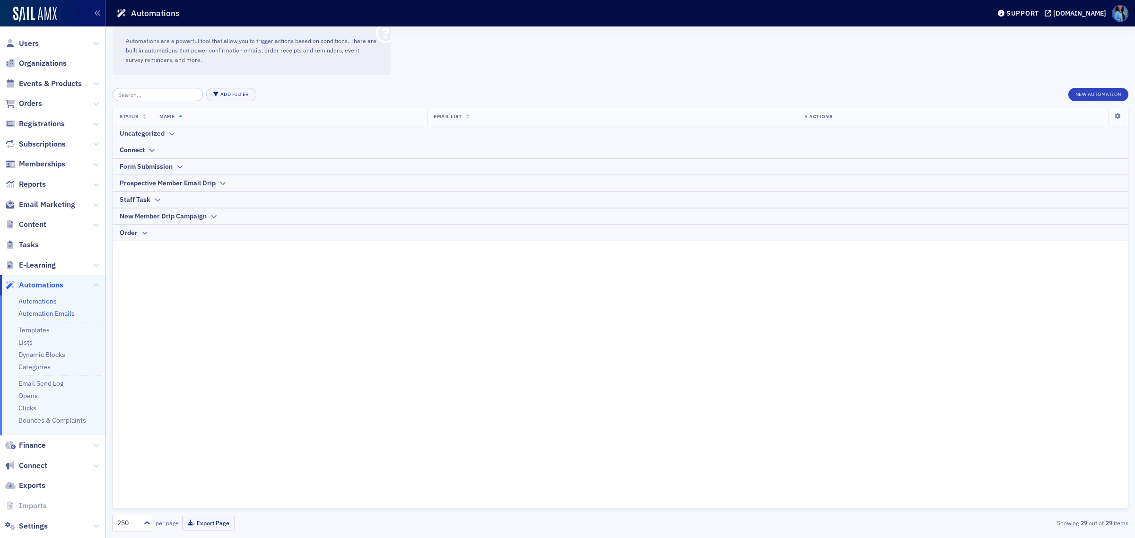
click at [74, 313] on link "Automation Emails" at bounding box center [46, 313] width 56 height 9
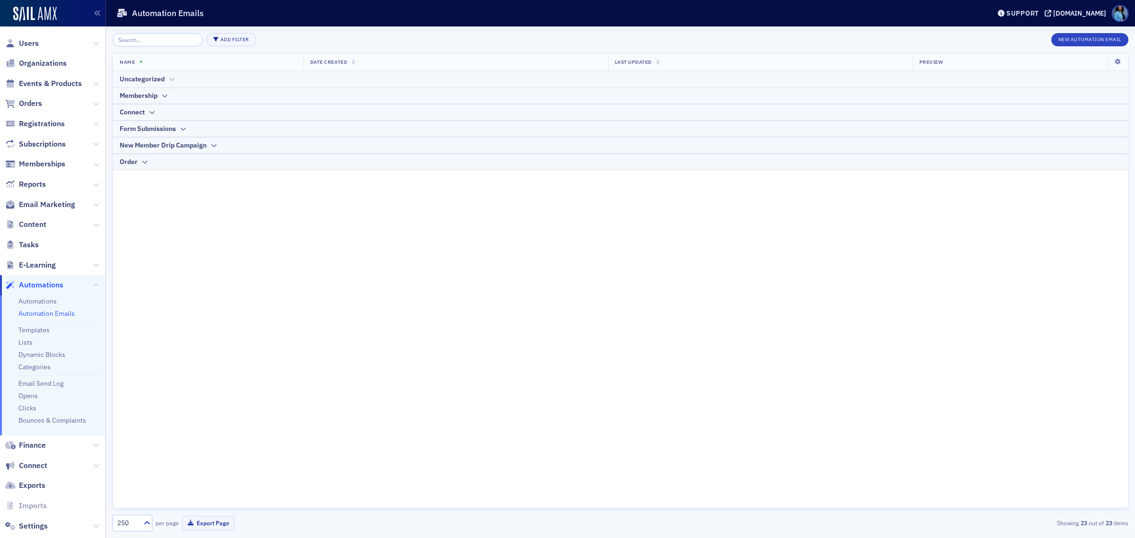
click at [172, 79] on icon at bounding box center [171, 80] width 7 height 6
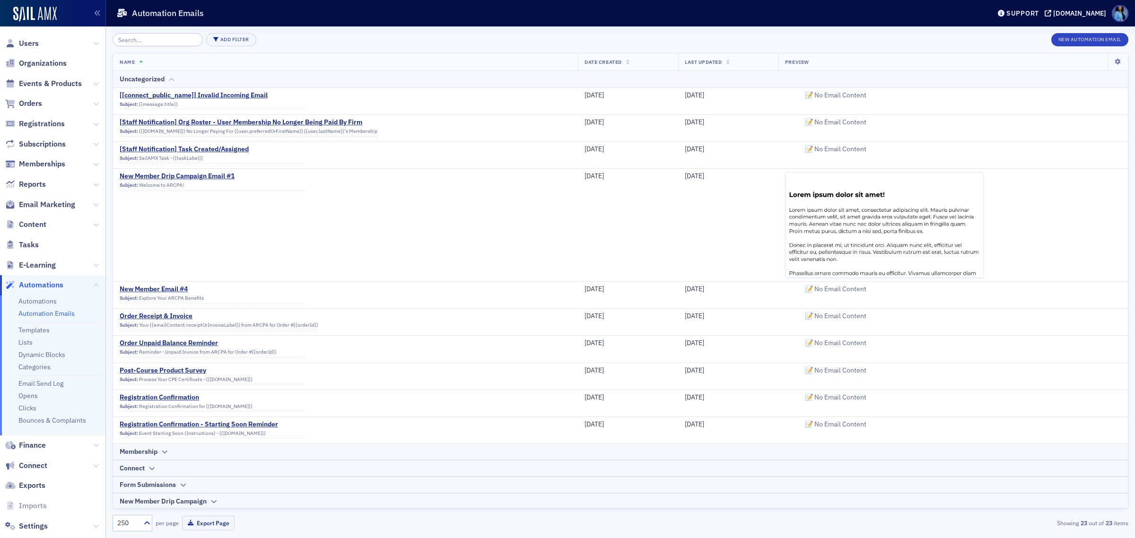
click at [166, 81] on div "Uncategorized" at bounding box center [621, 79] width 1002 height 10
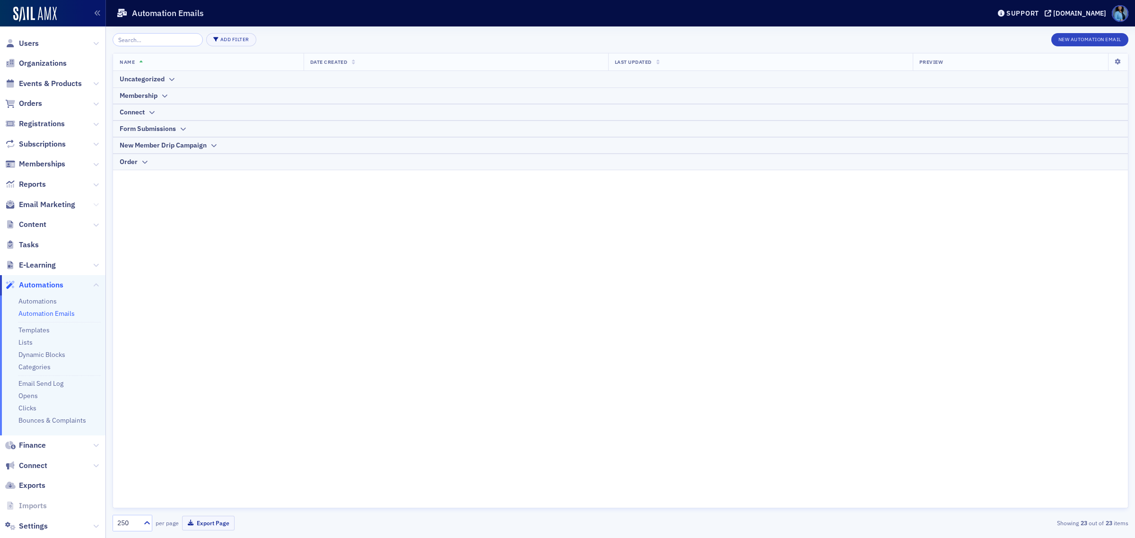
click at [93, 206] on icon at bounding box center [96, 205] width 6 height 6
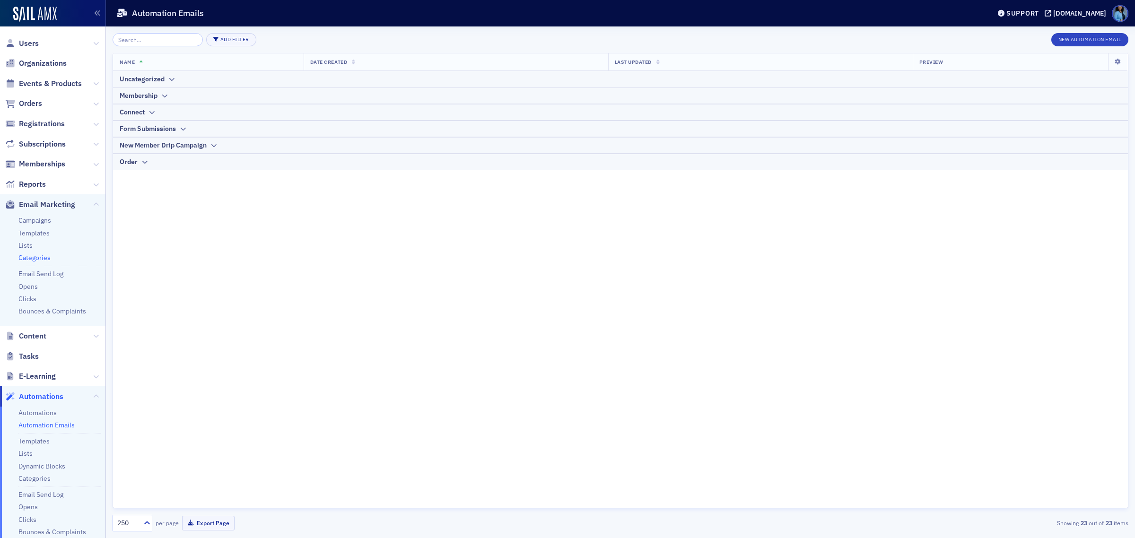
click at [45, 253] on link "Categories" at bounding box center [34, 257] width 32 height 9
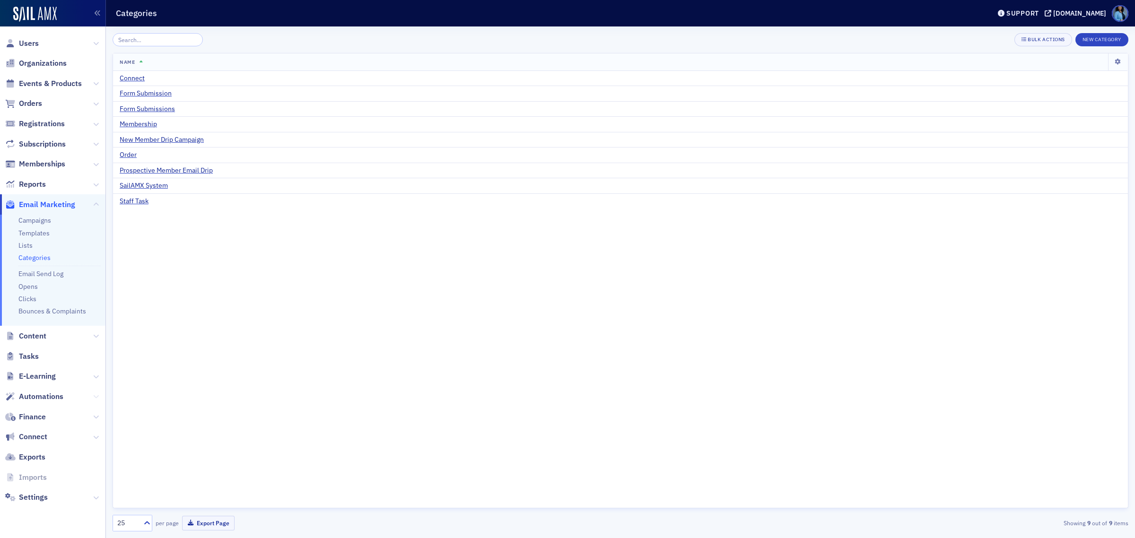
click at [97, 397] on icon at bounding box center [96, 397] width 6 height 6
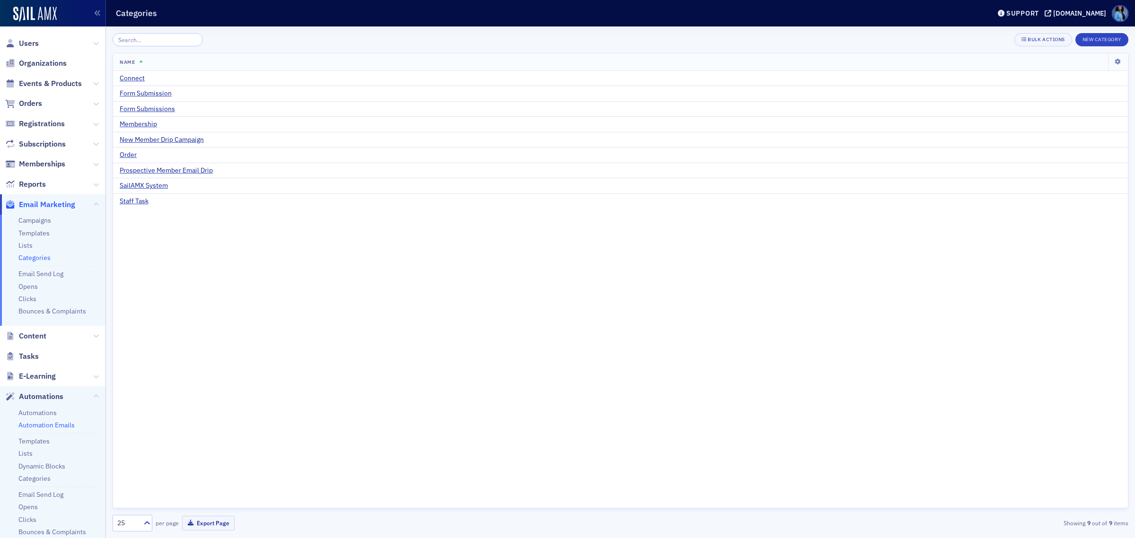
click at [61, 423] on link "Automation Emails" at bounding box center [46, 425] width 56 height 9
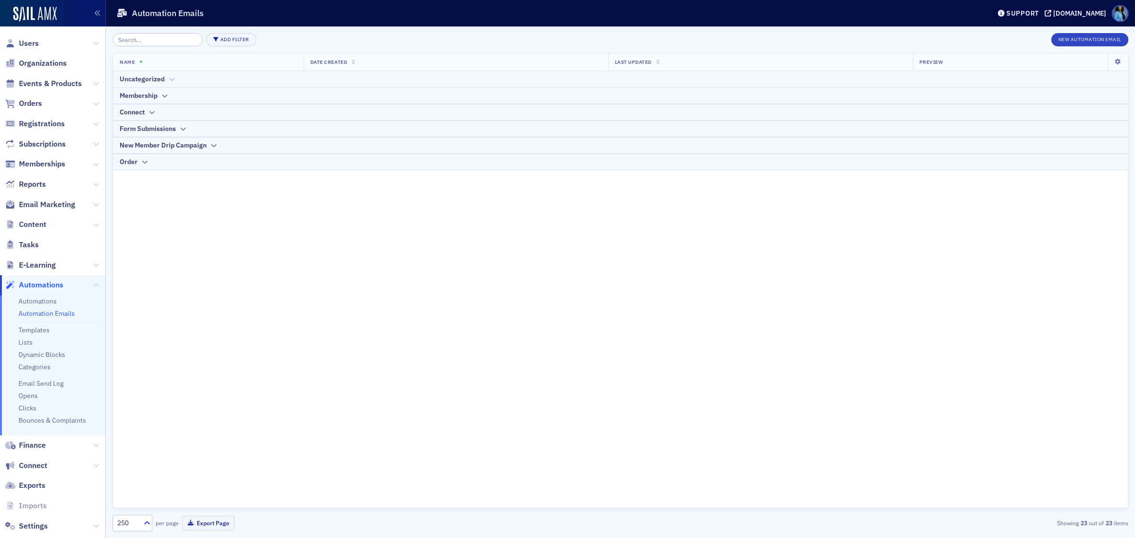
click at [173, 77] on icon at bounding box center [171, 80] width 7 height 6
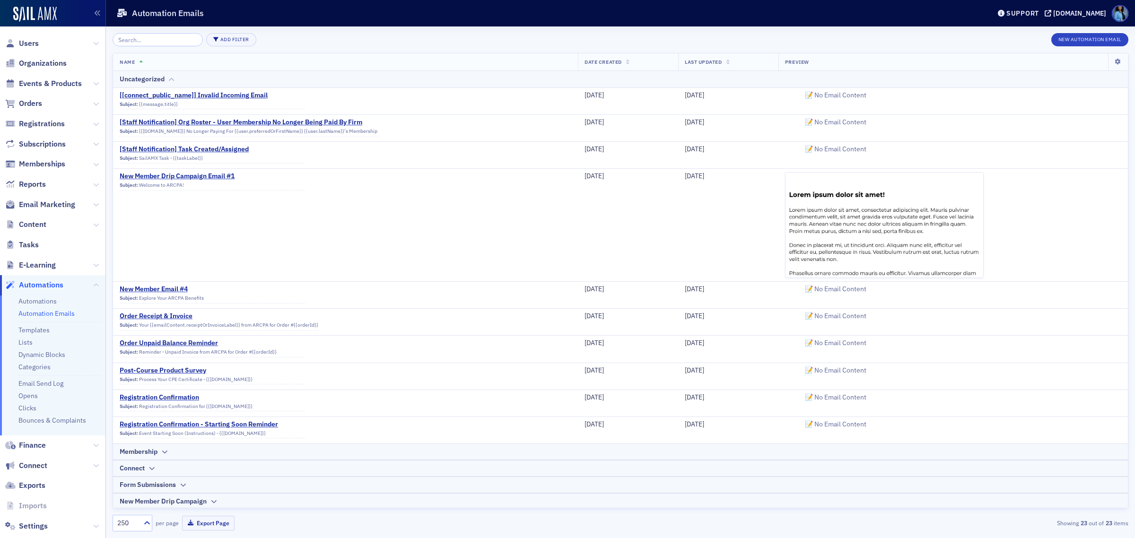
click at [173, 76] on div at bounding box center [171, 79] width 7 height 10
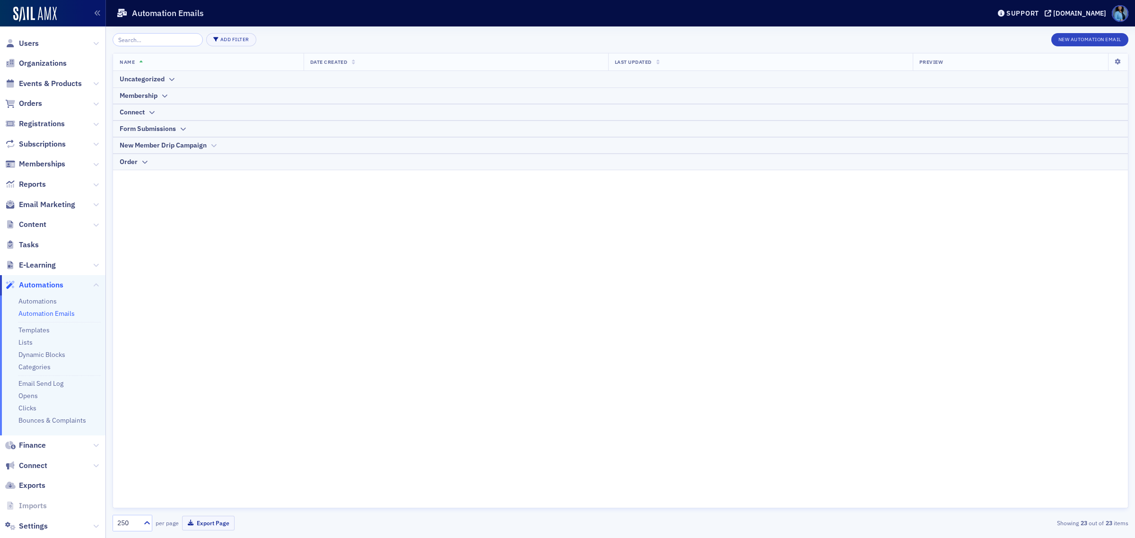
click at [212, 147] on icon at bounding box center [213, 146] width 7 height 6
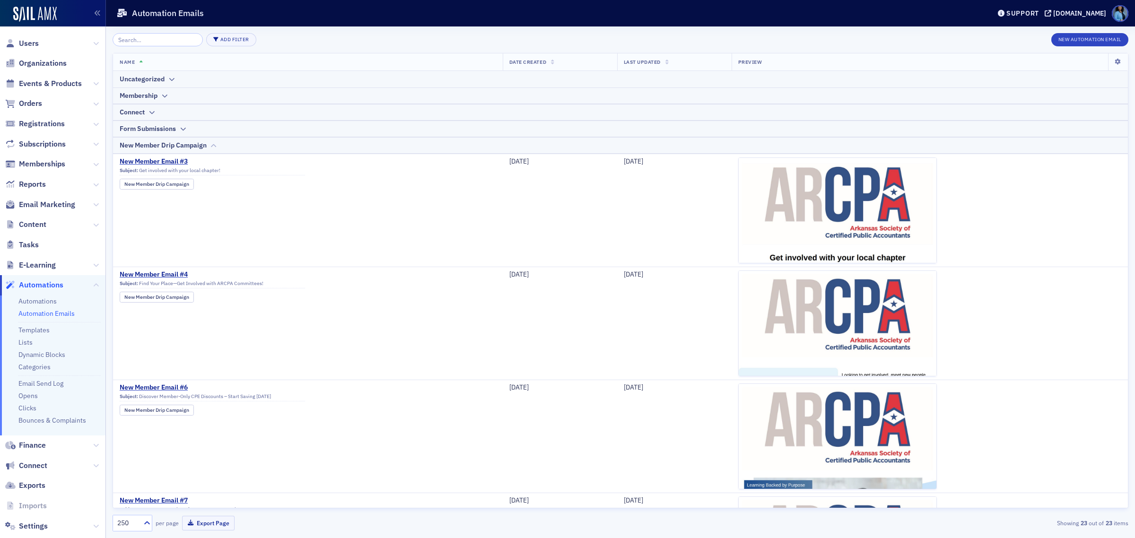
click at [214, 145] on icon at bounding box center [213, 146] width 7 height 6
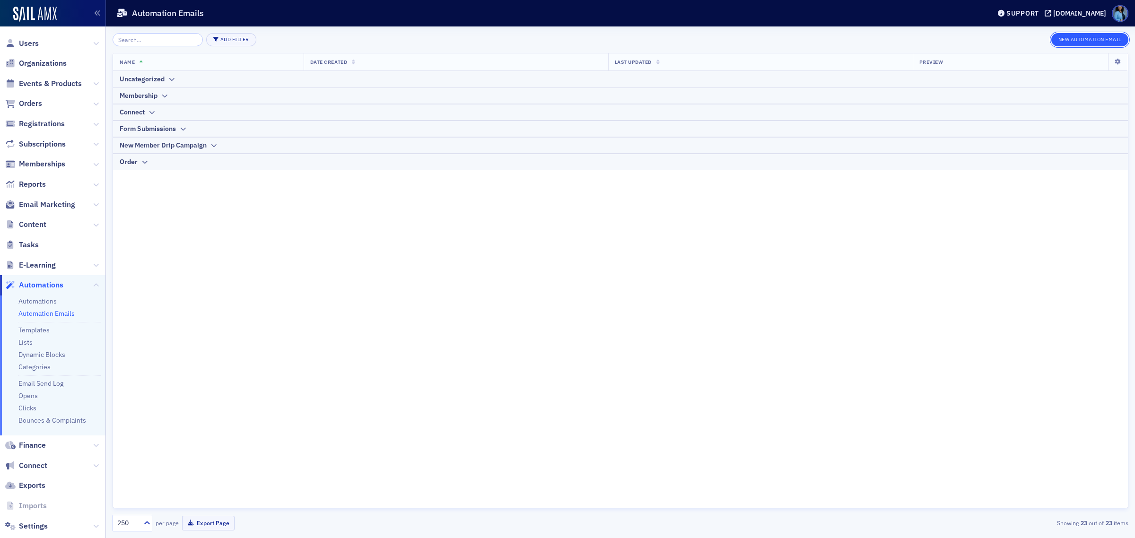
click at [1081, 39] on button "New Automation Email" at bounding box center [1090, 39] width 78 height 13
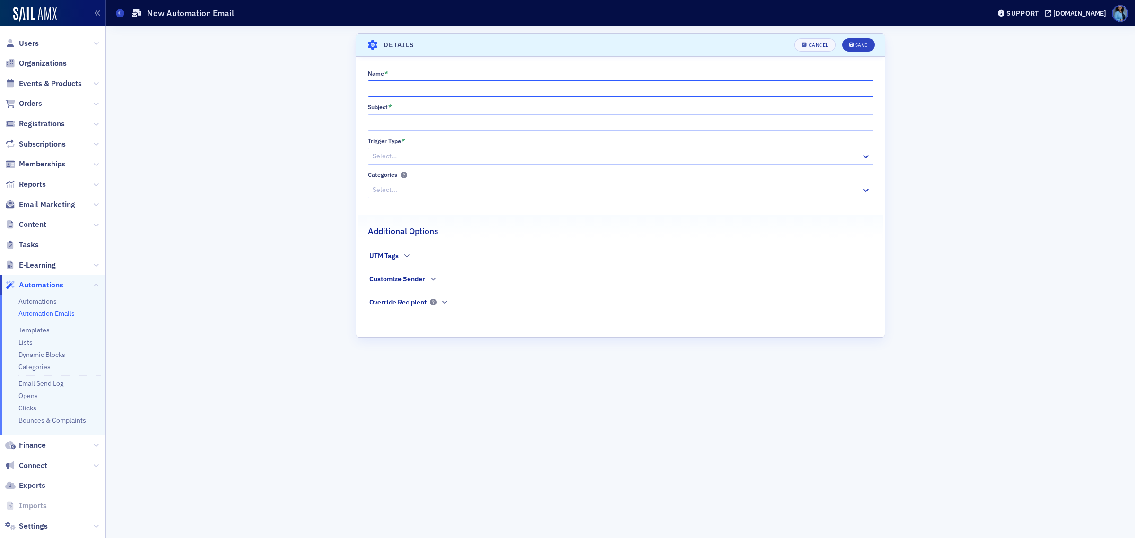
click at [467, 92] on input "Name *" at bounding box center [620, 88] width 505 height 17
type input "Prospective Member Email #1"
click at [426, 125] on input "Subject *" at bounding box center [620, 122] width 505 height 17
click at [432, 121] on input "Subject *" at bounding box center [620, 122] width 505 height 17
paste input "1. Take the Next Step in Your Career — Join the ARCPA Community"
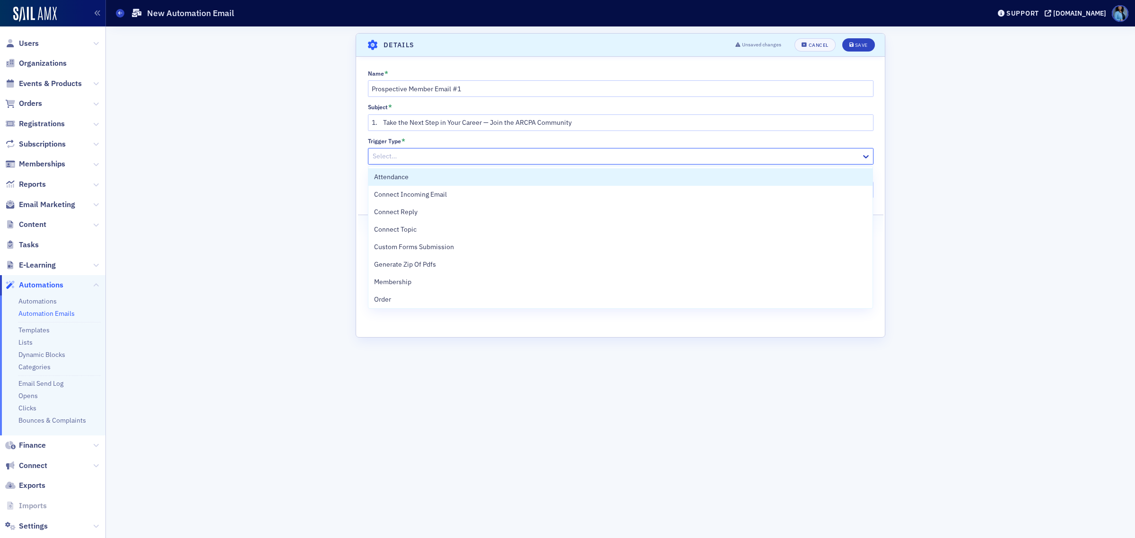
click at [457, 160] on div at bounding box center [616, 156] width 488 height 12
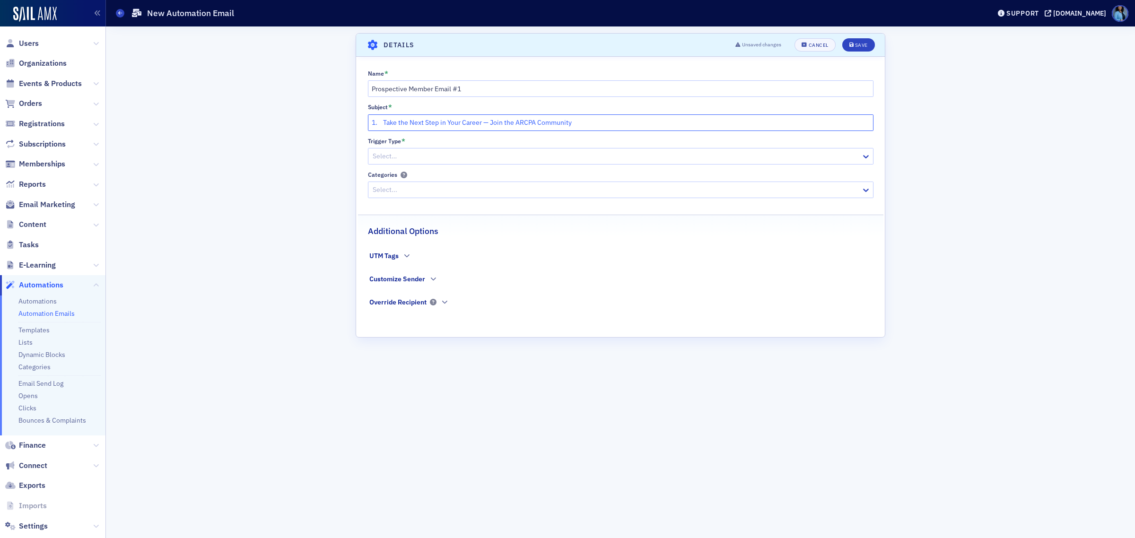
click at [385, 121] on input "1. Take the Next Step in Your Career — Join the ARCPA Community" at bounding box center [620, 122] width 505 height 17
drag, startPoint x: 385, startPoint y: 121, endPoint x: 362, endPoint y: 121, distance: 23.6
click at [362, 121] on div "Name * Prospective Member Email #1 Subject * 1. Take the Next Step in Your Care…" at bounding box center [620, 195] width 529 height 251
type input "Take the Next Step in Your Career — Join the ARCPA Community"
click at [432, 150] on div at bounding box center [616, 156] width 488 height 12
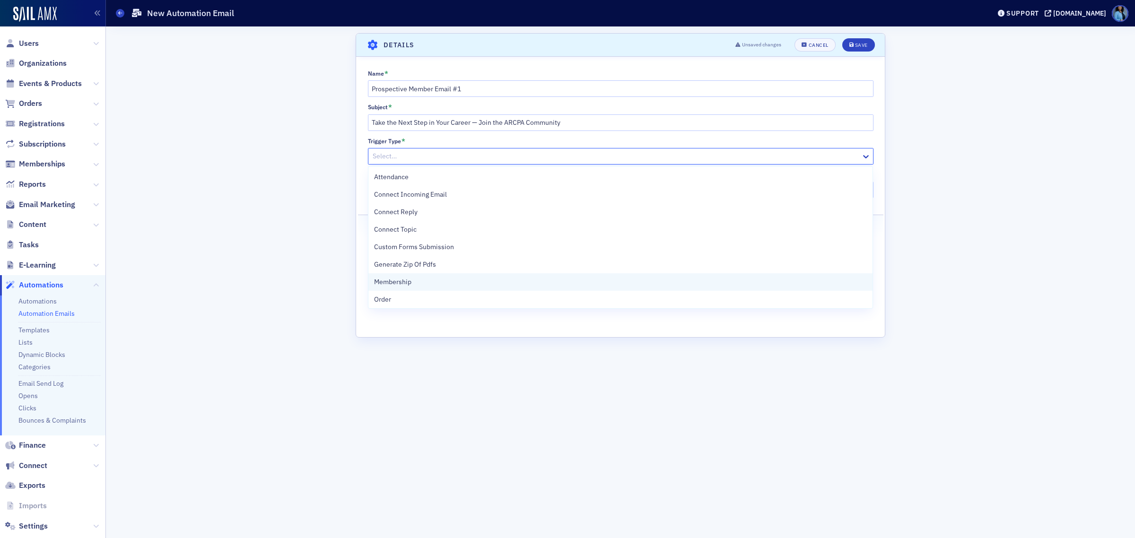
click at [400, 285] on span "Membership" at bounding box center [392, 282] width 37 height 10
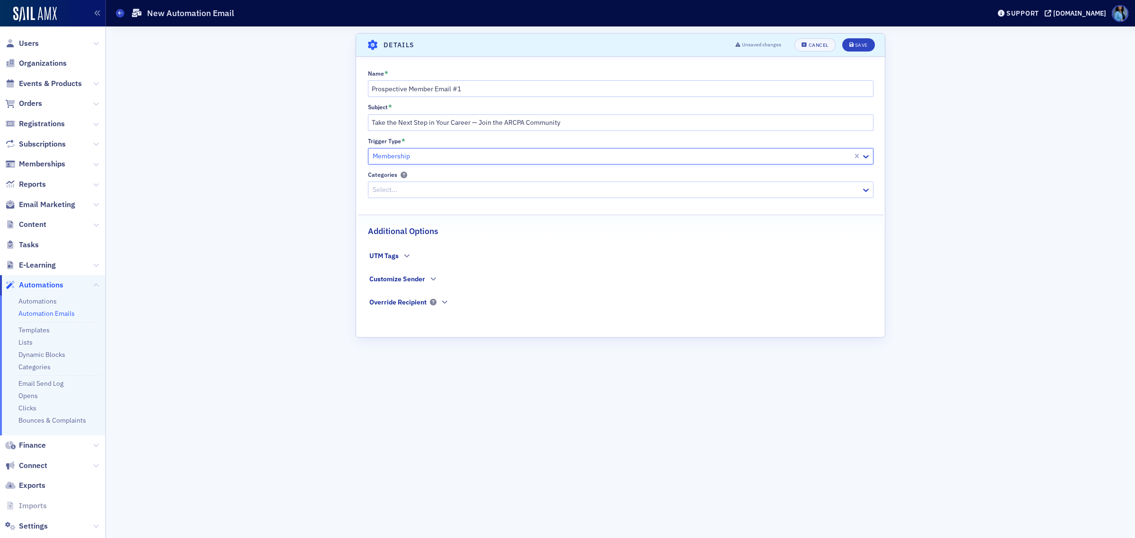
click at [418, 190] on div at bounding box center [616, 190] width 488 height 12
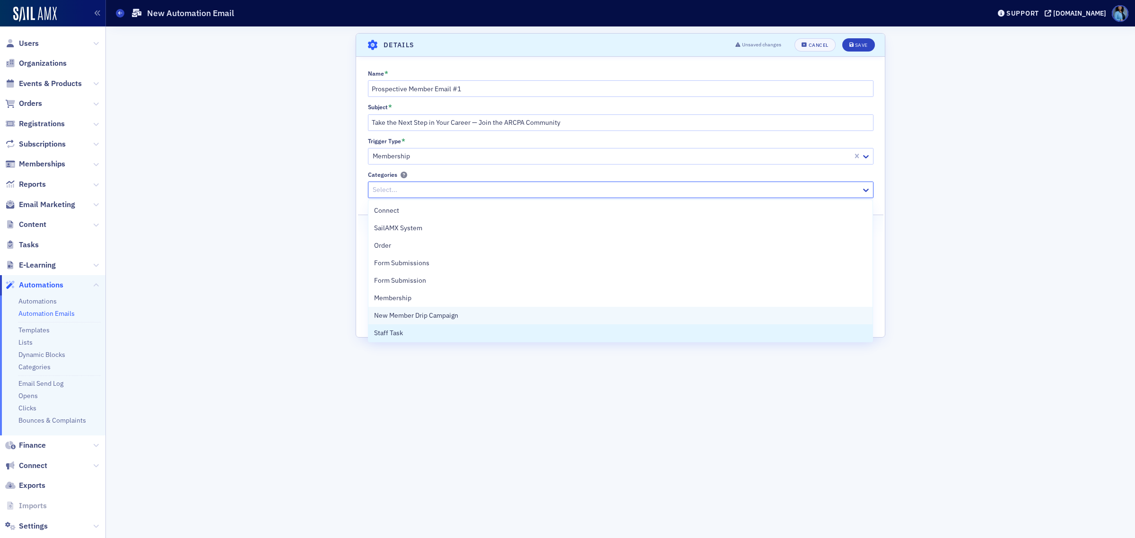
scroll to position [19, 0]
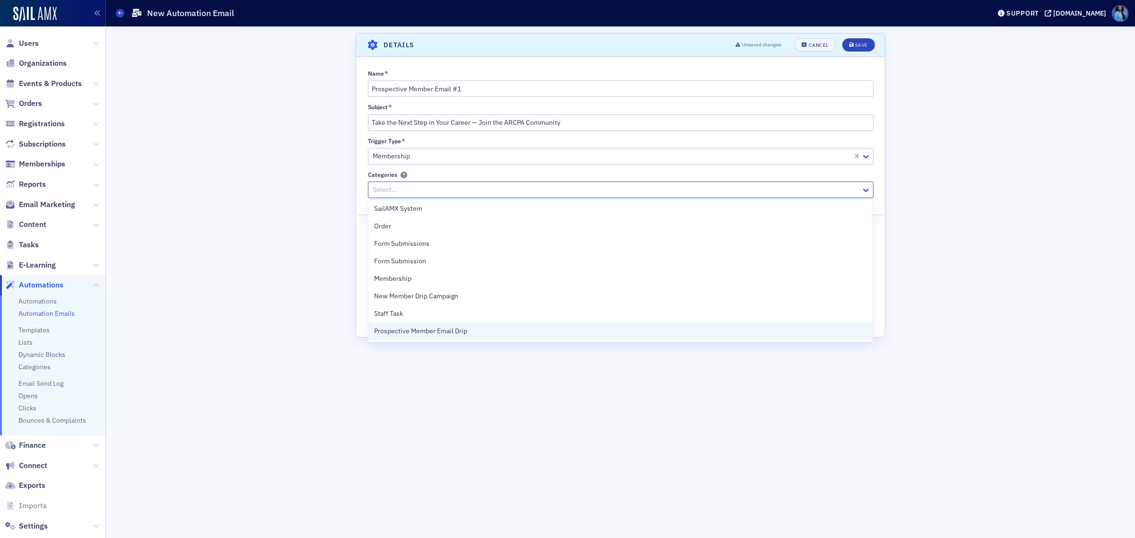
click at [405, 331] on span "Prospective Member Email Drip" at bounding box center [420, 331] width 93 height 10
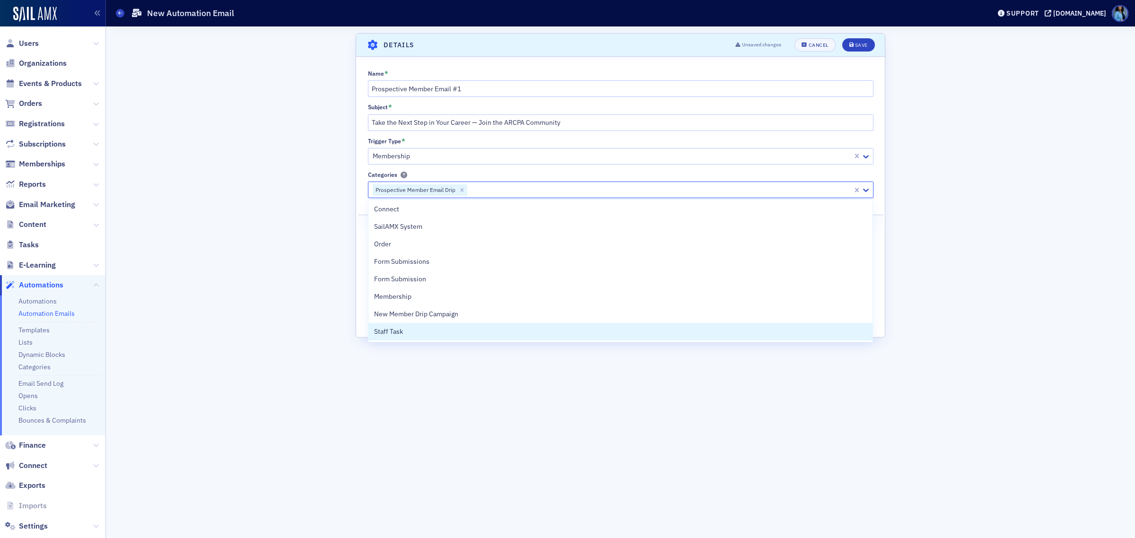
click at [503, 370] on div "Scroll to Details Details Unsaved changes Cancel Save Name * Prospective Member…" at bounding box center [621, 282] width 530 height 498
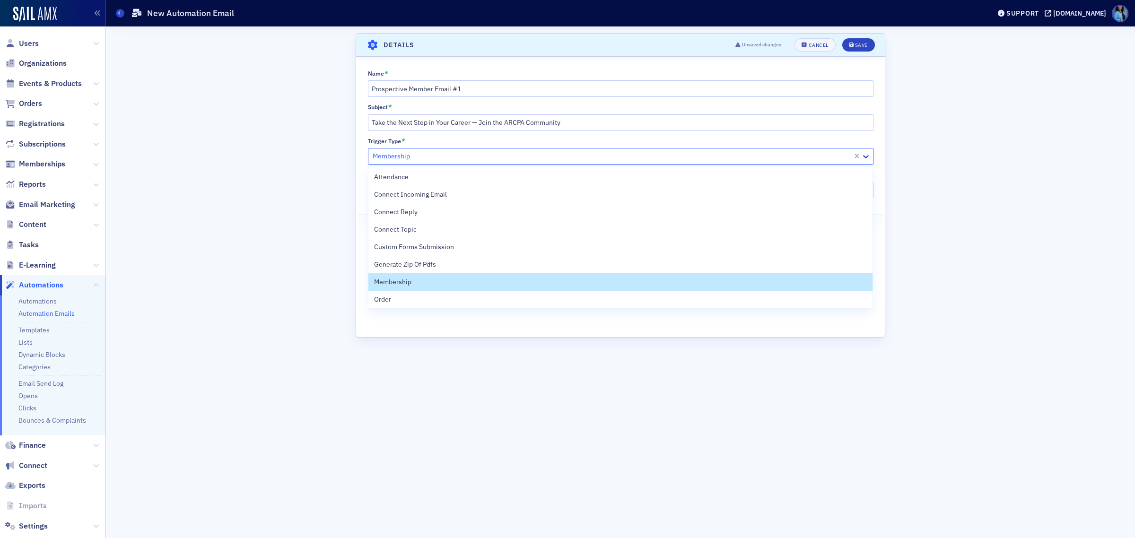
click at [497, 159] on div at bounding box center [612, 156] width 480 height 12
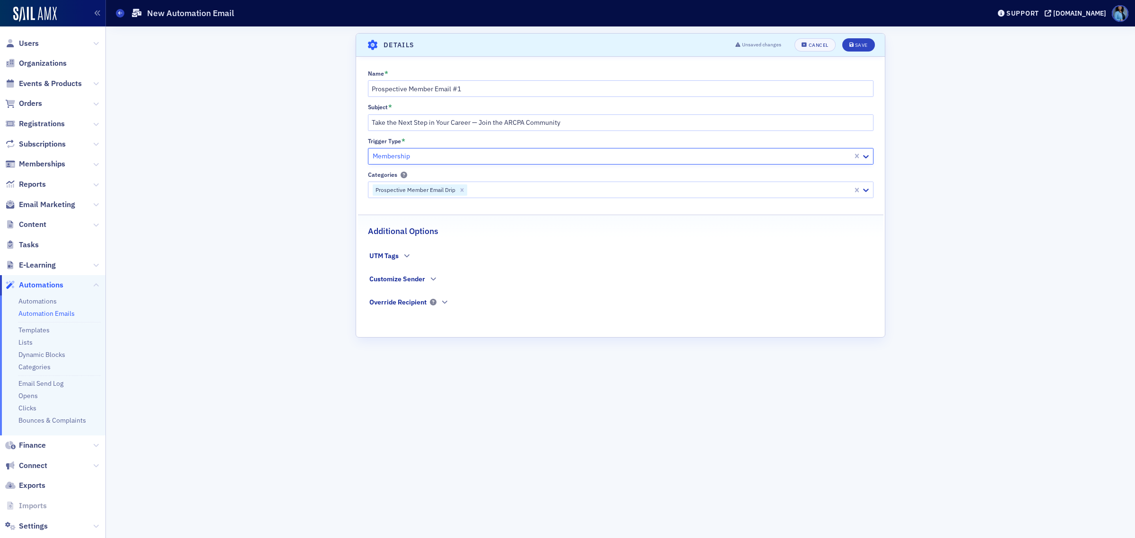
click at [497, 159] on div at bounding box center [612, 156] width 480 height 12
click at [861, 45] on div "Save" at bounding box center [861, 45] width 13 height 5
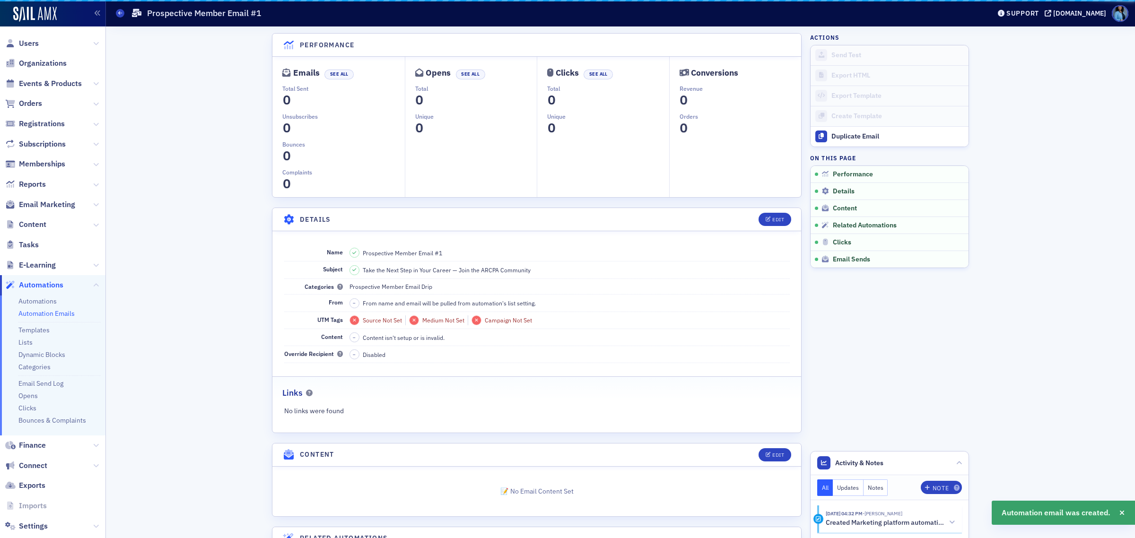
scroll to position [141, 0]
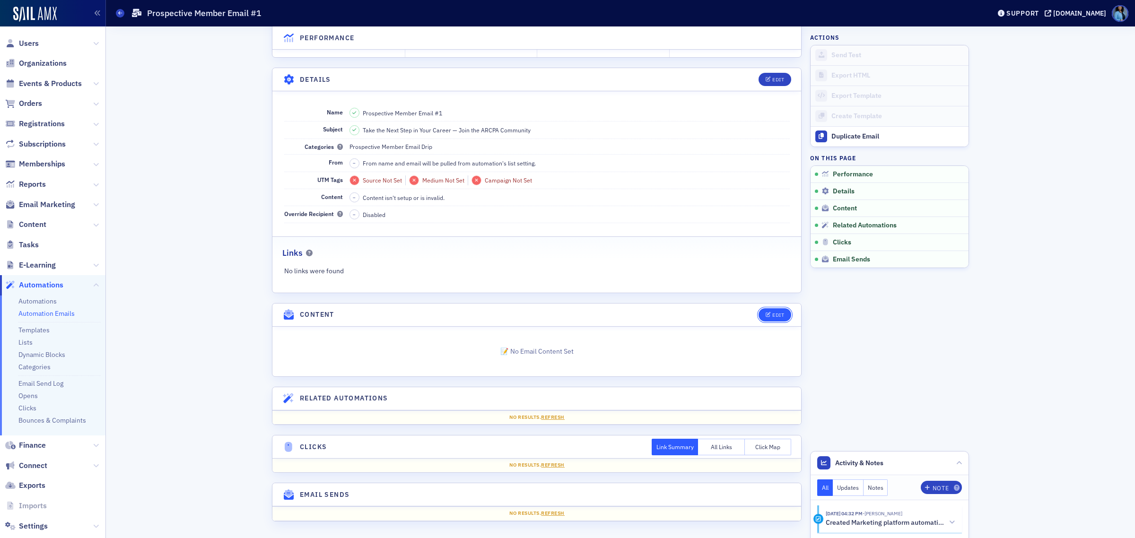
click at [766, 313] on icon "button" at bounding box center [769, 315] width 6 height 5
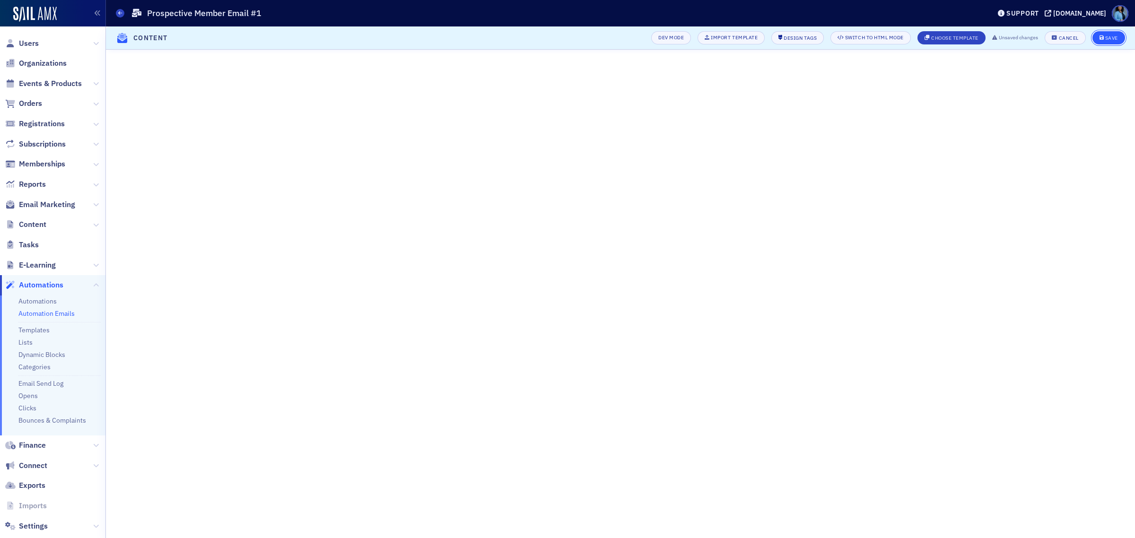
click at [1100, 40] on button "Save" at bounding box center [1108, 37] width 33 height 13
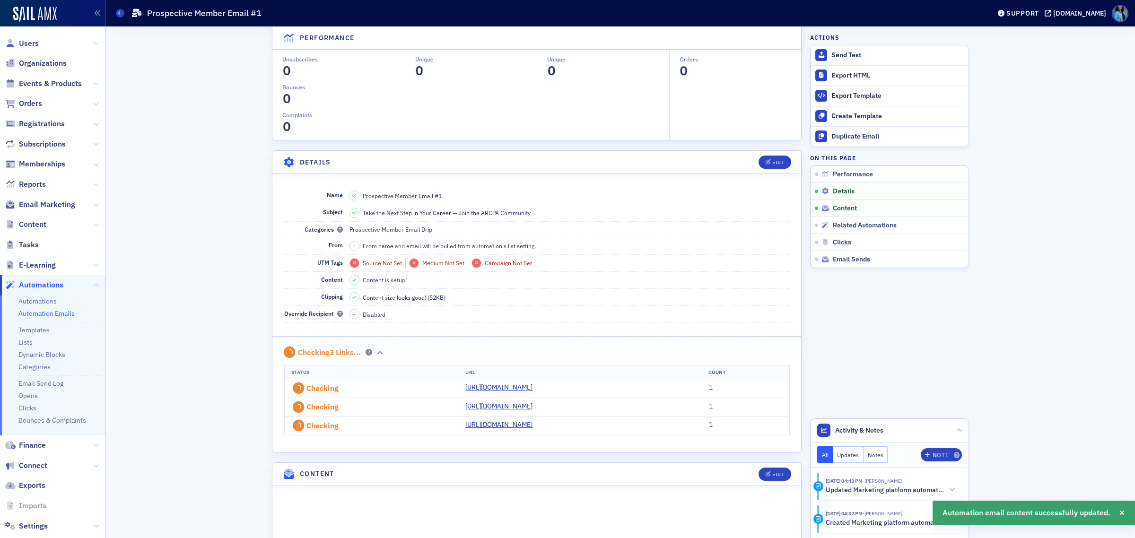
scroll to position [489, 0]
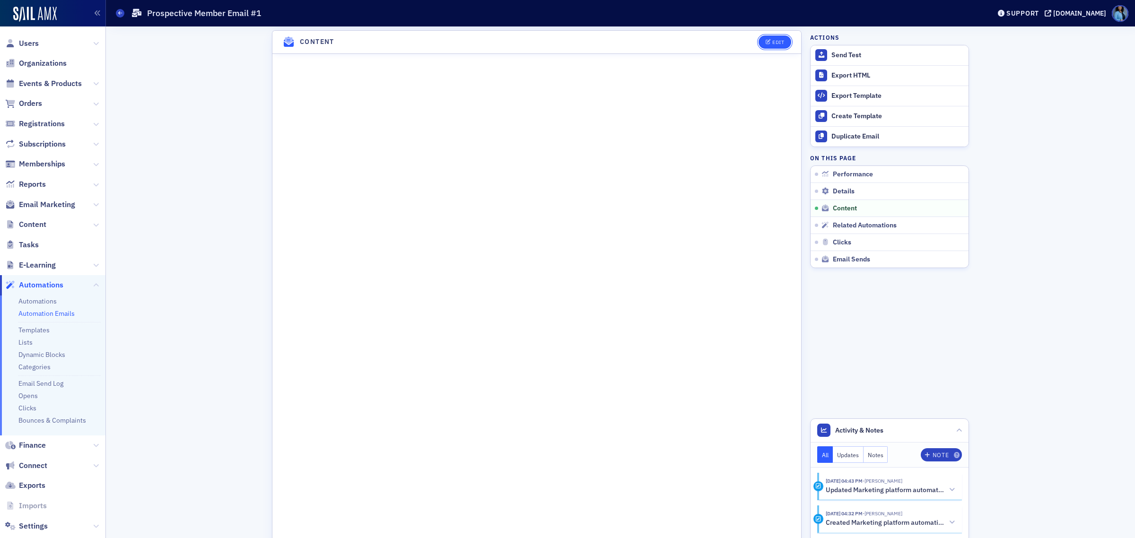
click at [766, 43] on icon "button" at bounding box center [769, 42] width 6 height 5
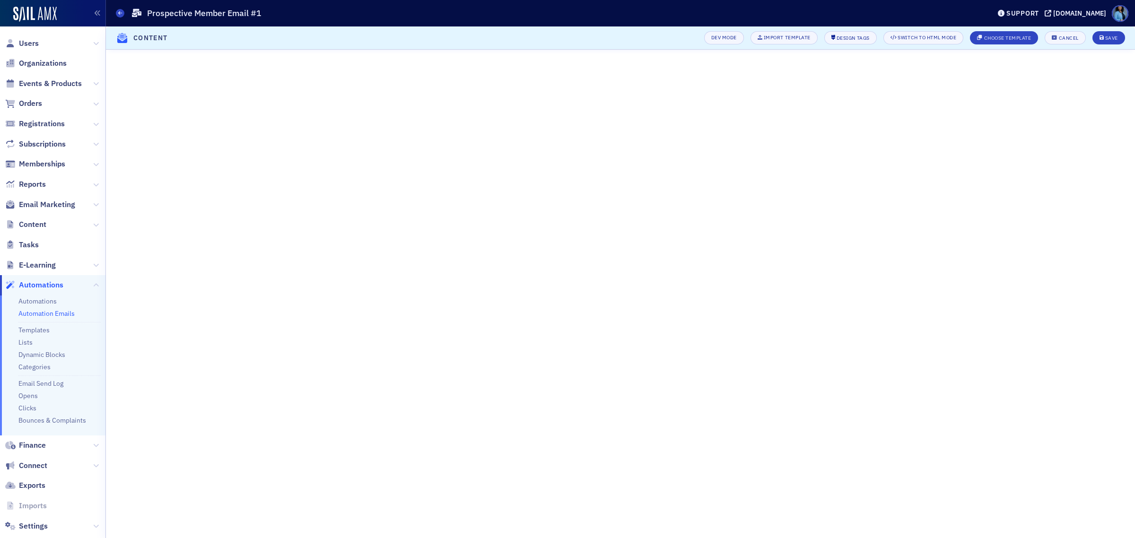
scroll to position [135, 0]
click at [1110, 39] on div "Save" at bounding box center [1111, 37] width 13 height 5
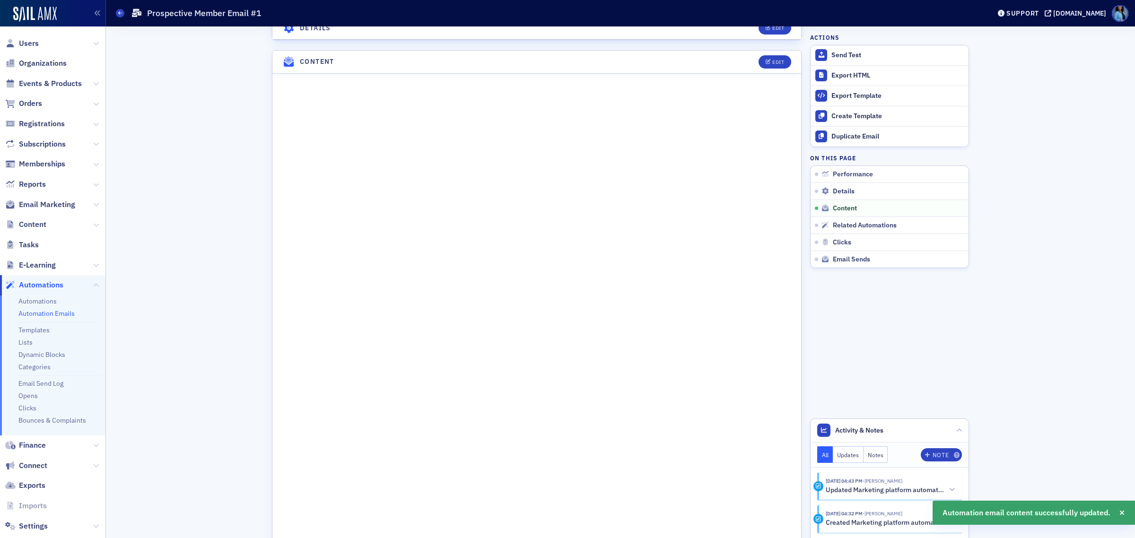
scroll to position [489, 0]
